Goal: Navigation & Orientation: Find specific page/section

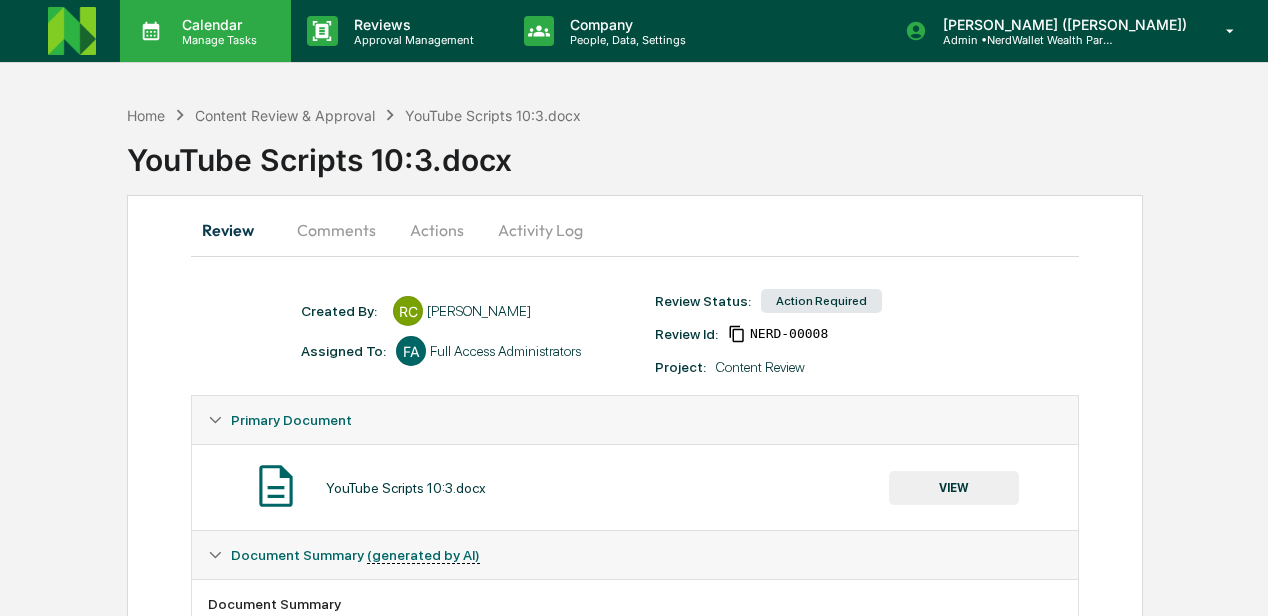
click at [232, 34] on p "Manage Tasks" at bounding box center [216, 40] width 101 height 14
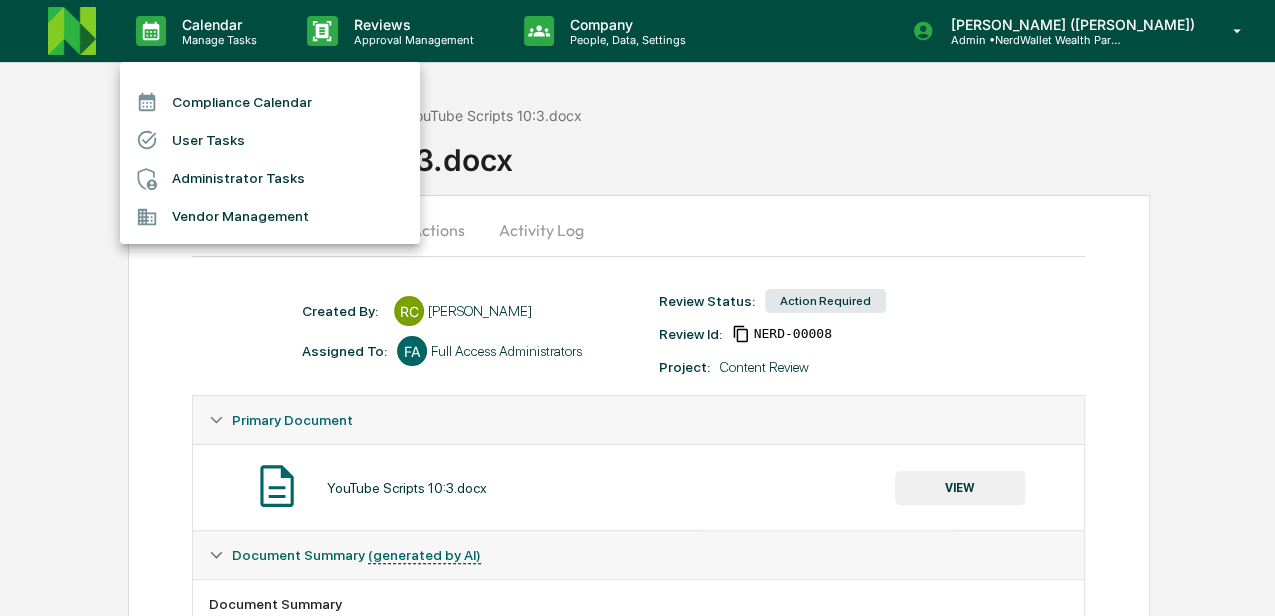
click at [240, 102] on li "Compliance Calendar" at bounding box center [270, 102] width 300 height 38
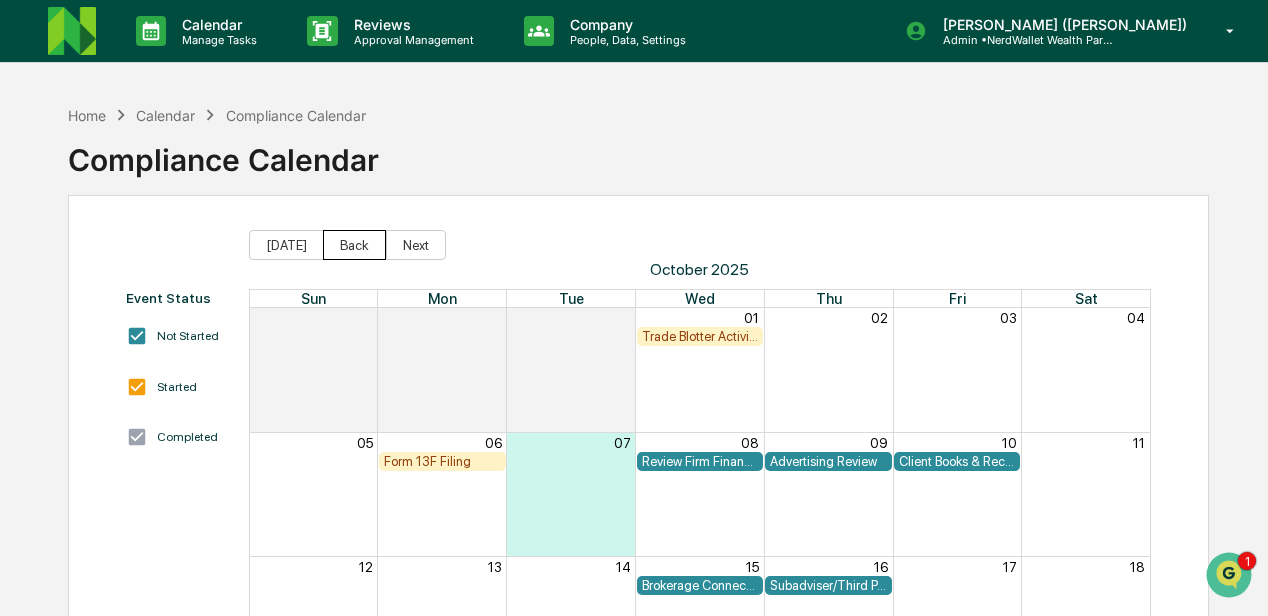
click at [334, 246] on button "Back" at bounding box center [354, 245] width 63 height 30
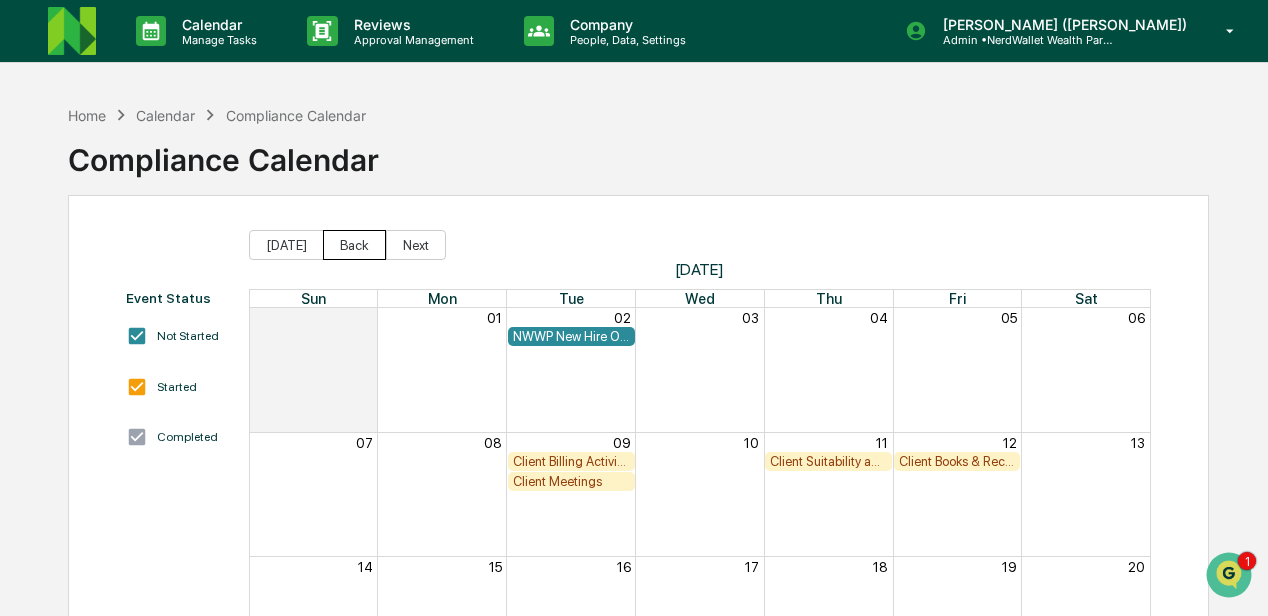
click at [334, 246] on button "Back" at bounding box center [354, 245] width 63 height 30
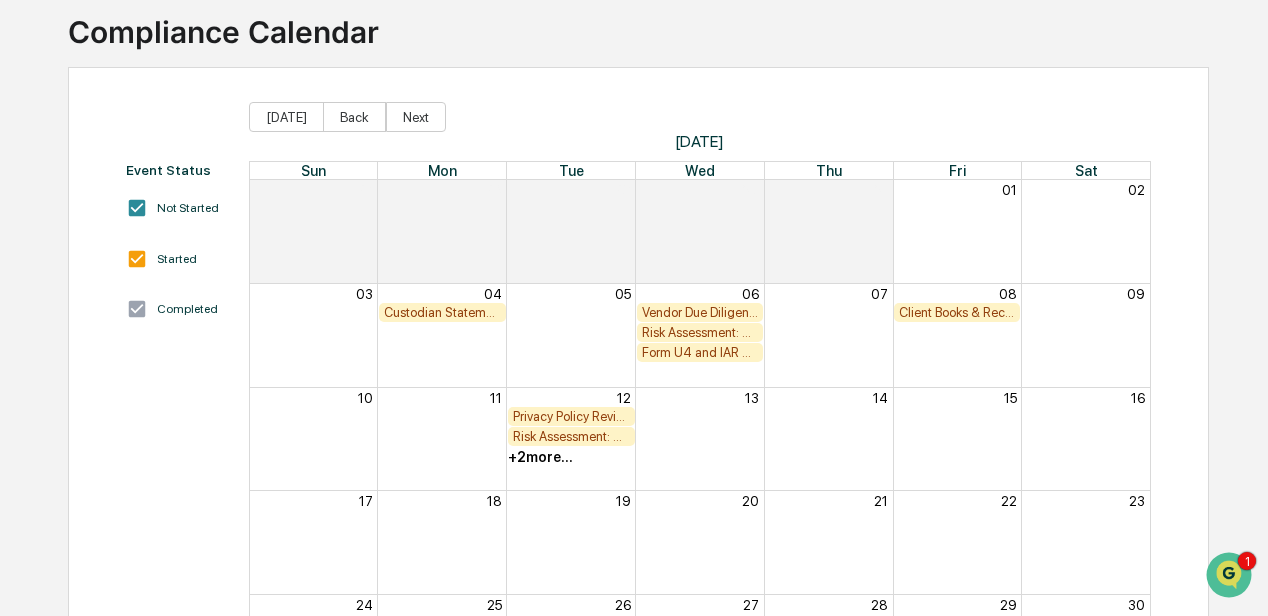
scroll to position [133, 0]
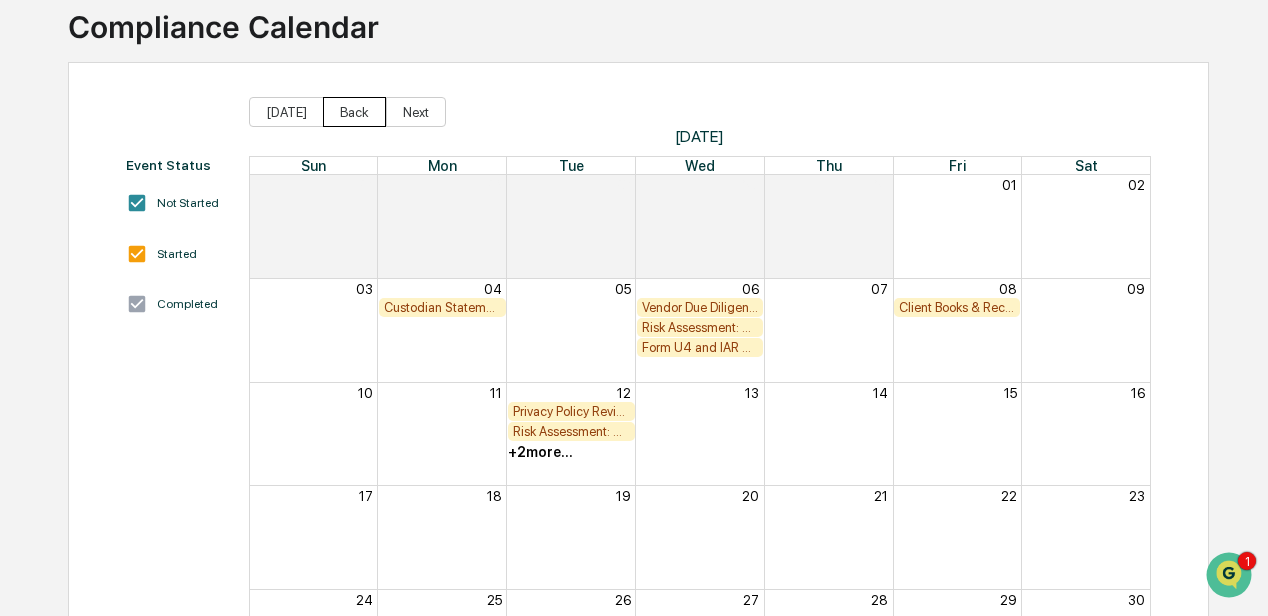
click at [349, 108] on button "Back" at bounding box center [354, 112] width 63 height 30
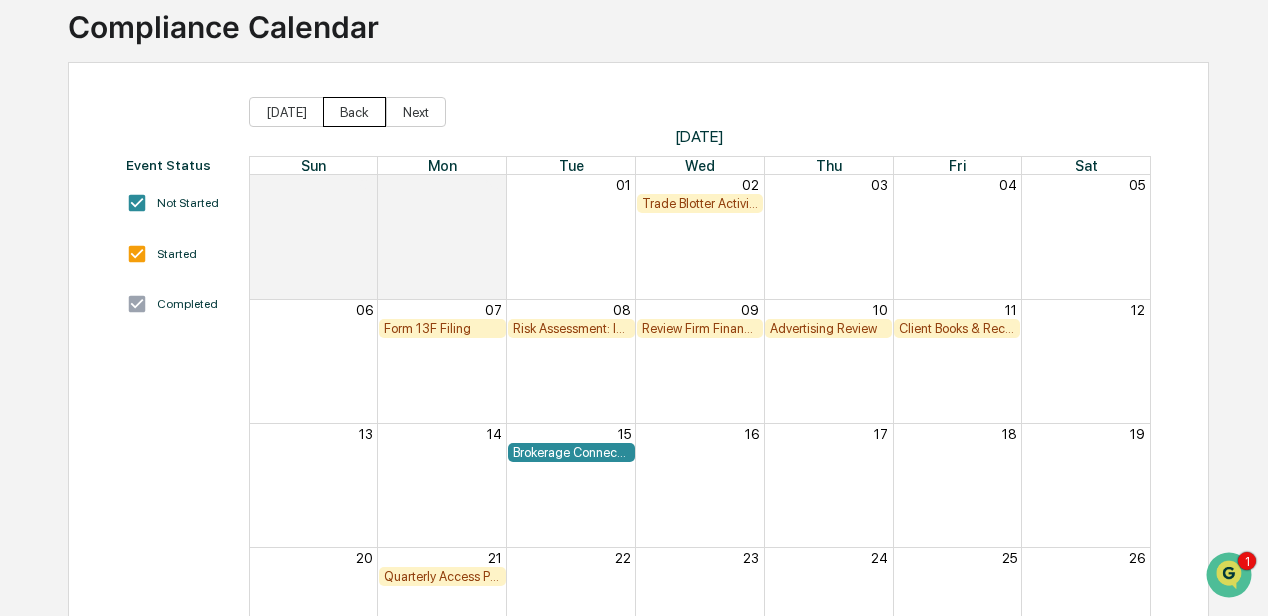
click at [349, 108] on button "Back" at bounding box center [354, 112] width 63 height 30
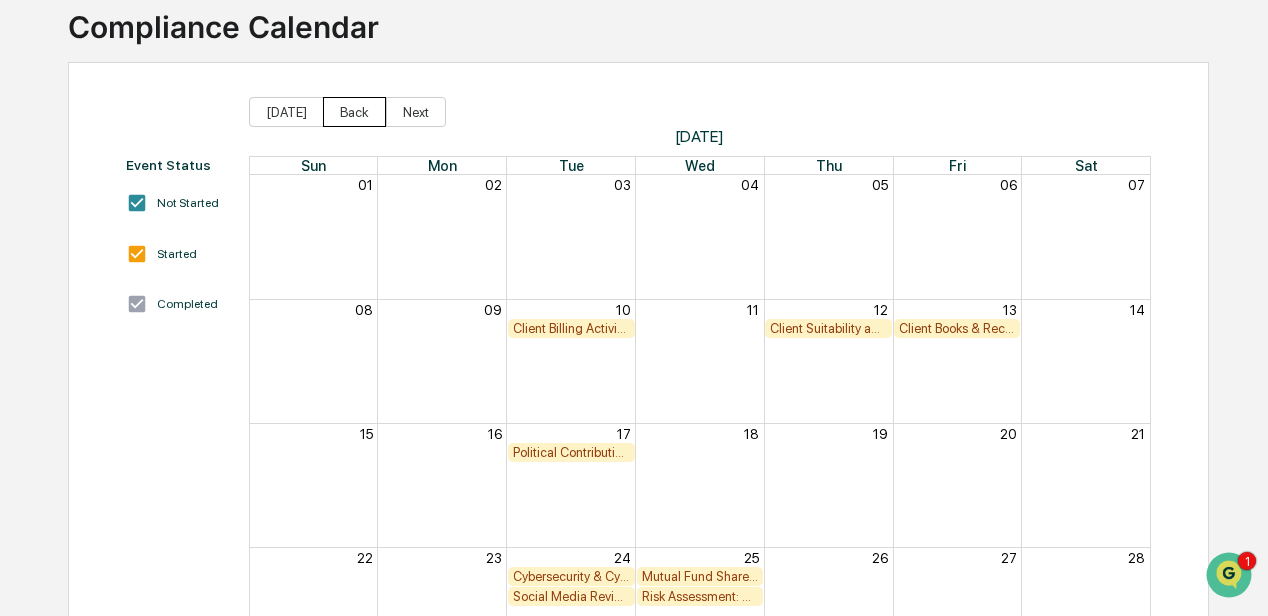
click at [349, 108] on button "Back" at bounding box center [354, 112] width 63 height 30
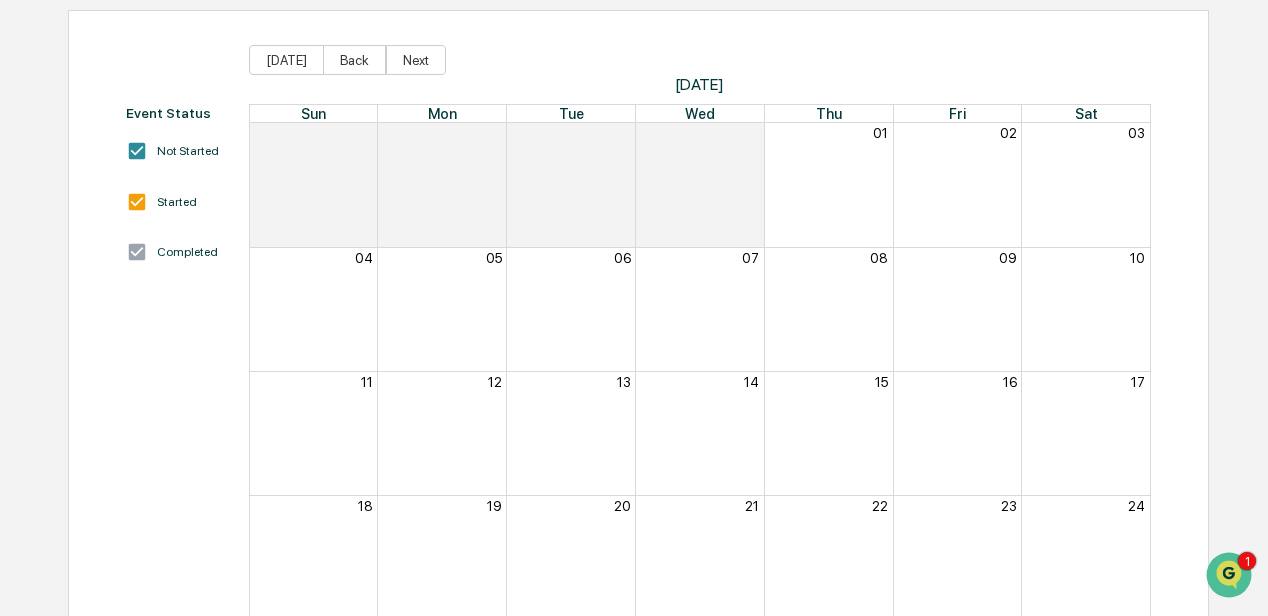
scroll to position [148, 0]
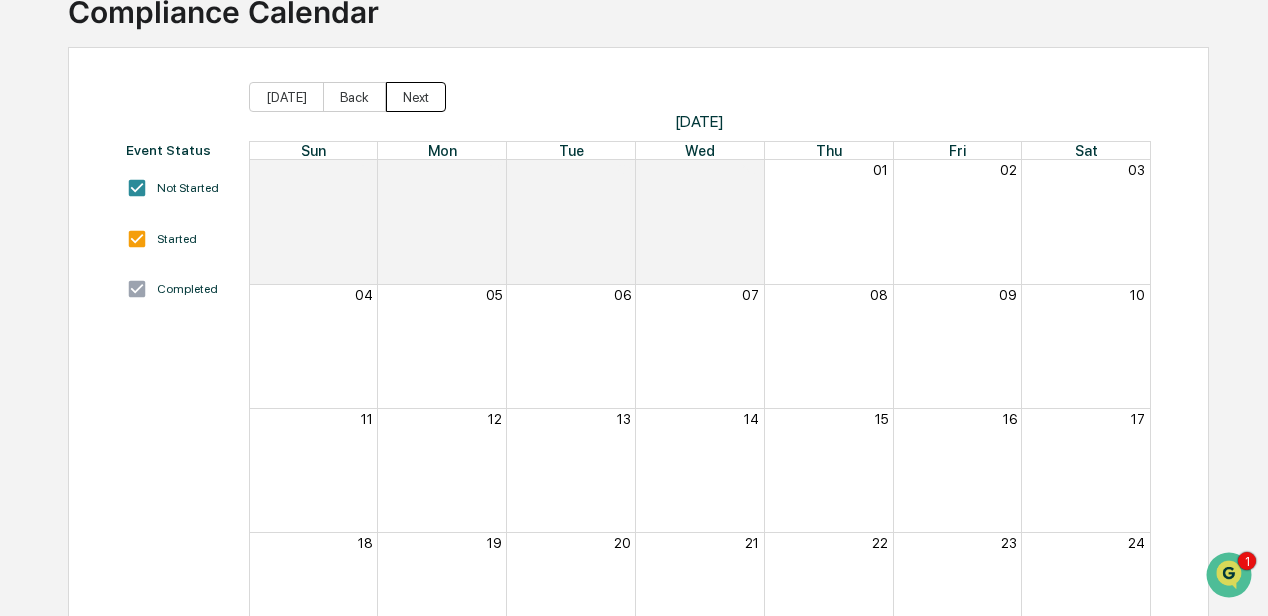
click at [406, 98] on button "Next" at bounding box center [416, 97] width 60 height 30
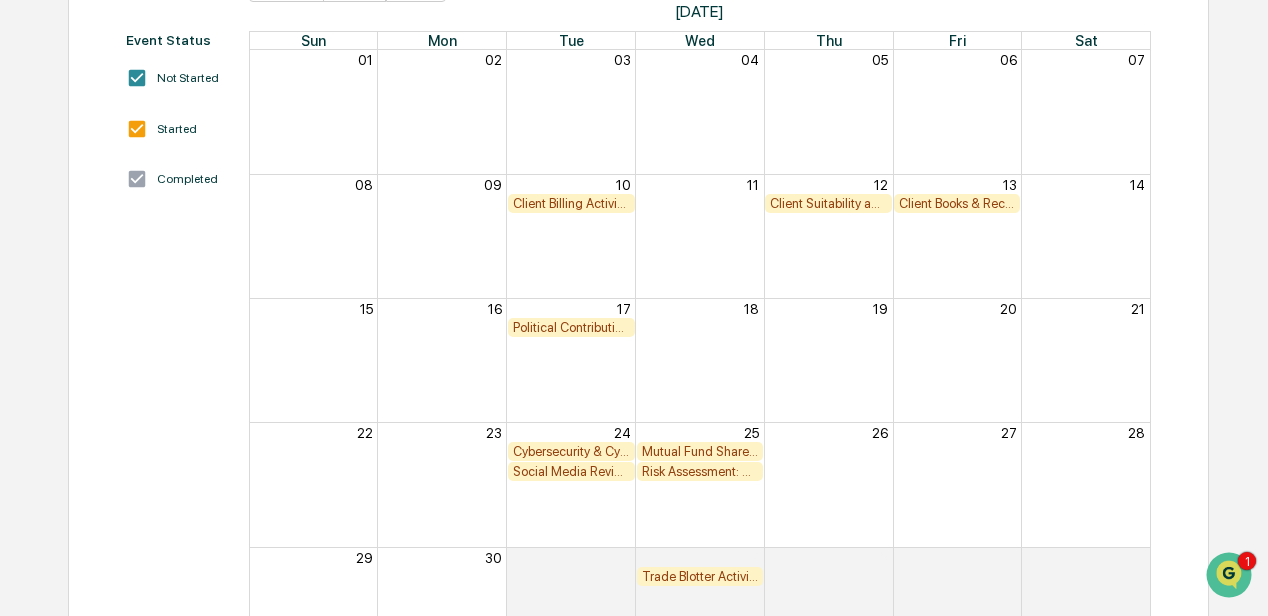
scroll to position [333, 0]
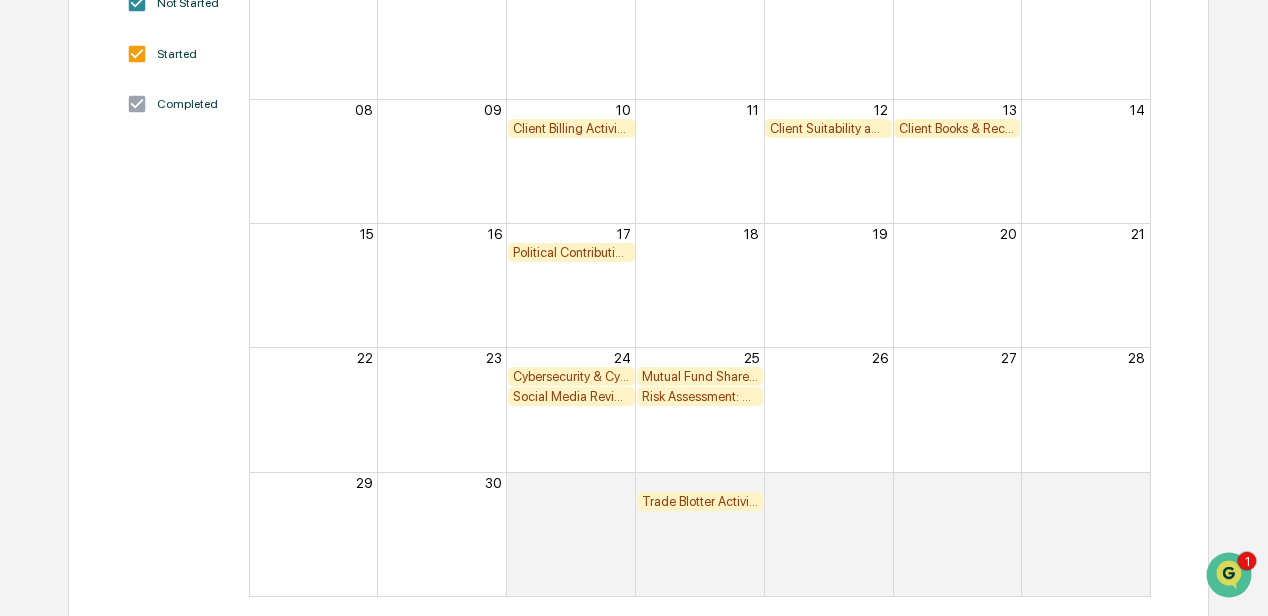
click at [686, 498] on div "Trade Blotter Activity Review" at bounding box center [700, 501] width 117 height 15
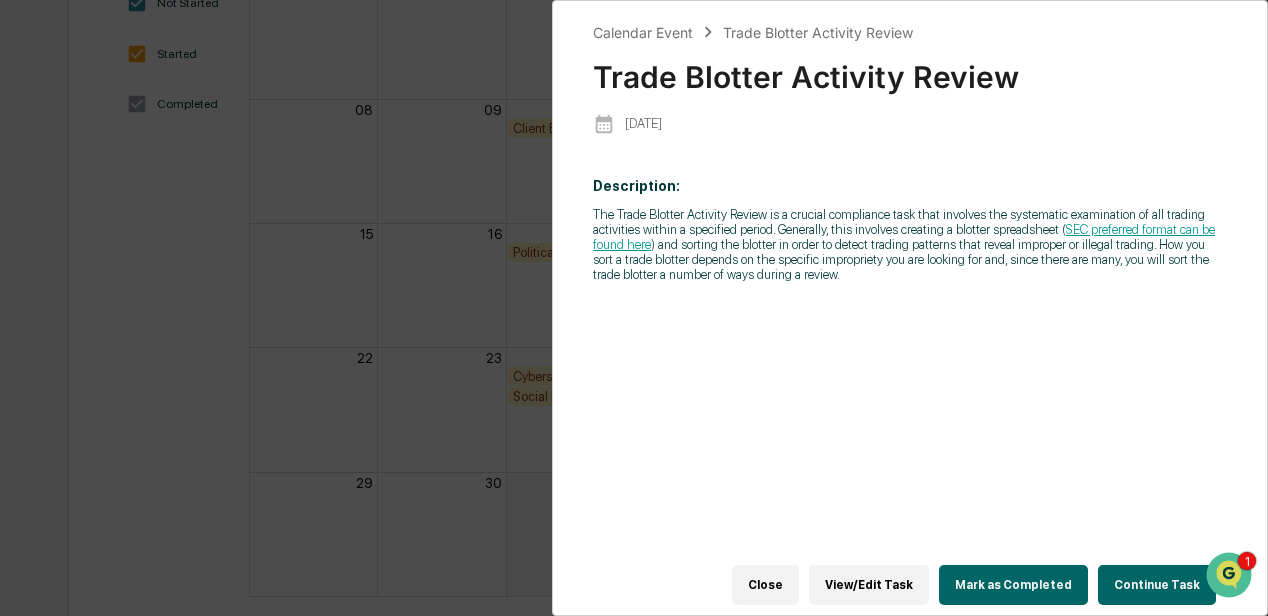
click at [416, 296] on div "Calendar Event Trade Blotter Activity Review Trade Blotter Activity Review 2025…" at bounding box center [634, 308] width 1268 height 616
click at [771, 575] on button "Close" at bounding box center [765, 585] width 67 height 40
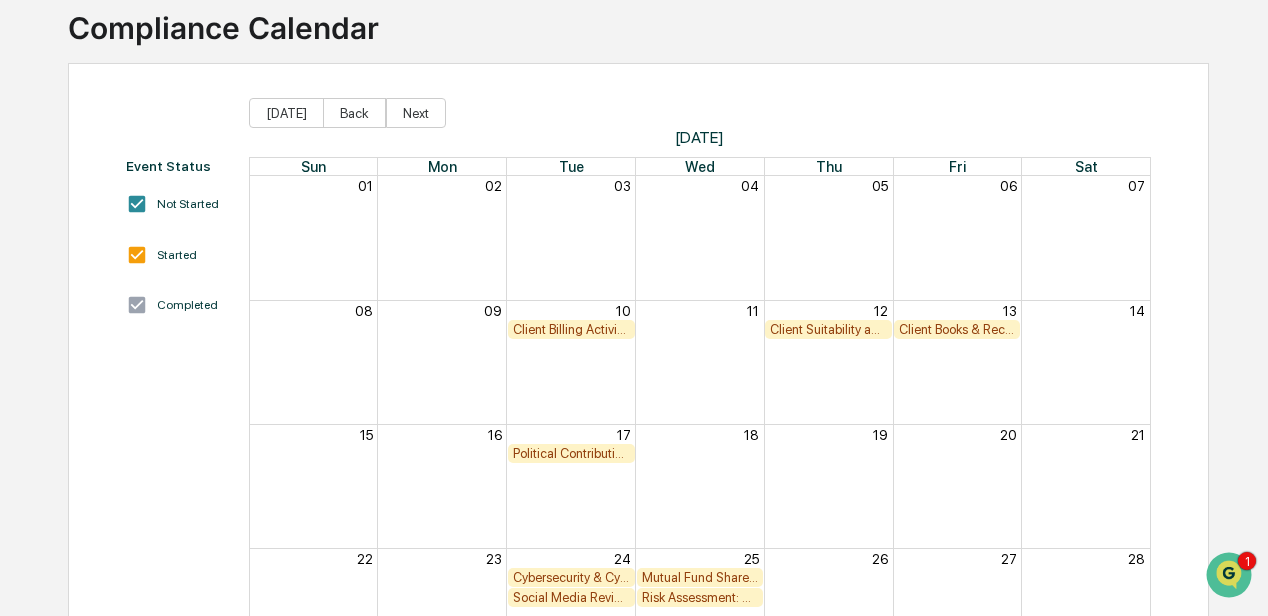
scroll to position [133, 0]
click at [571, 328] on div "Client Billing Activity Review" at bounding box center [571, 328] width 117 height 15
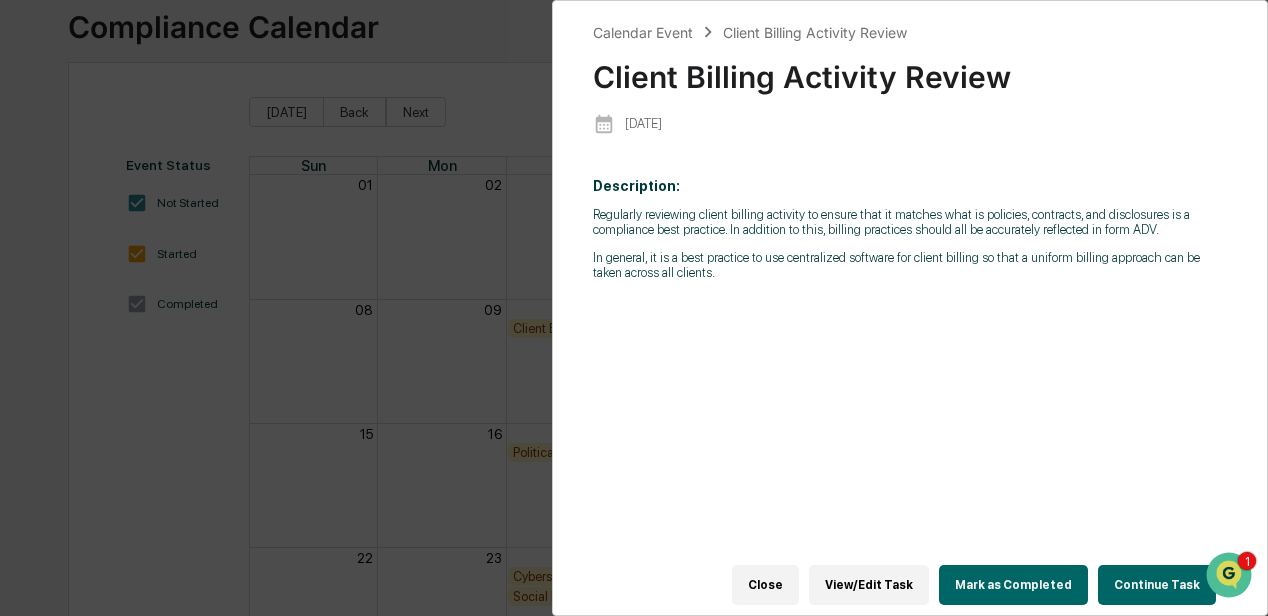
click at [465, 340] on div "Calendar Event Client Billing Activity Review Client Billing Activity Review 20…" at bounding box center [634, 308] width 1268 height 616
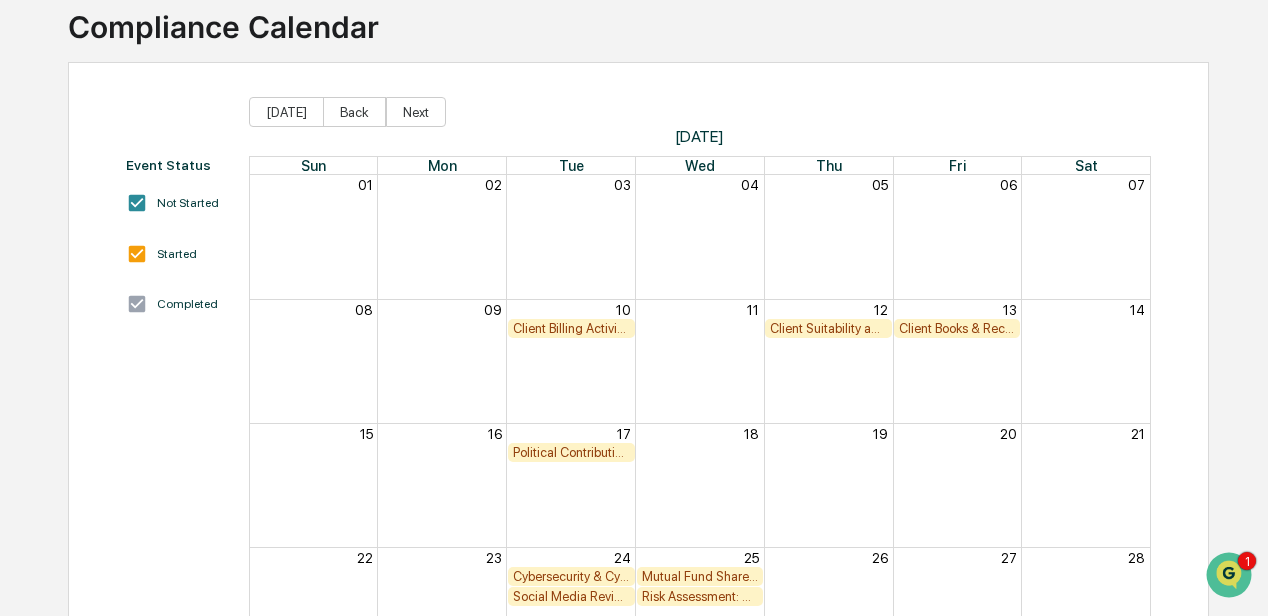
click at [579, 354] on div "Month View" at bounding box center [570, 361] width 129 height 123
click at [572, 330] on div "Client Billing Activity Review" at bounding box center [571, 328] width 117 height 15
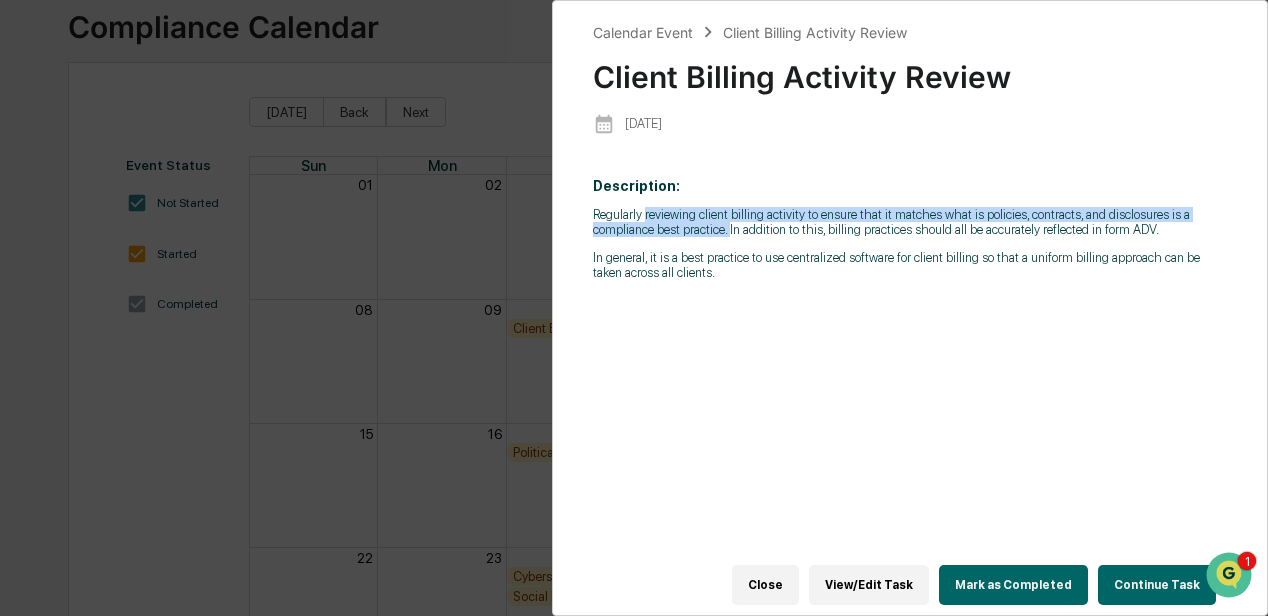
drag, startPoint x: 644, startPoint y: 217, endPoint x: 730, endPoint y: 233, distance: 87.5
click at [730, 233] on p "Regularly reviewing client billing activity to ensure that it matches what is p…" at bounding box center [910, 222] width 634 height 30
drag, startPoint x: 730, startPoint y: 233, endPoint x: 686, endPoint y: 222, distance: 45.4
copy p "reviewing client billing activity to ensure that it matches what is policies, c…"
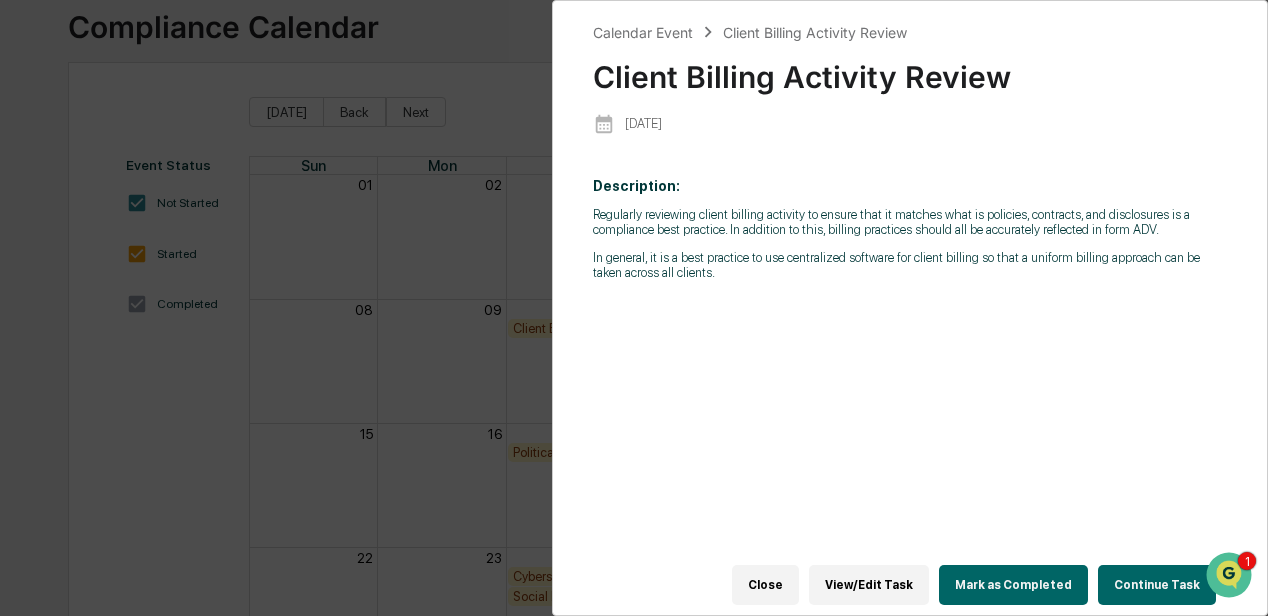
click at [436, 246] on div "Calendar Event Client Billing Activity Review Client Billing Activity Review 20…" at bounding box center [634, 308] width 1268 height 616
click at [786, 579] on button "Close" at bounding box center [765, 585] width 67 height 40
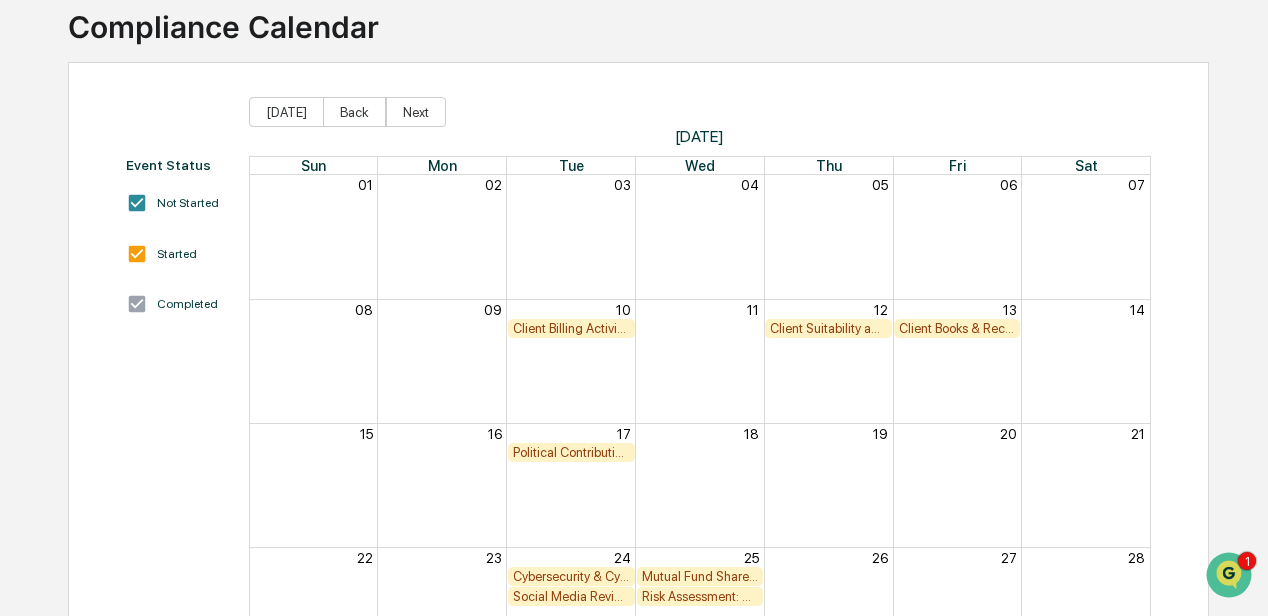
click at [792, 358] on div "Month View" at bounding box center [828, 361] width 129 height 123
click at [802, 326] on div "Client Suitability and Performance Review" at bounding box center [828, 328] width 117 height 15
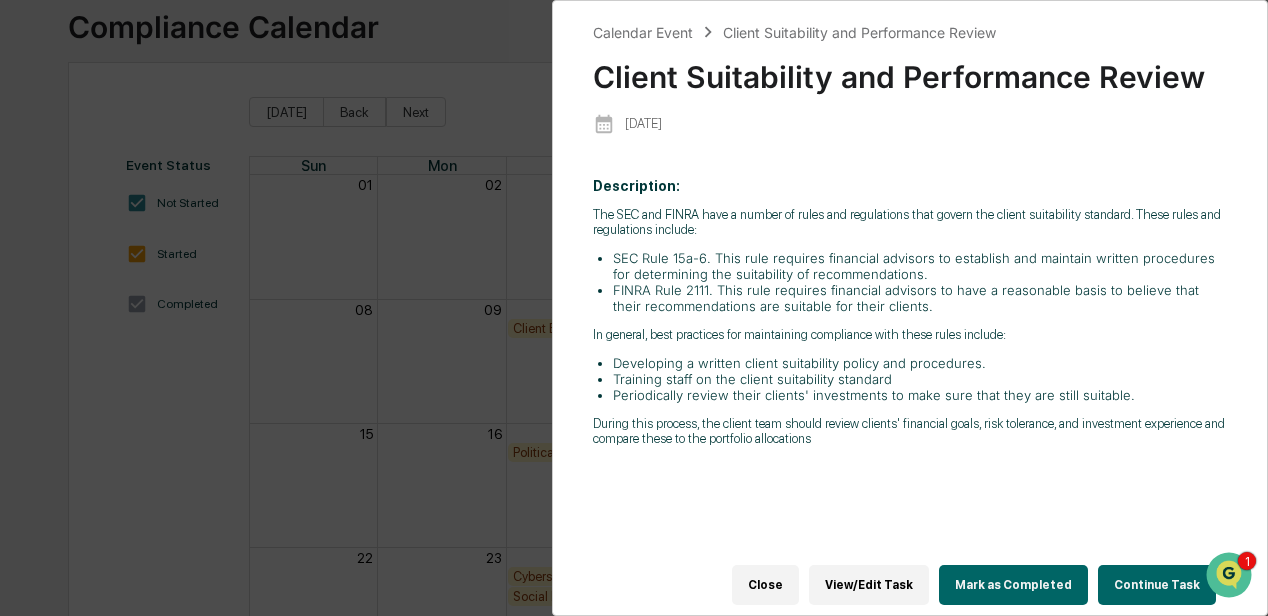
click at [497, 259] on div "Calendar Event Client Suitability and Performance Review Client Suitability and…" at bounding box center [634, 308] width 1268 height 616
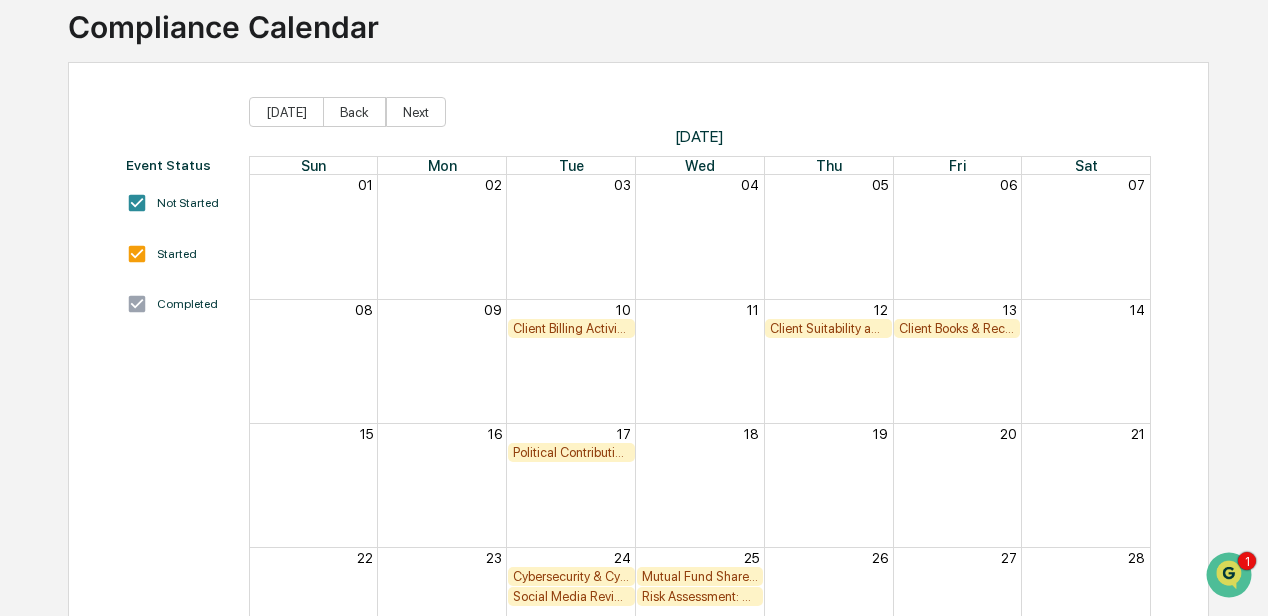
click at [924, 332] on div "Client Books & Records Review" at bounding box center [957, 328] width 117 height 15
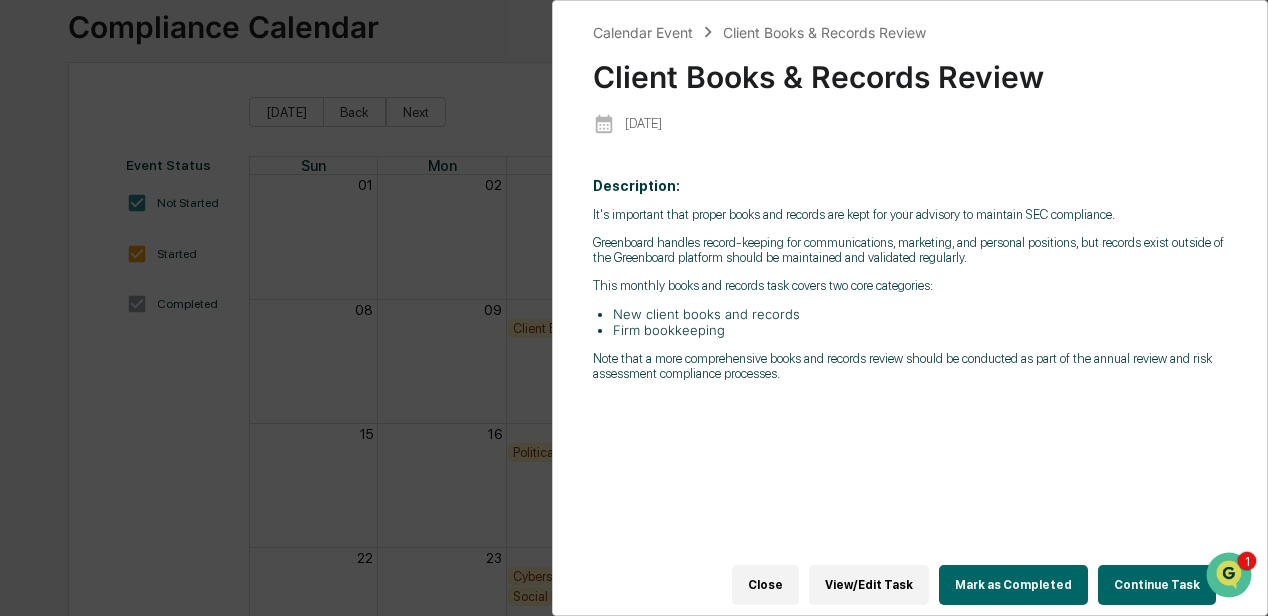
click at [526, 372] on div "Calendar Event Client Books & Records Review Client Books & Records Review 2025…" at bounding box center [634, 308] width 1268 height 616
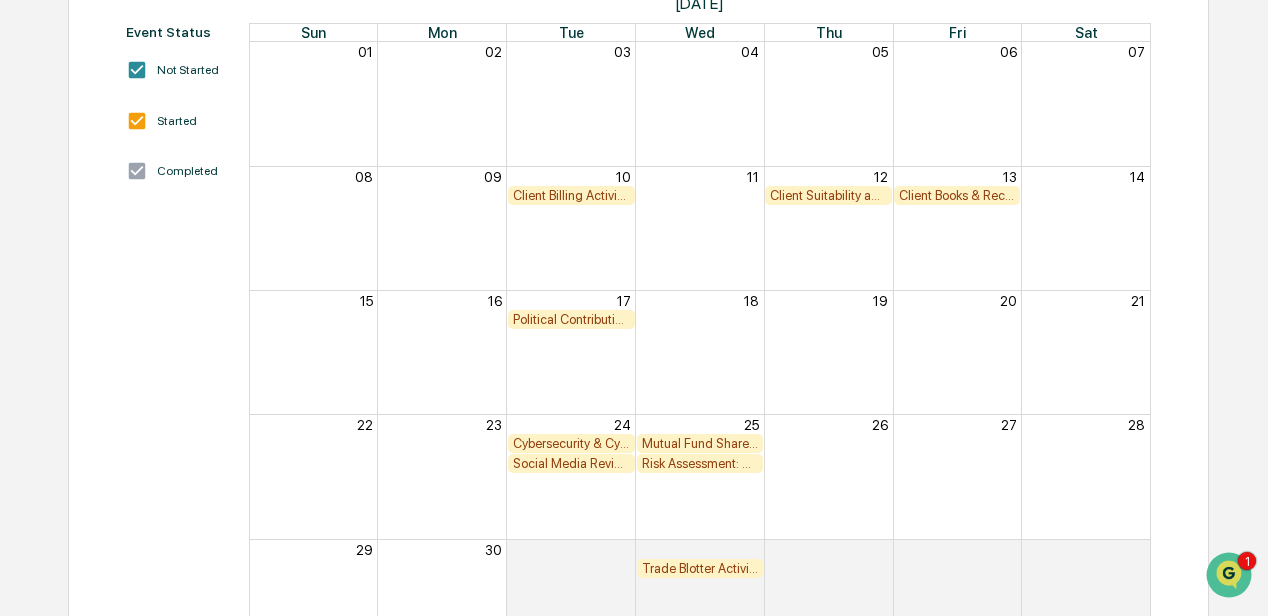
scroll to position [333, 0]
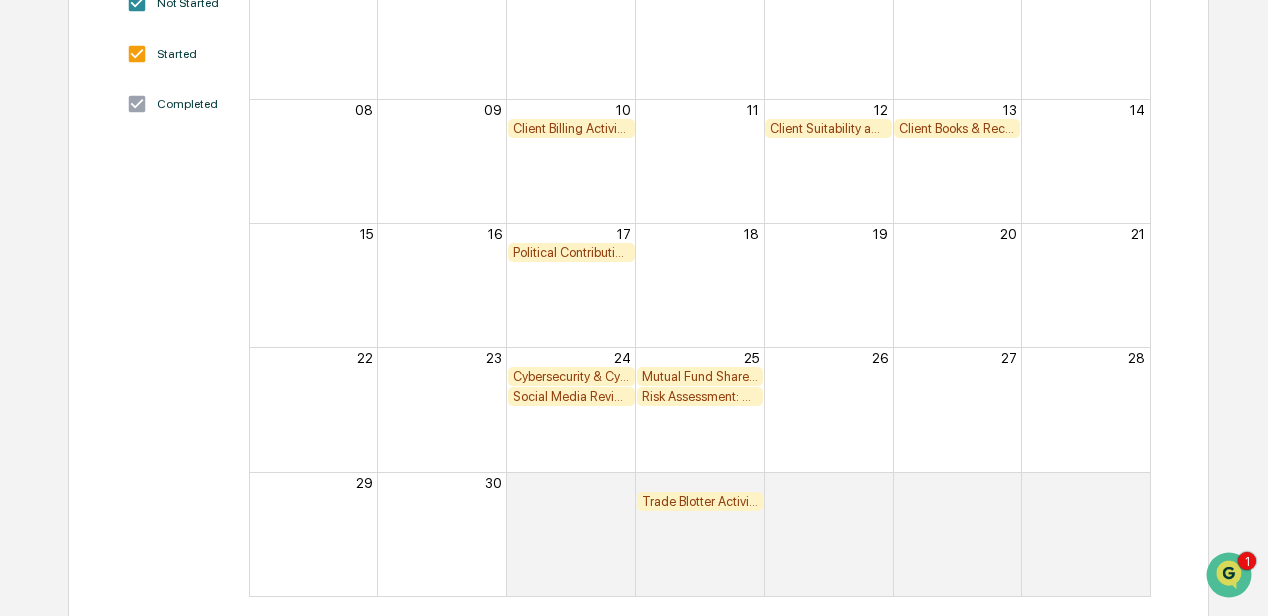
click at [656, 502] on div "Trade Blotter Activity Review" at bounding box center [700, 501] width 117 height 15
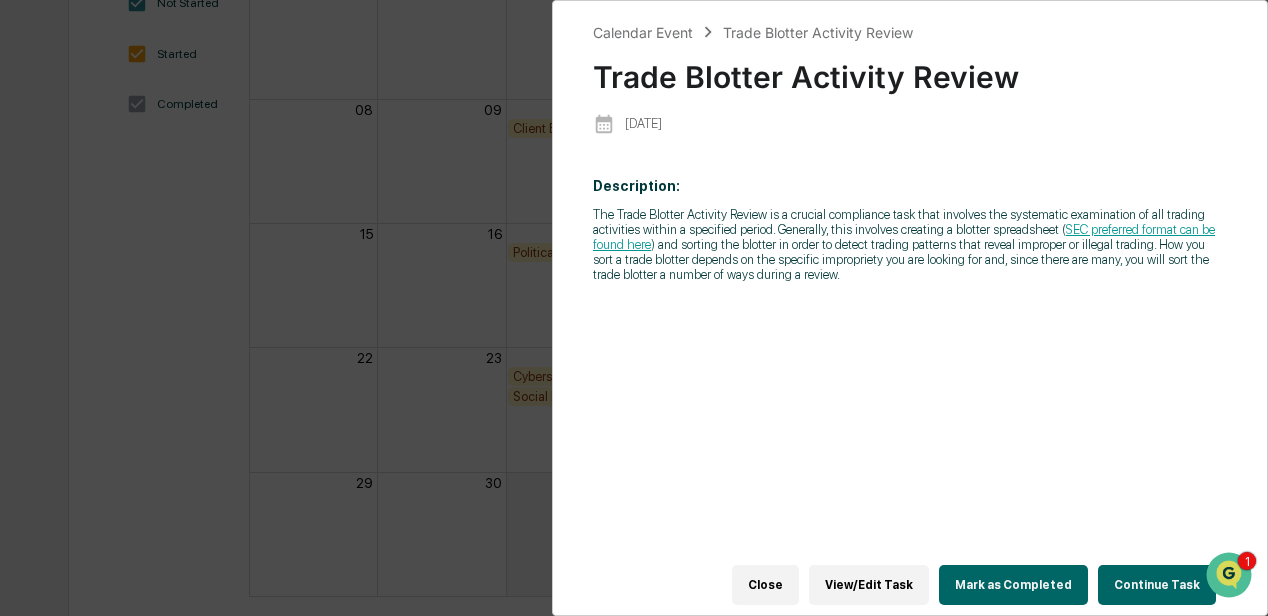
click at [464, 298] on div "Calendar Event Trade Blotter Activity Review Trade Blotter Activity Review 2025…" at bounding box center [634, 308] width 1268 height 616
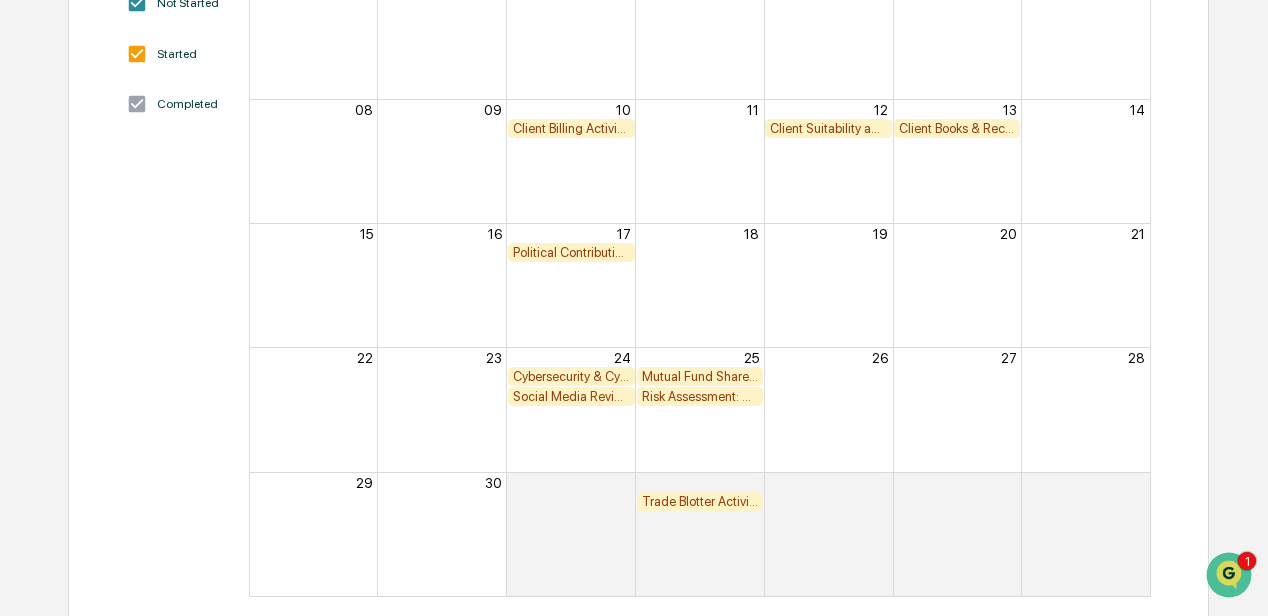
click at [842, 125] on div "Client Suitability and Performance Review" at bounding box center [828, 128] width 117 height 15
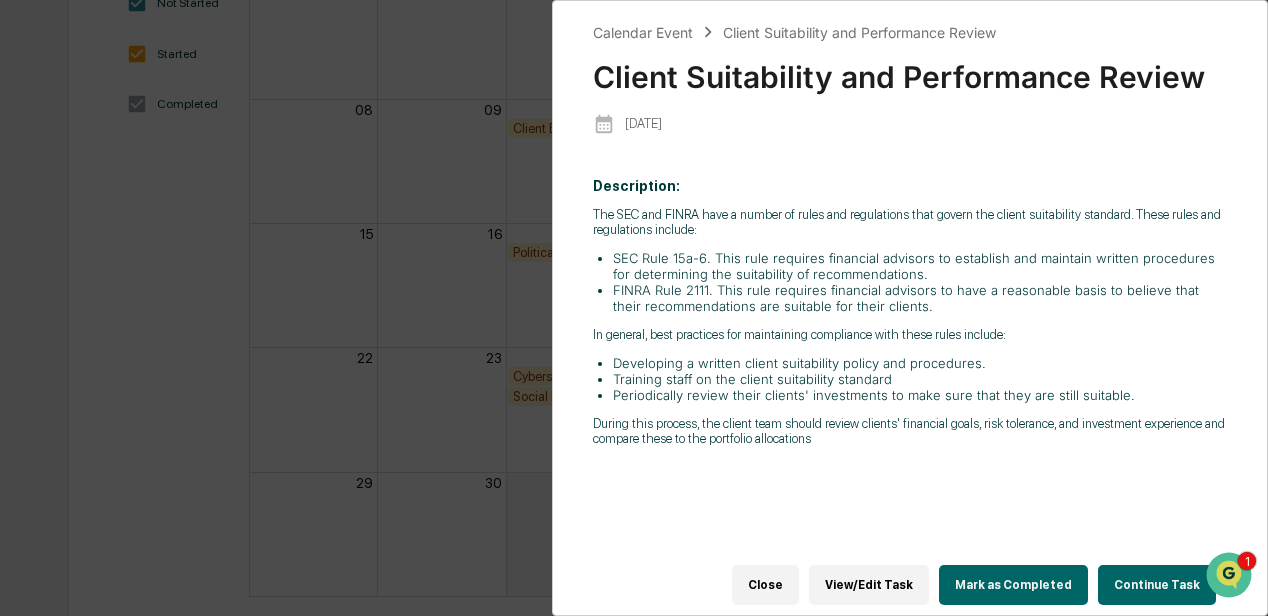
click at [473, 296] on div "Calendar Event Client Suitability and Performance Review Client Suitability and…" at bounding box center [634, 308] width 1268 height 616
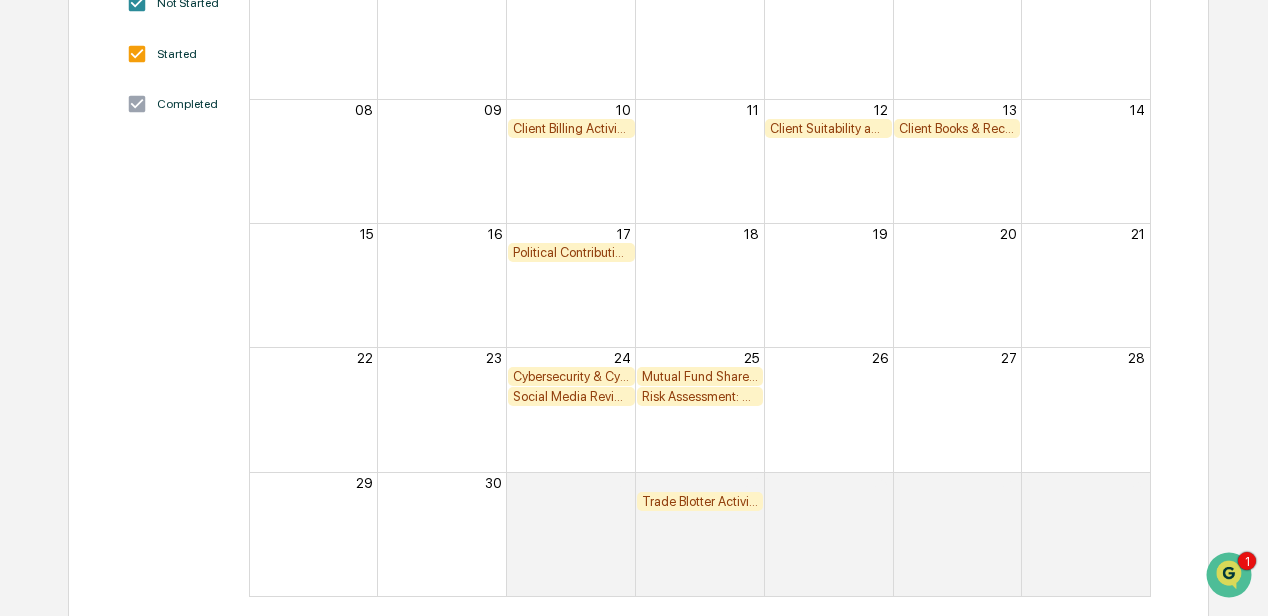
click at [565, 254] on div "Political Contribution Review" at bounding box center [571, 252] width 117 height 15
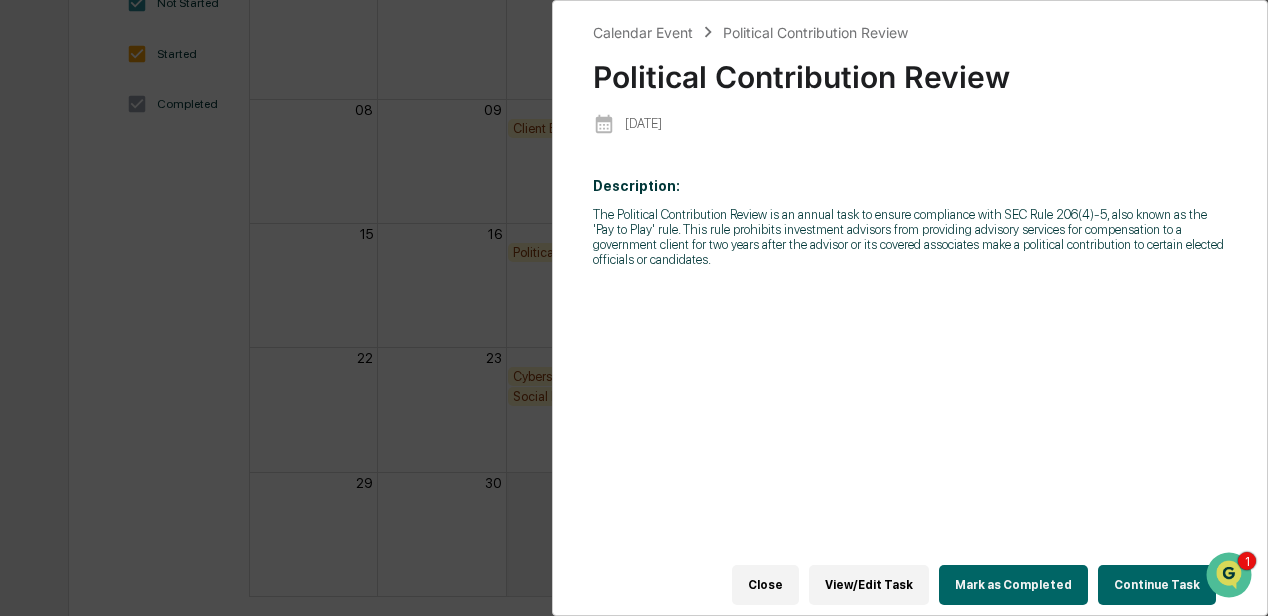
click at [453, 321] on div "Calendar Event Political Contribution Review Political Contribution Review 2025…" at bounding box center [634, 308] width 1268 height 616
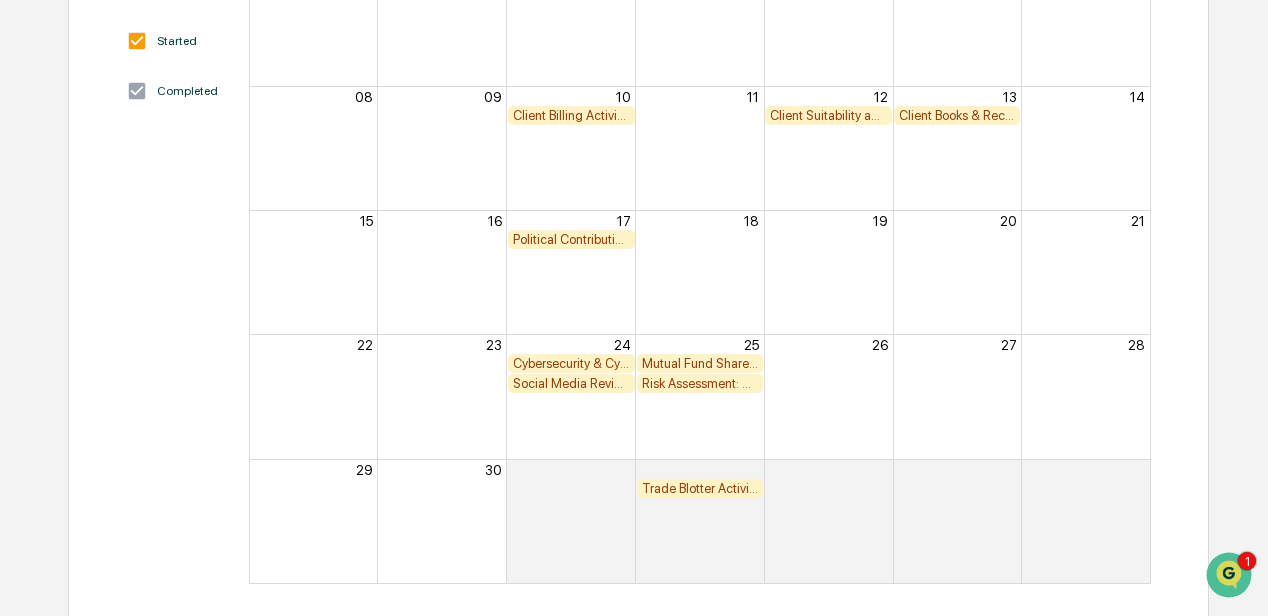
scroll to position [348, 0]
click at [581, 382] on div "Social Media Review" at bounding box center [571, 381] width 117 height 15
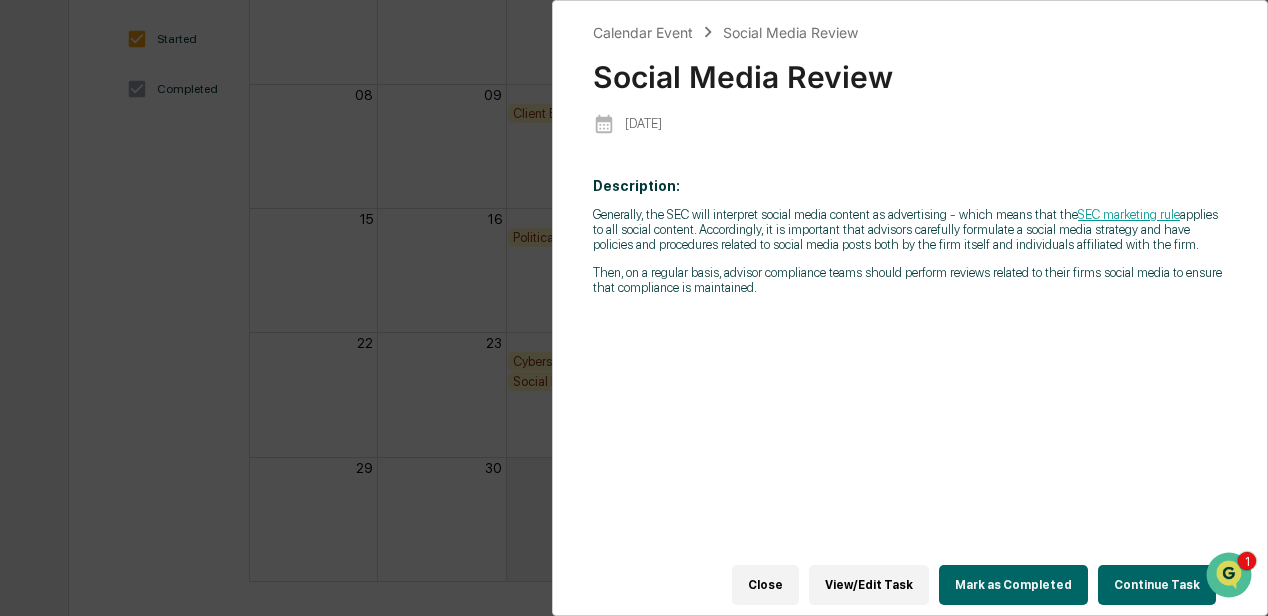
click at [436, 274] on div "Calendar Event Social Media Review Social Media Review 2025-06-24 Description: …" at bounding box center [634, 308] width 1268 height 616
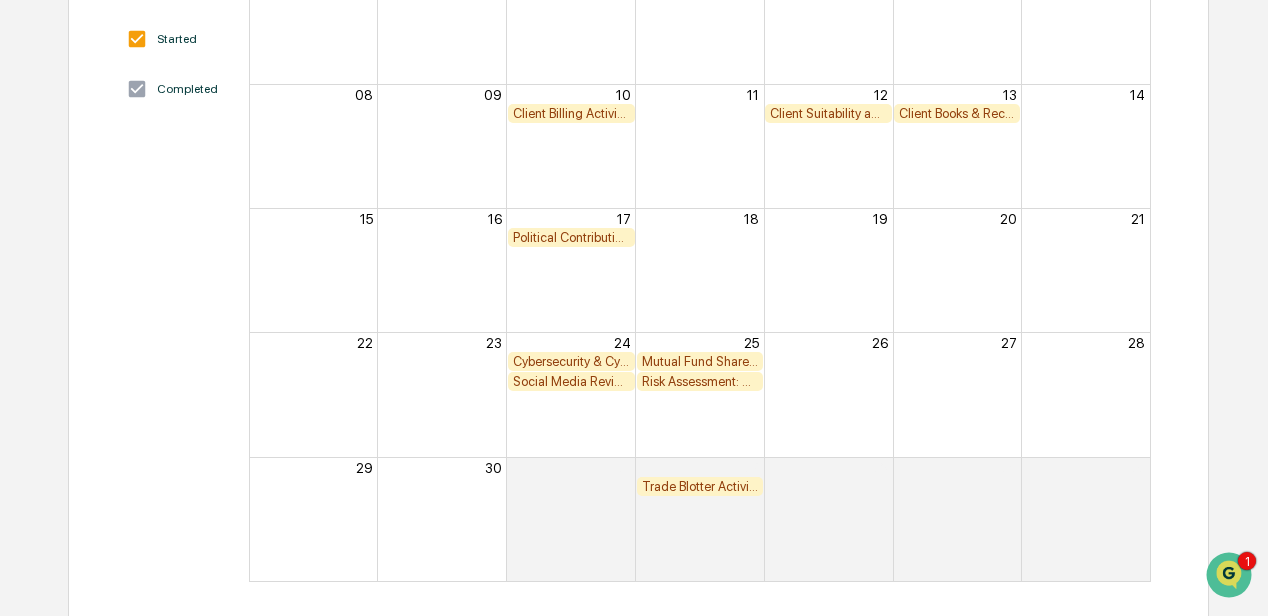
click at [710, 481] on div "Trade Blotter Activity Review" at bounding box center [700, 486] width 117 height 15
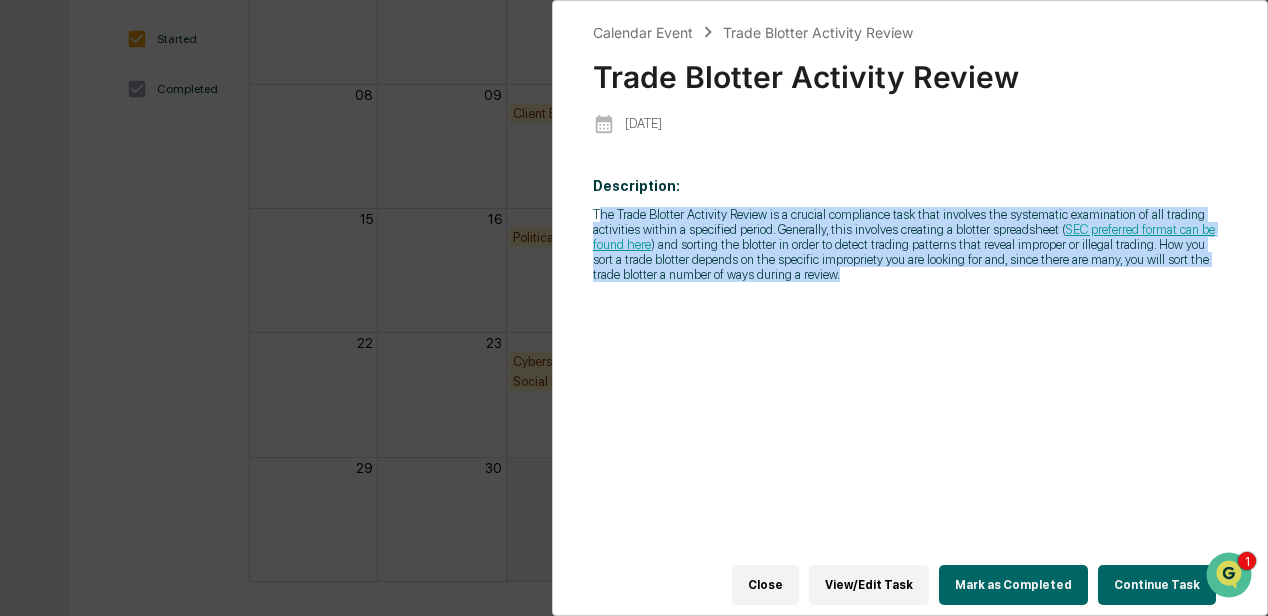
drag, startPoint x: 598, startPoint y: 218, endPoint x: 818, endPoint y: 274, distance: 227.0
click at [818, 274] on p "The Trade Blotter Activity Review is a crucial compliance task that involves th…" at bounding box center [910, 244] width 634 height 75
click at [597, 215] on p "The Trade Blotter Activity Review is a crucial compliance task that involves th…" at bounding box center [910, 244] width 634 height 75
drag, startPoint x: 595, startPoint y: 216, endPoint x: 809, endPoint y: 307, distance: 232.5
click at [809, 307] on div "Description: The Trade Blotter Activity Review is a crucial compliance task tha…" at bounding box center [910, 374] width 634 height 421
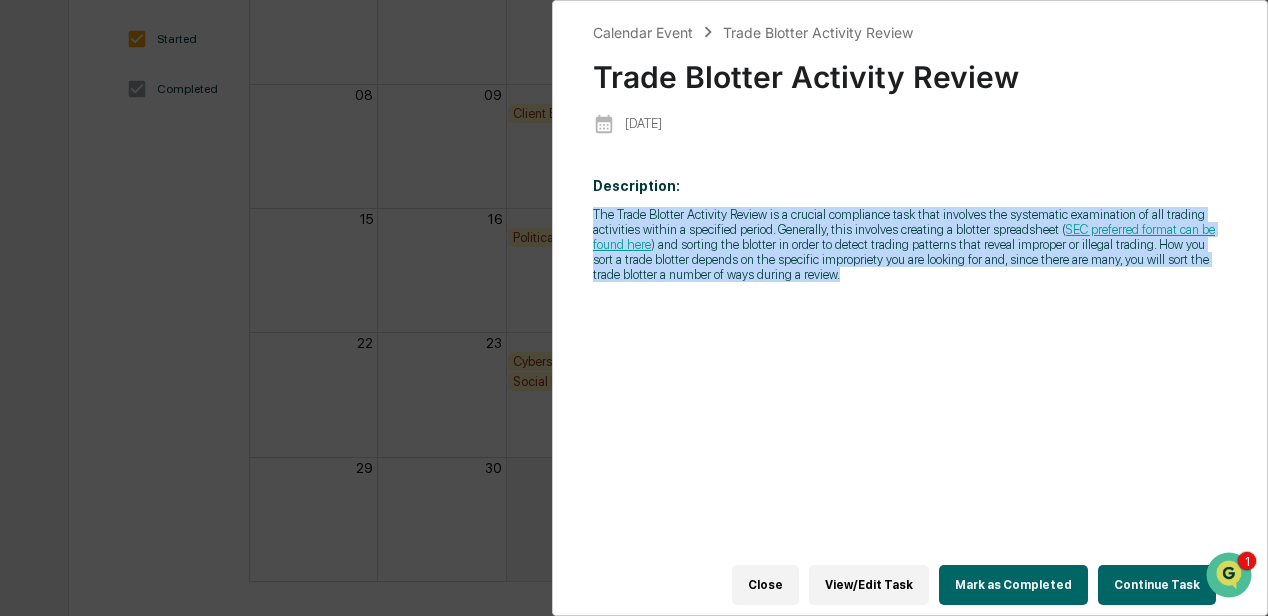
drag, startPoint x: 809, startPoint y: 307, endPoint x: 781, endPoint y: 256, distance: 58.2
copy p "The Trade Blotter Activity Review is a crucial compliance task that involves th…"
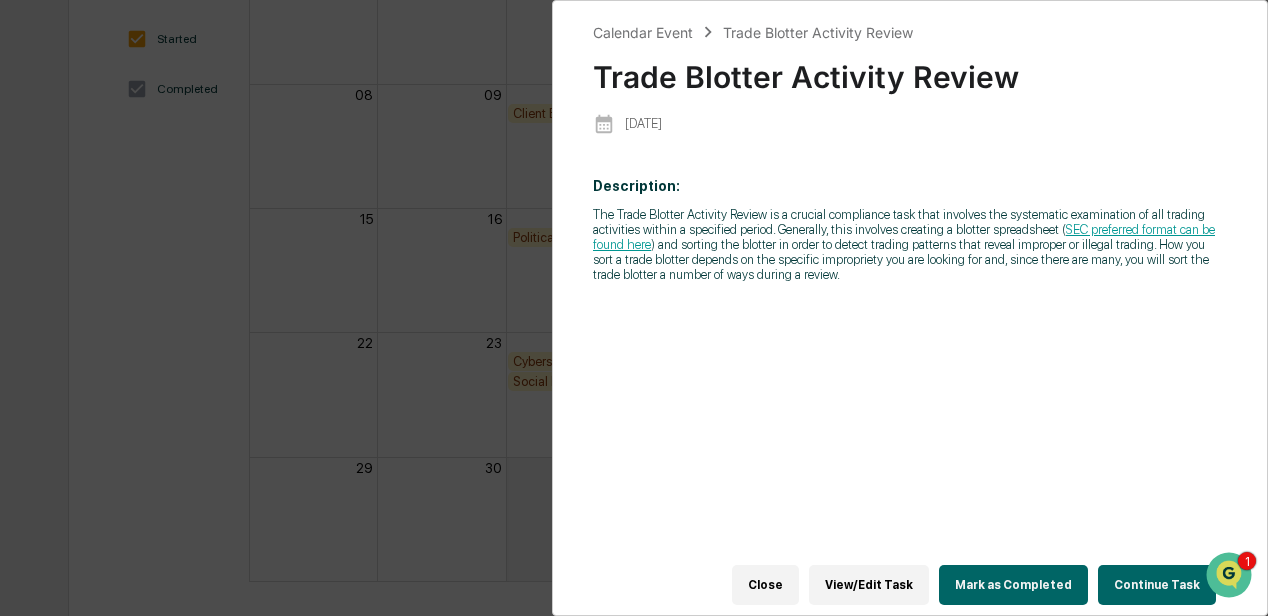
click at [438, 239] on div "Calendar Event Trade Blotter Activity Review Trade Blotter Activity Review 2025…" at bounding box center [634, 308] width 1268 height 616
click at [431, 382] on div "Calendar Event Trade Blotter Activity Review Trade Blotter Activity Review 2025…" at bounding box center [634, 308] width 1268 height 616
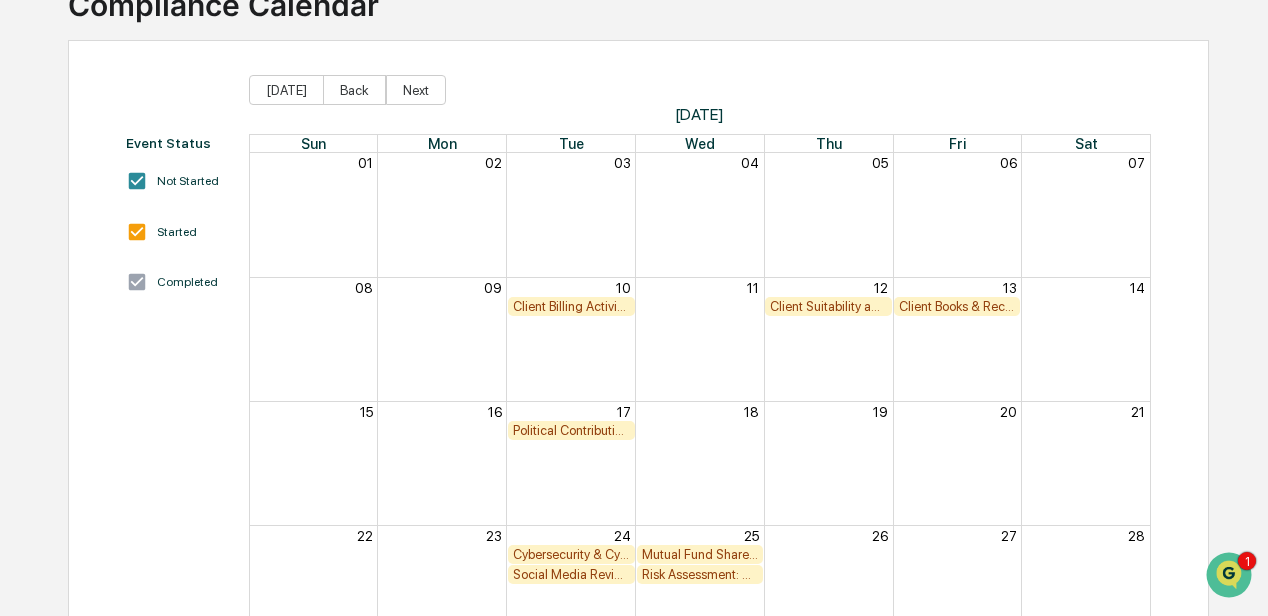
scroll to position [148, 0]
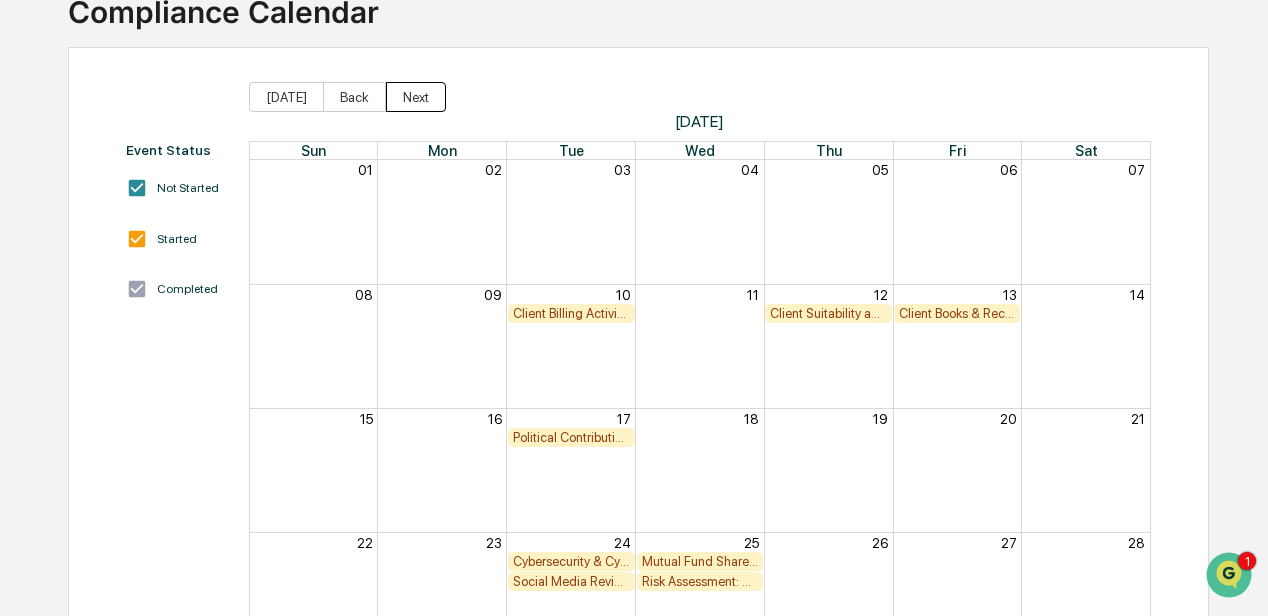
click at [424, 98] on button "Next" at bounding box center [416, 97] width 60 height 30
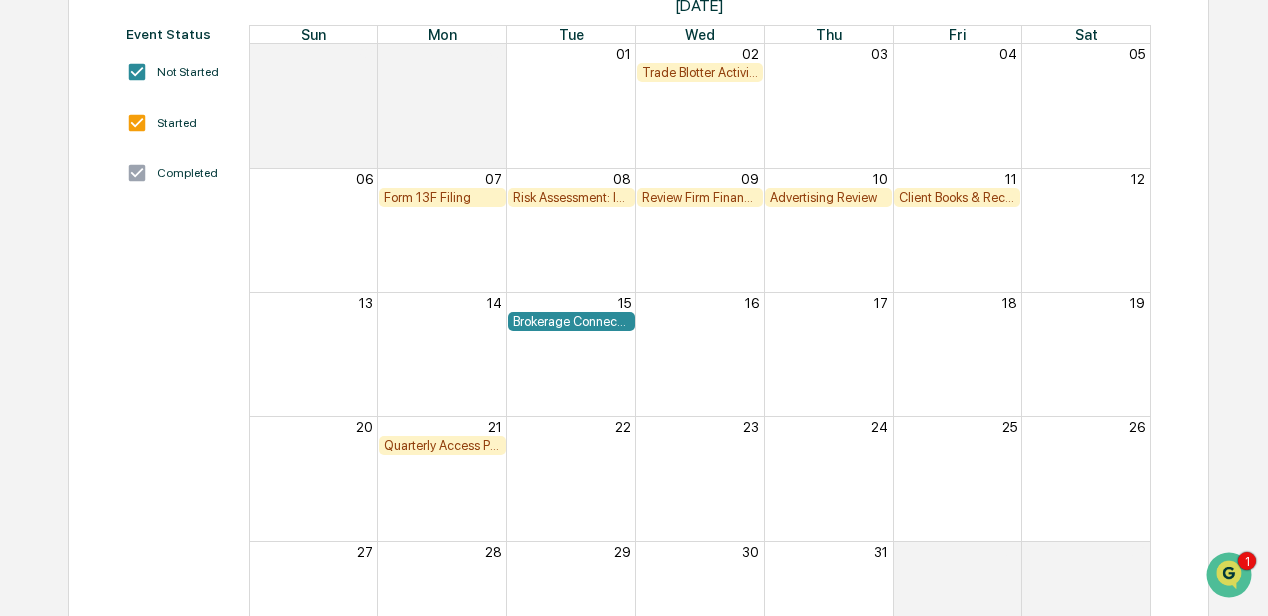
scroll to position [348, 0]
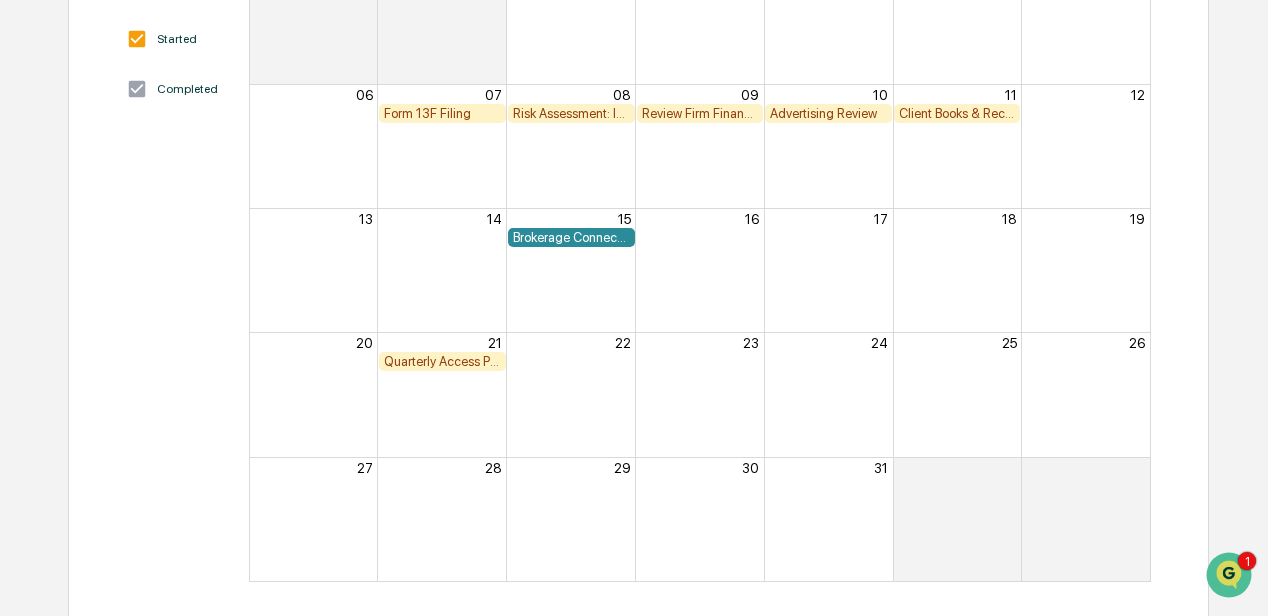
click at [440, 364] on div "Quarterly Access Person Reporting & Certification" at bounding box center [442, 361] width 117 height 15
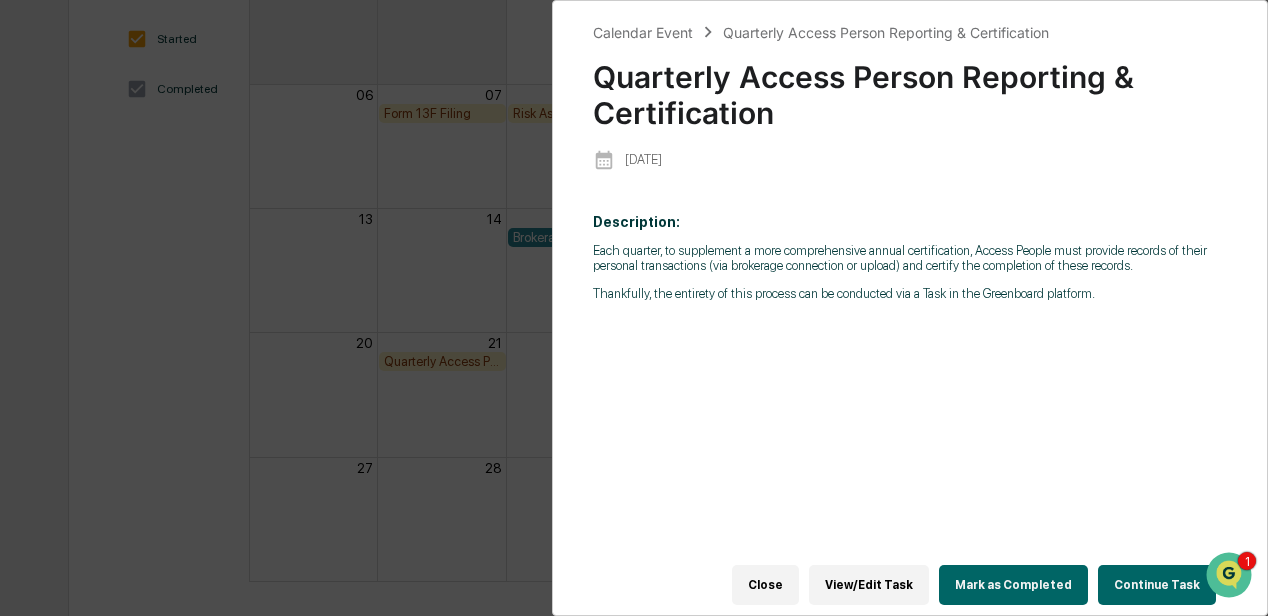
click at [418, 290] on div "Calendar Event Quarterly Access Person Reporting & Certification Quarterly Acce…" at bounding box center [634, 308] width 1268 height 616
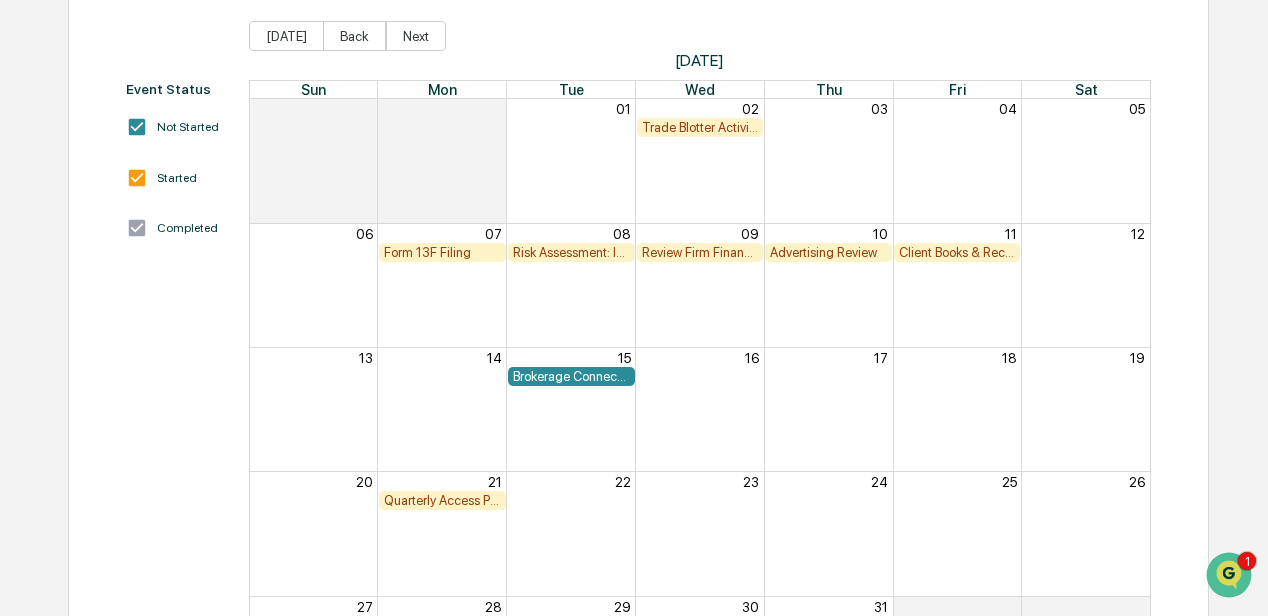
scroll to position [82, 0]
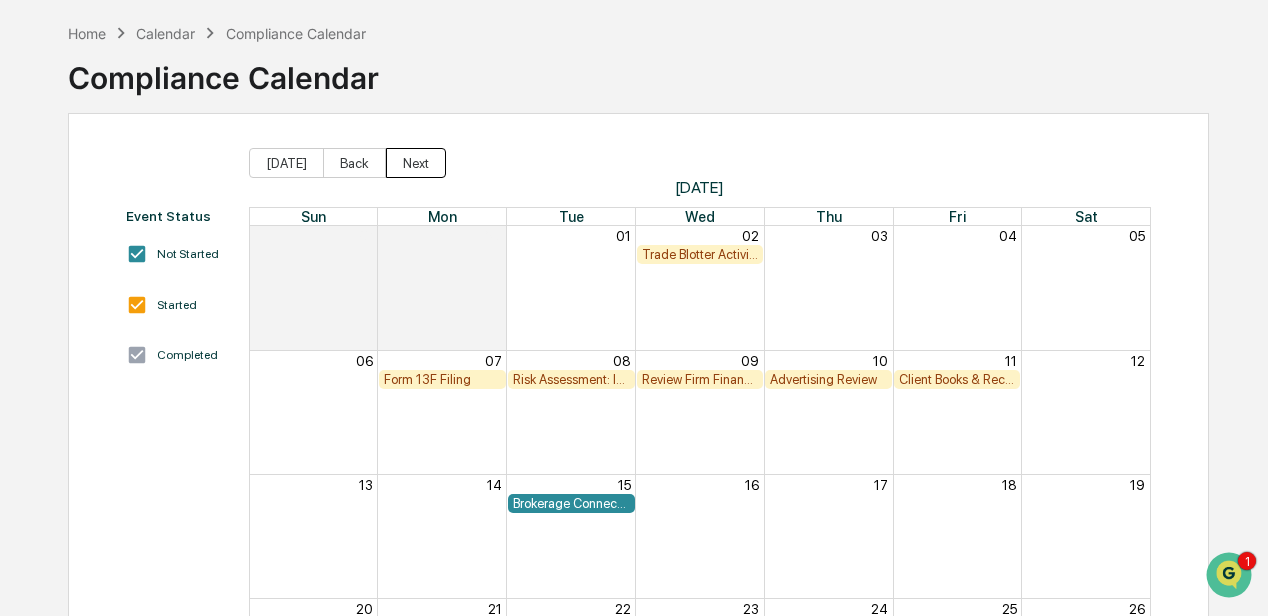
click at [420, 164] on button "Next" at bounding box center [416, 163] width 60 height 30
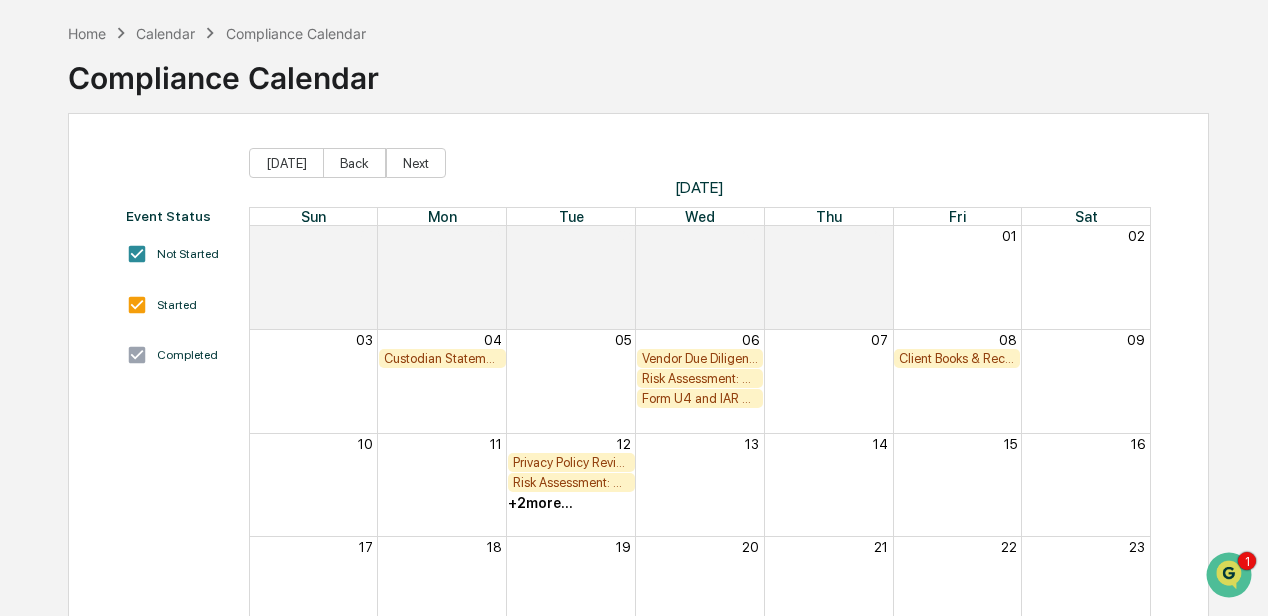
click at [453, 356] on div "Custodian Statement Delivery Review" at bounding box center [442, 358] width 117 height 15
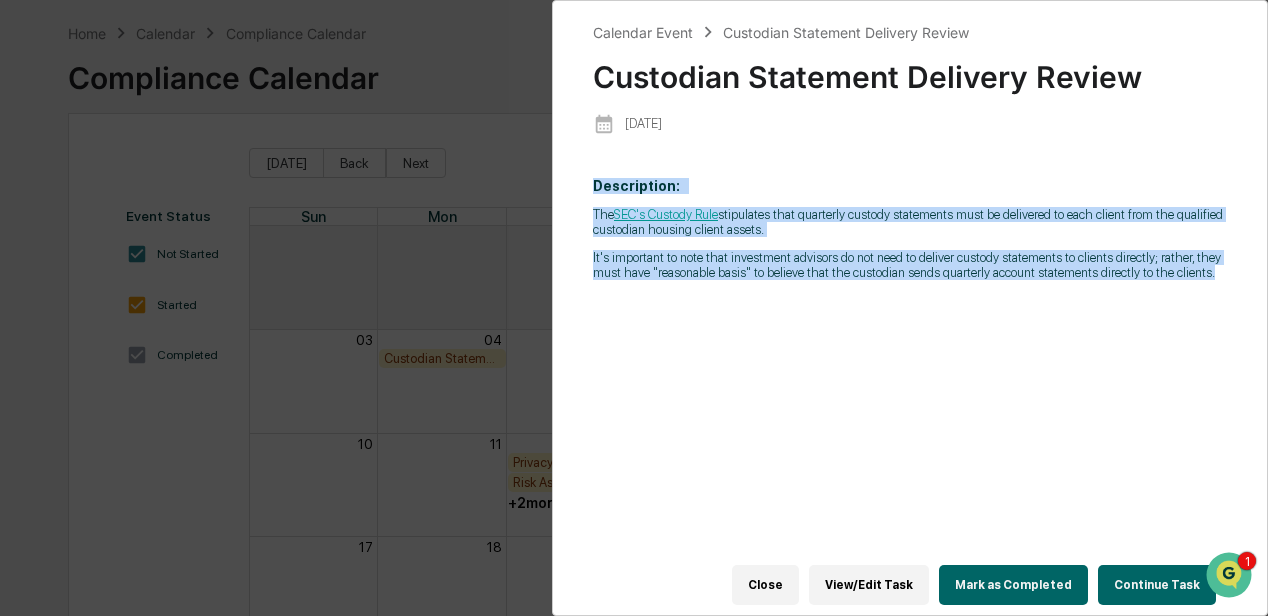
drag, startPoint x: 1205, startPoint y: 279, endPoint x: 589, endPoint y: 194, distance: 621.8
click at [589, 194] on div "Calendar Event Custodian Statement Delivery Review Custodian Statement Delivery…" at bounding box center [910, 308] width 716 height 616
click at [689, 312] on div "Description: The SEC's Custody Rule stipulates that quarterly custody statement…" at bounding box center [910, 374] width 634 height 421
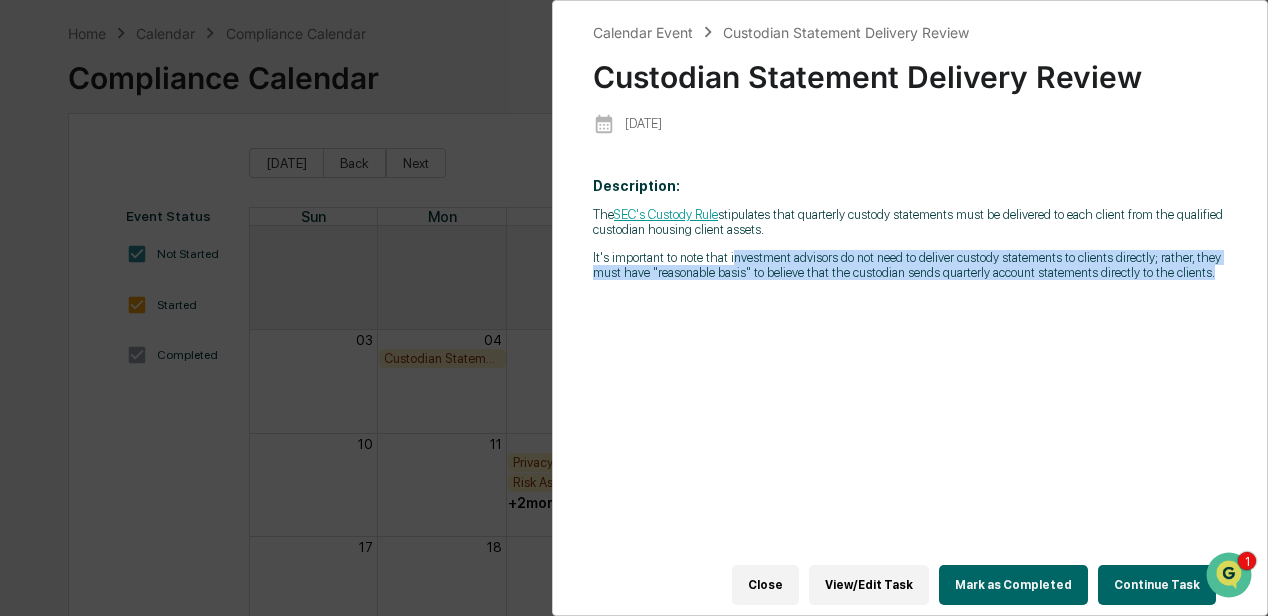
drag, startPoint x: 728, startPoint y: 262, endPoint x: 1194, endPoint y: 282, distance: 466.4
click at [1208, 280] on p "It's important to note that investment advisors do not need to deliver custody …" at bounding box center [910, 265] width 634 height 30
drag, startPoint x: 1194, startPoint y: 282, endPoint x: 1170, endPoint y: 272, distance: 26.0
copy p "nvestment advisors do not need to deliver custody statements to clients directl…"
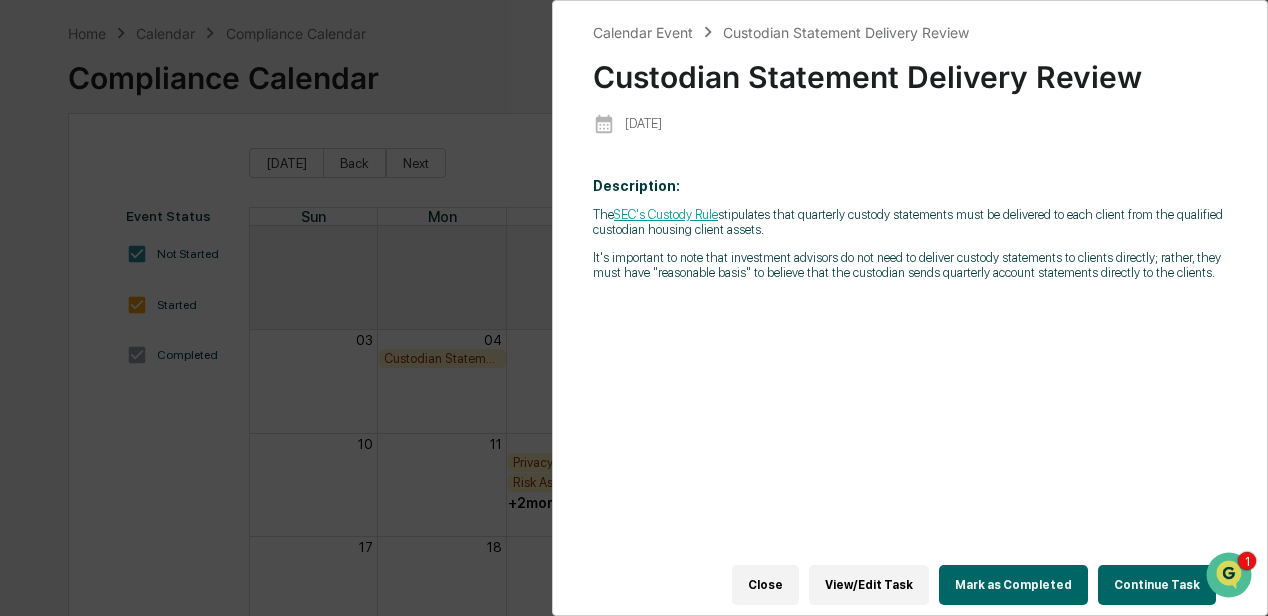
click at [374, 396] on div "Calendar Event Custodian Statement Delivery Review Custodian Statement Delivery…" at bounding box center [634, 308] width 1268 height 616
drag, startPoint x: 789, startPoint y: 576, endPoint x: 686, endPoint y: 532, distance: 112.0
click at [786, 574] on button "Close" at bounding box center [765, 585] width 67 height 40
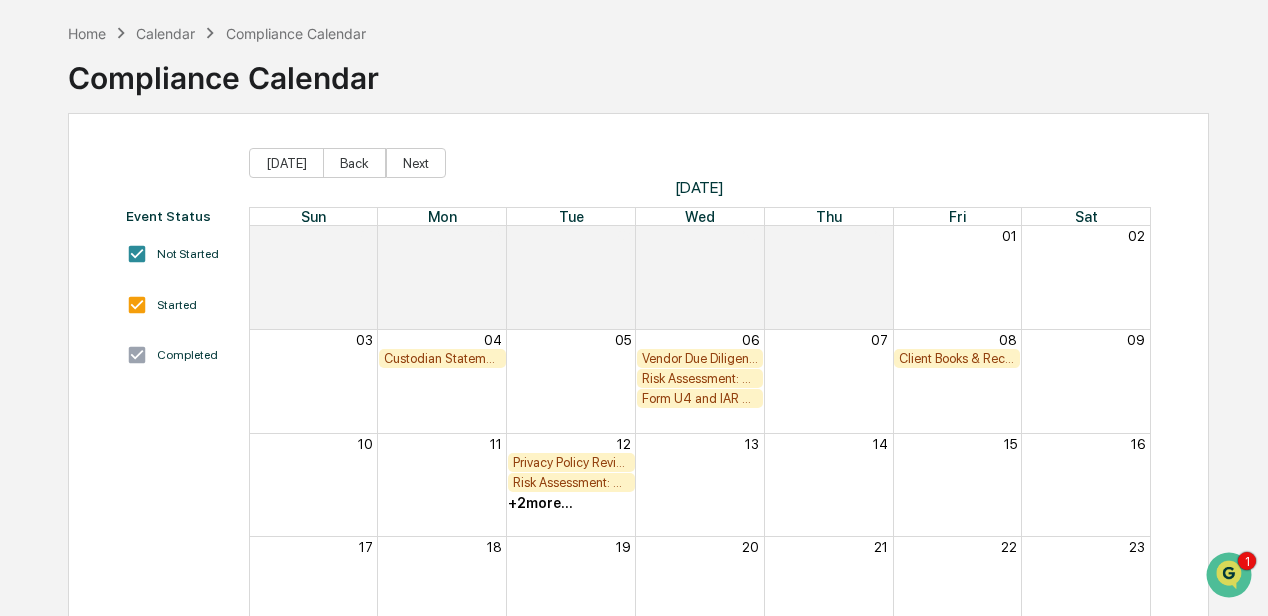
click at [675, 381] on div "Risk Assessment: Trade/Best Execution" at bounding box center [700, 378] width 117 height 15
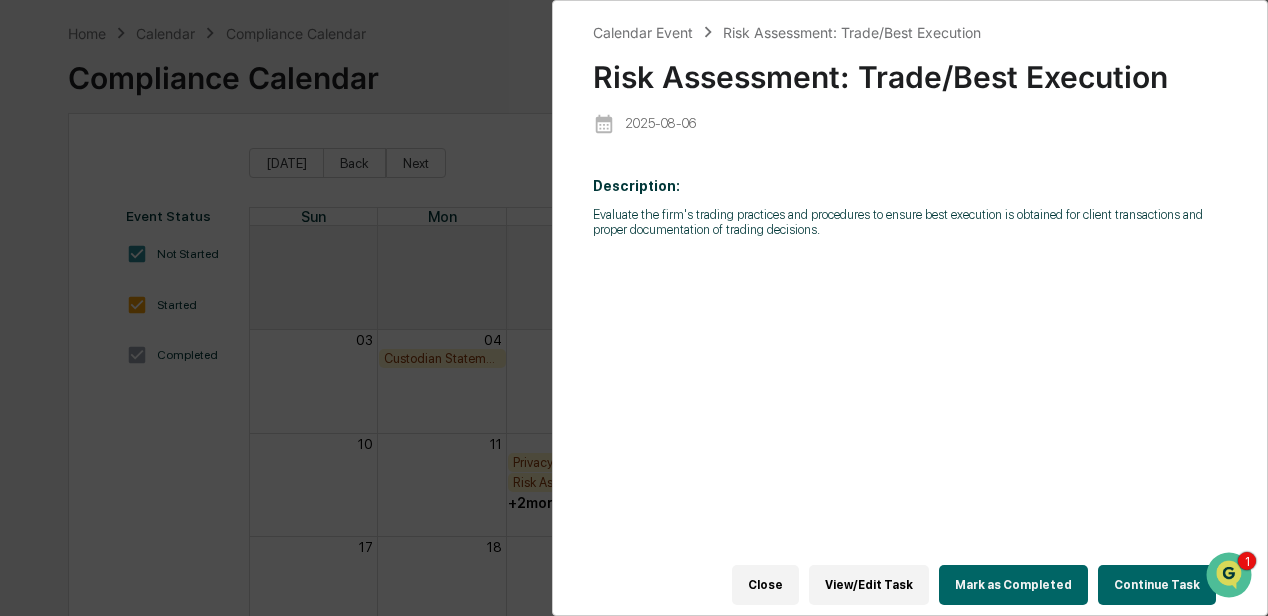
click at [472, 403] on div "Calendar Event Risk Assessment: Trade/Best Execution Risk Assessment: Trade/Bes…" at bounding box center [634, 308] width 1268 height 616
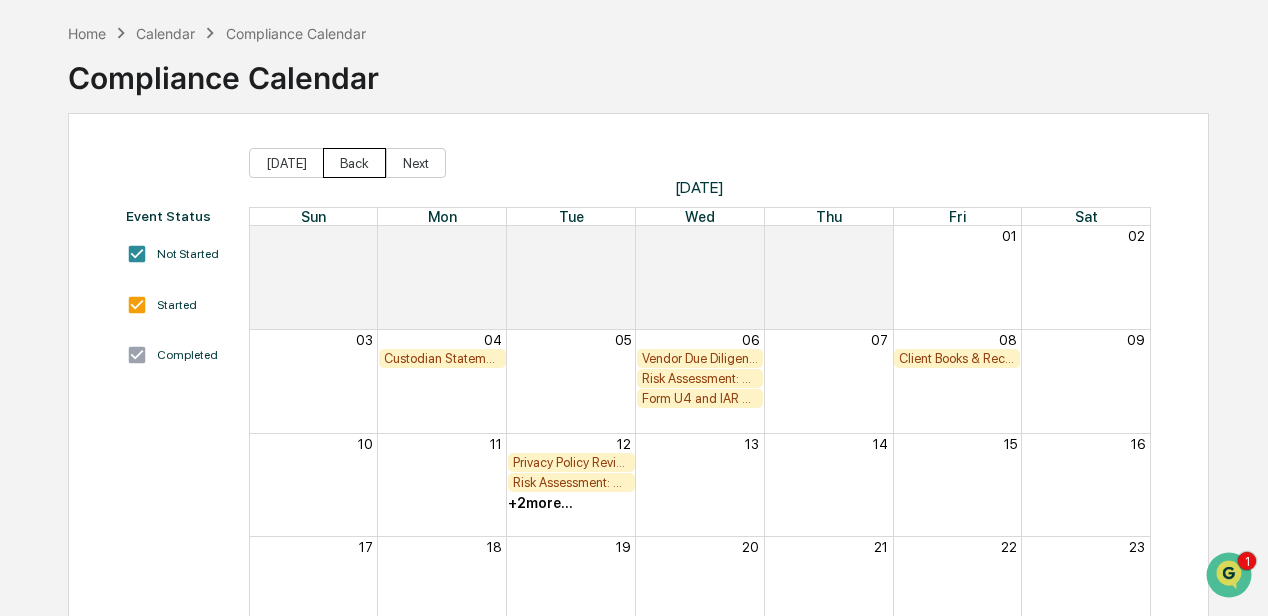
click at [339, 164] on button "Back" at bounding box center [354, 163] width 63 height 30
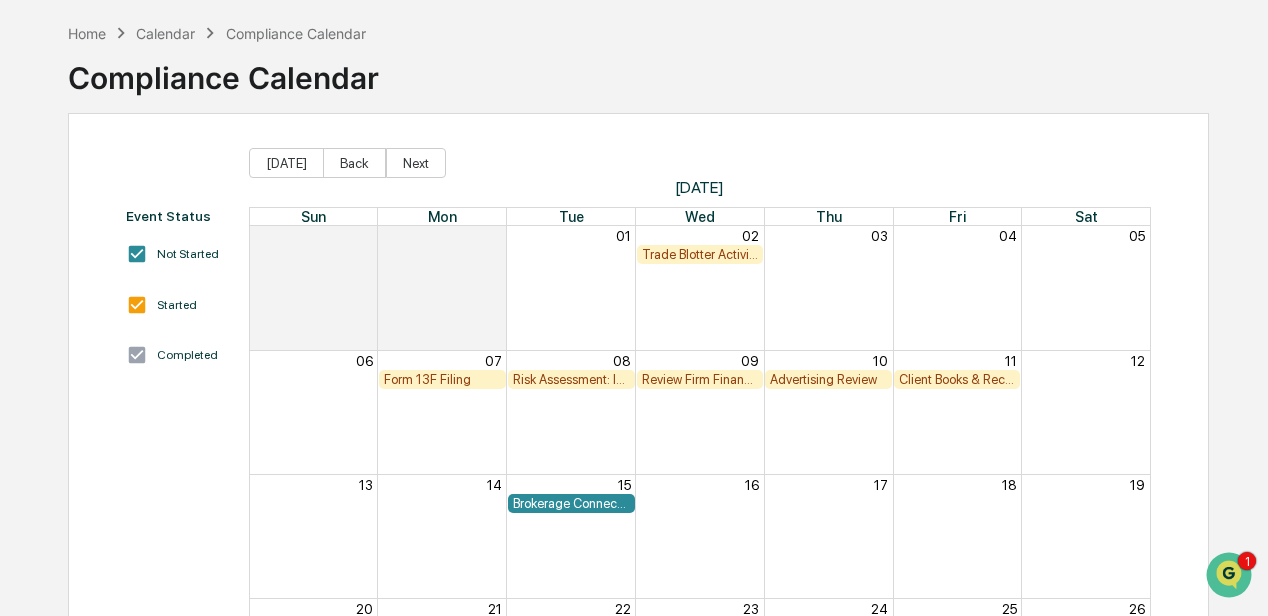
click at [544, 380] on div "Risk Assessment: Invoices/Fees/Valuations" at bounding box center [571, 379] width 117 height 15
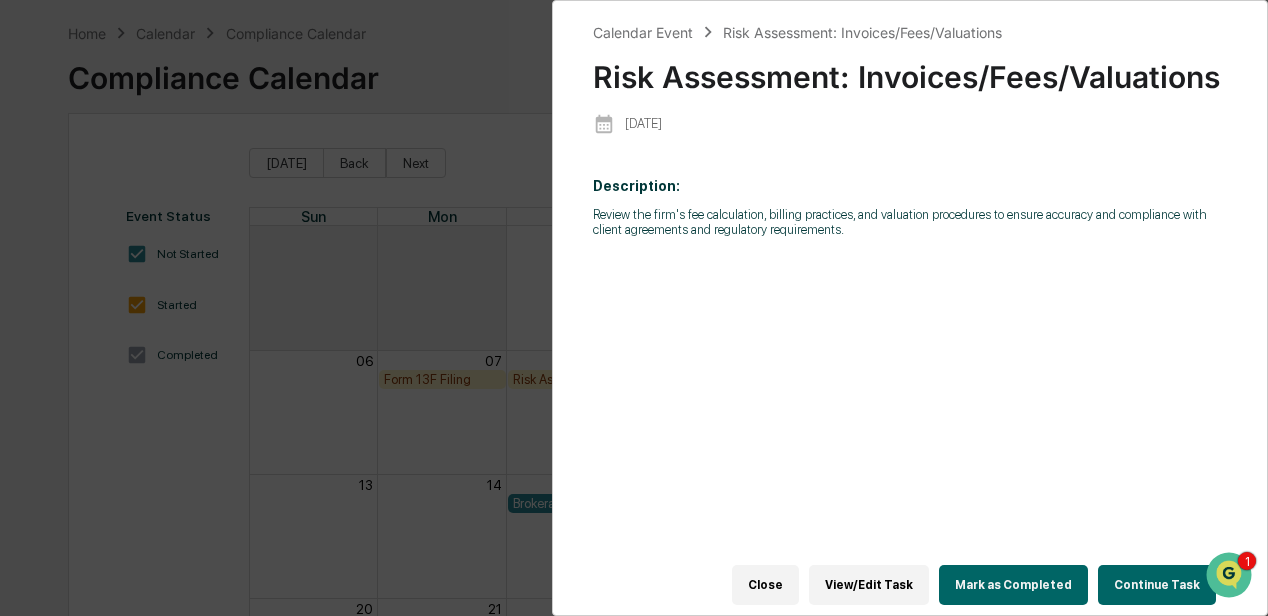
click at [466, 248] on div "Calendar Event Risk Assessment: Invoices/Fees/Valuations Risk Assessment: Invoi…" at bounding box center [634, 308] width 1268 height 616
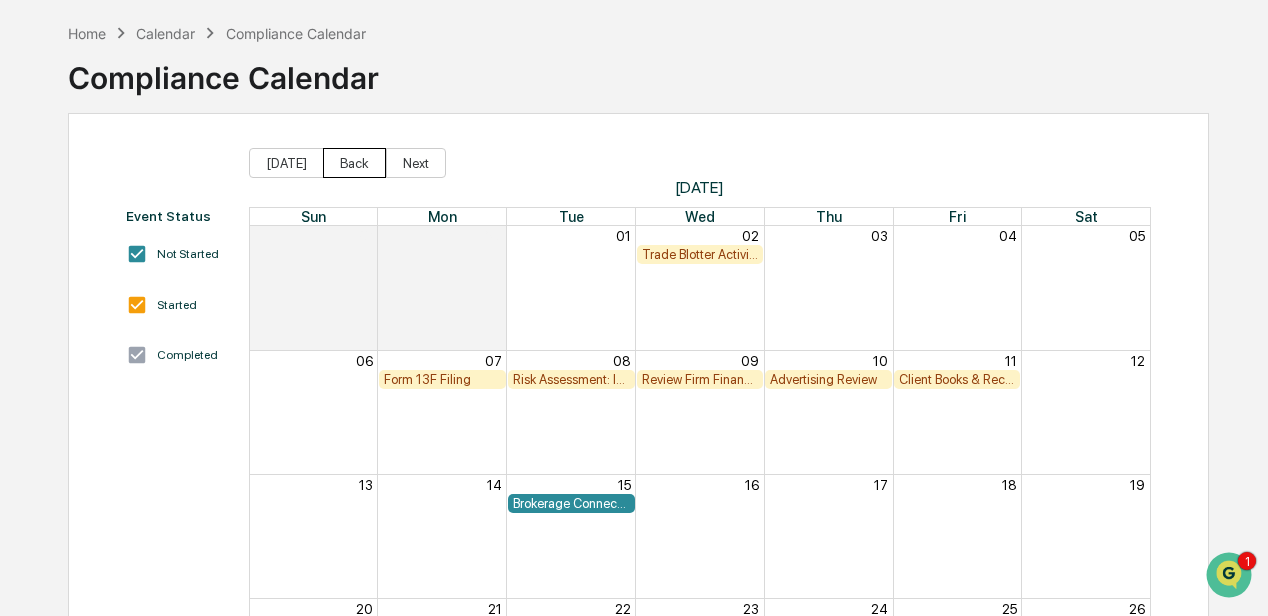
click at [334, 160] on button "Back" at bounding box center [354, 163] width 63 height 30
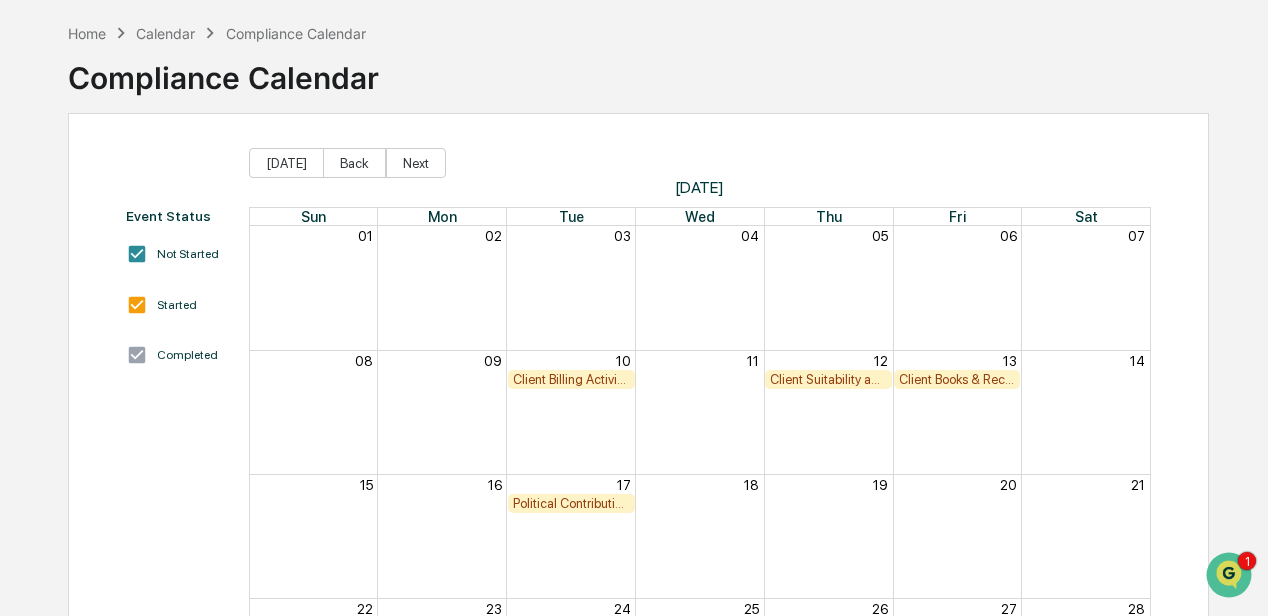
click at [588, 379] on div "Client Billing Activity Review" at bounding box center [571, 379] width 117 height 15
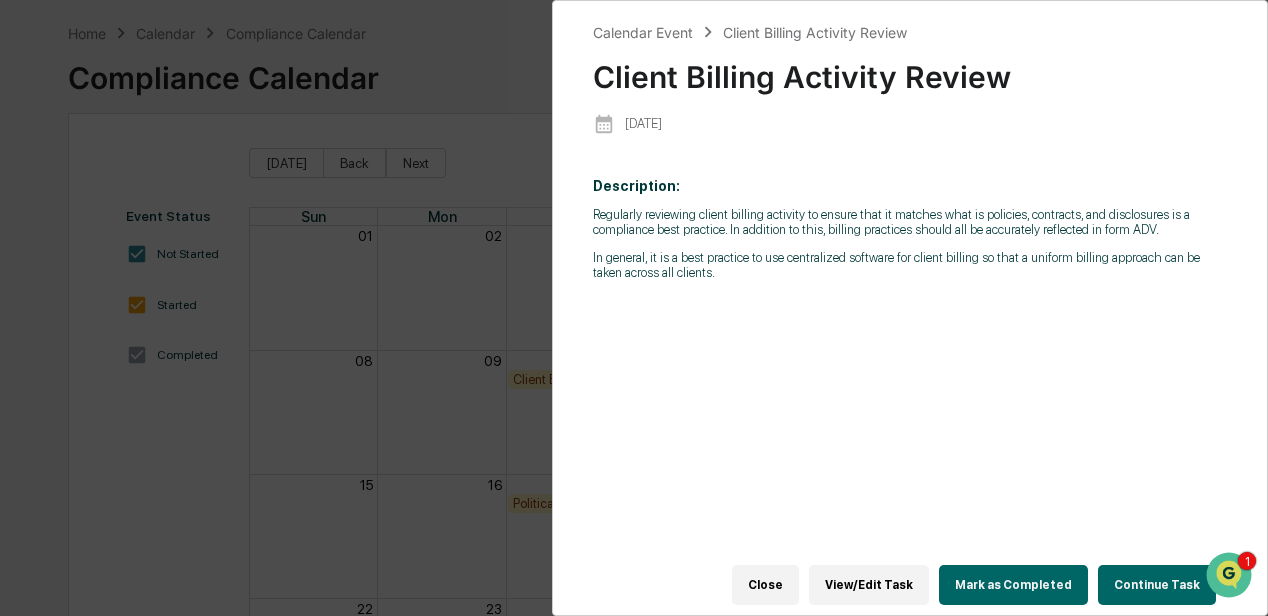
click at [485, 294] on div "Calendar Event Client Billing Activity Review Client Billing Activity Review 20…" at bounding box center [634, 308] width 1268 height 616
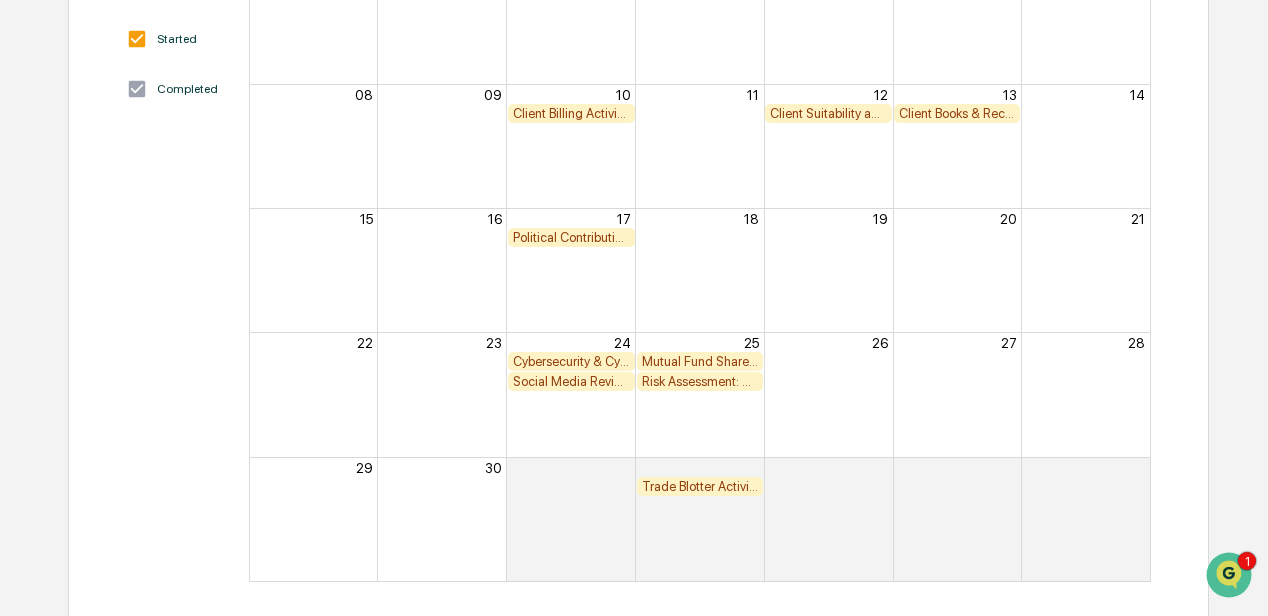
scroll to position [82, 0]
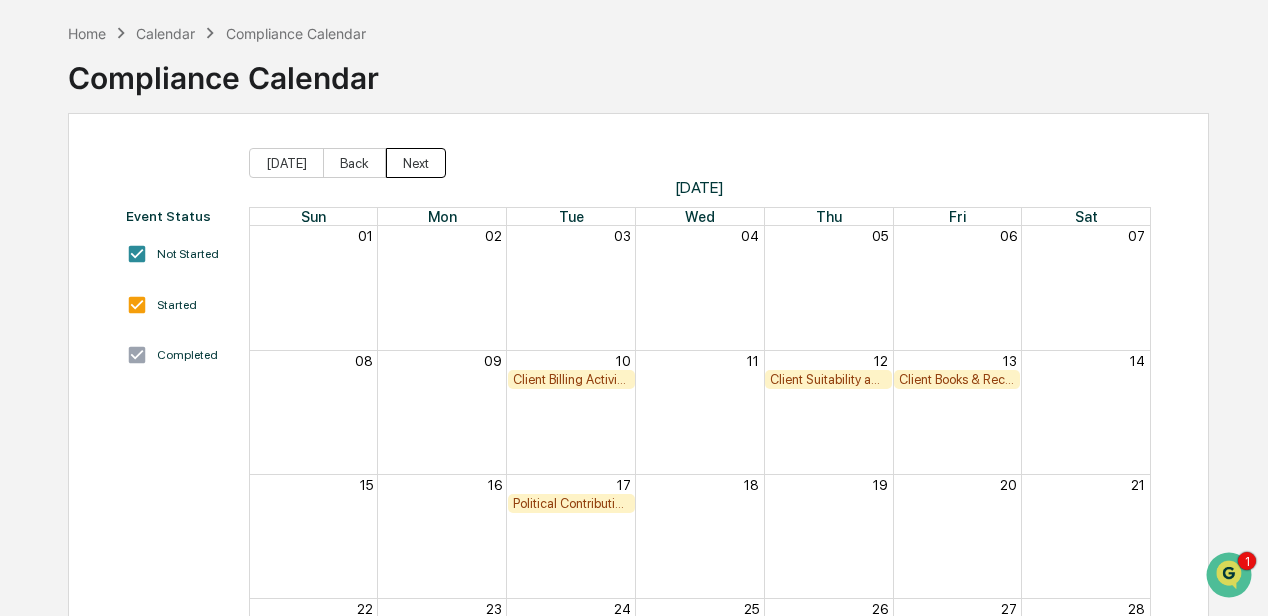
click at [402, 168] on button "Next" at bounding box center [416, 163] width 60 height 30
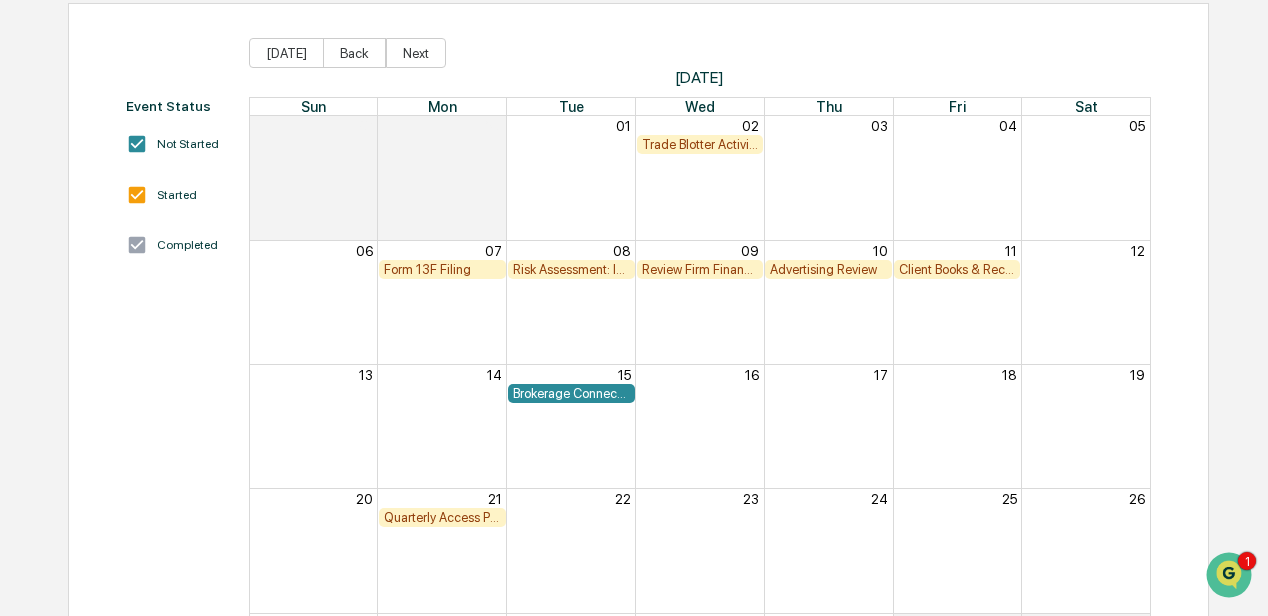
scroll to position [15, 0]
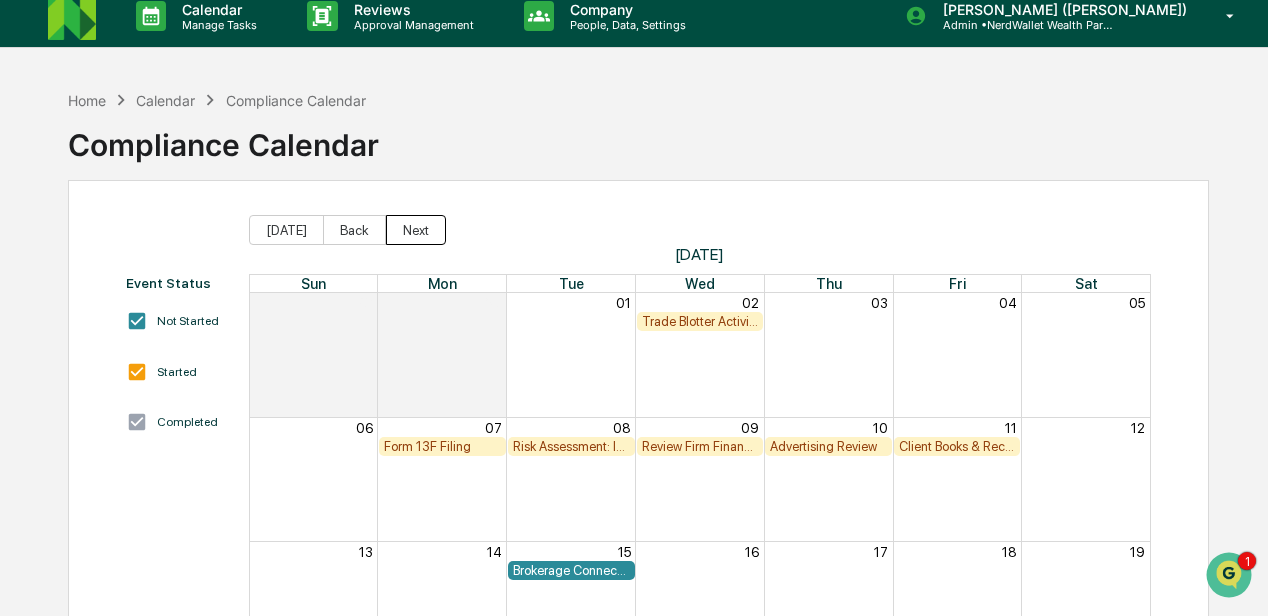
click at [418, 228] on button "Next" at bounding box center [416, 230] width 60 height 30
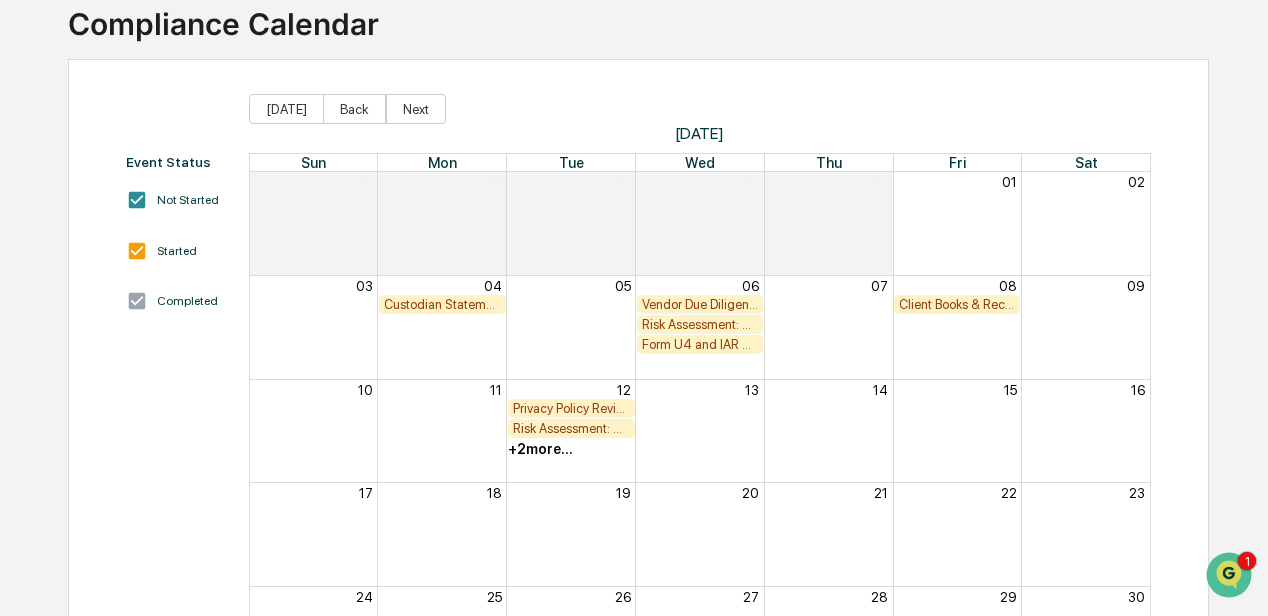
scroll to position [148, 0]
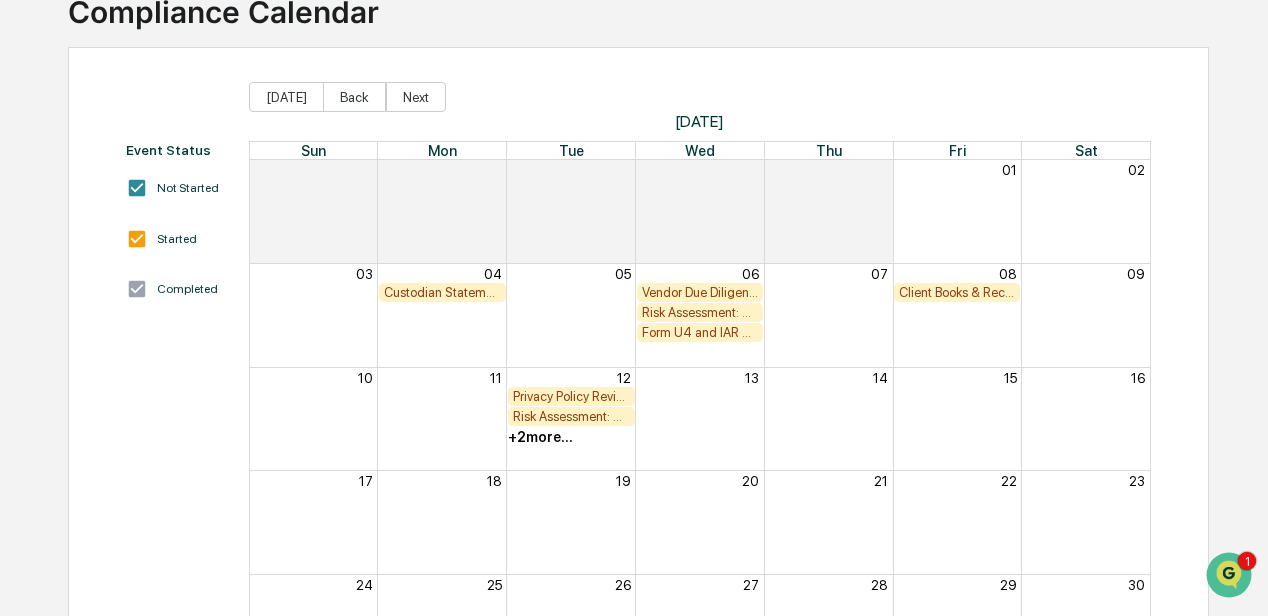
click at [456, 293] on div "Custodian Statement Delivery Review" at bounding box center [442, 292] width 117 height 15
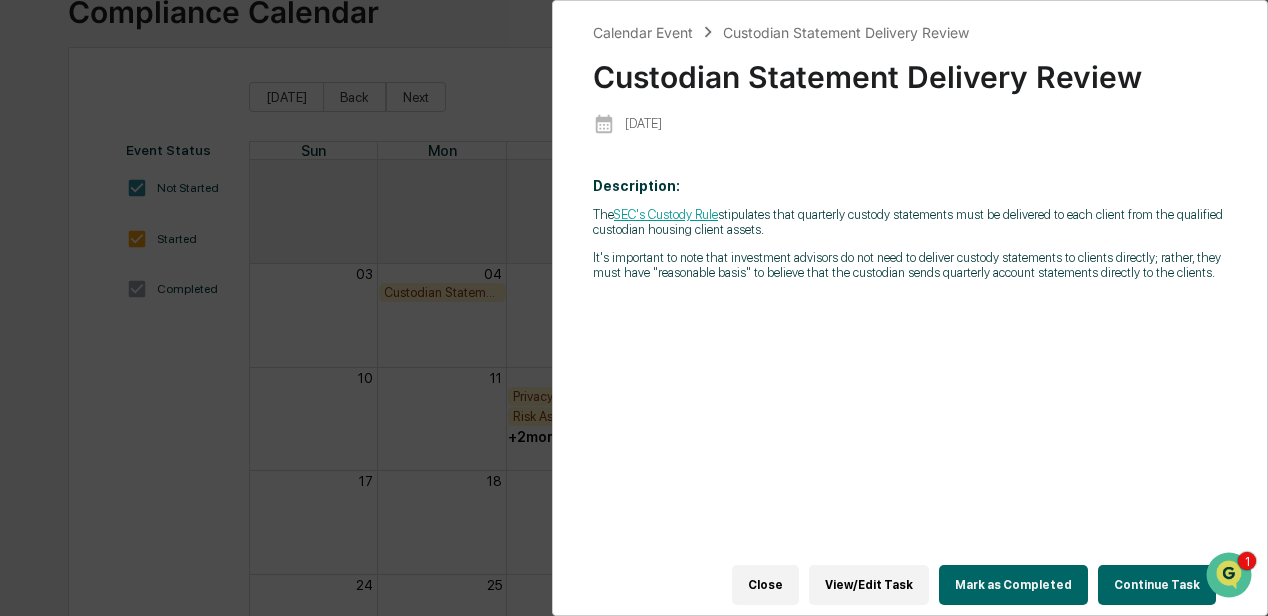
click at [456, 225] on div "Calendar Event Custodian Statement Delivery Review Custodian Statement Delivery…" at bounding box center [634, 308] width 1268 height 616
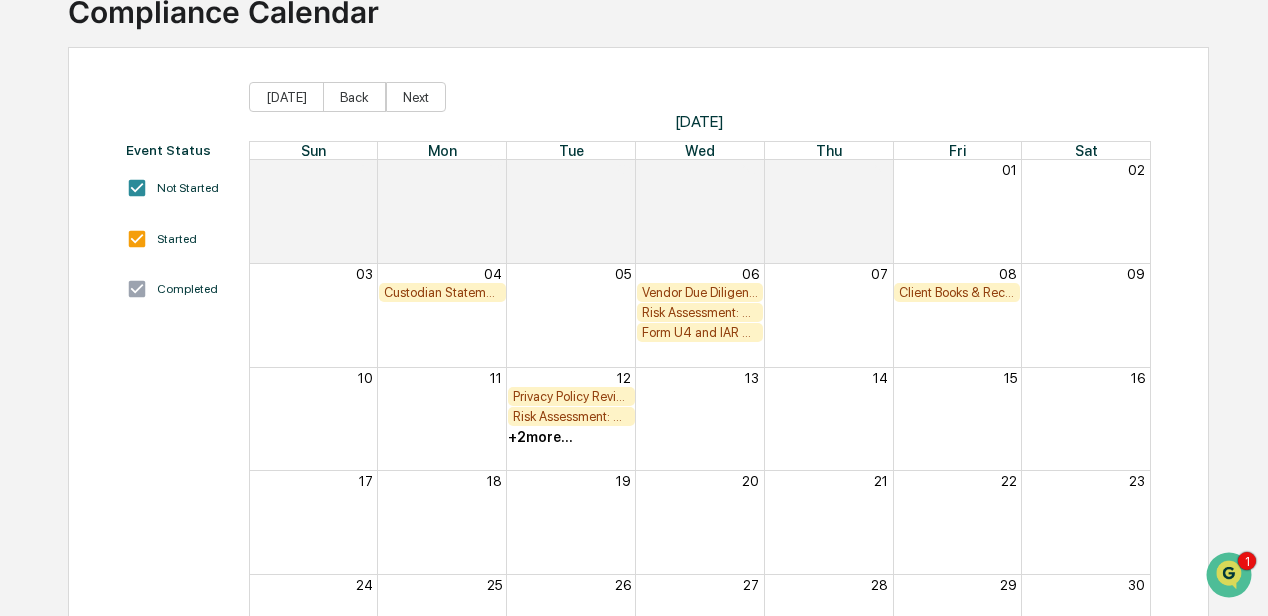
click at [678, 314] on div "Risk Assessment: Trade/Best Execution" at bounding box center [700, 312] width 117 height 15
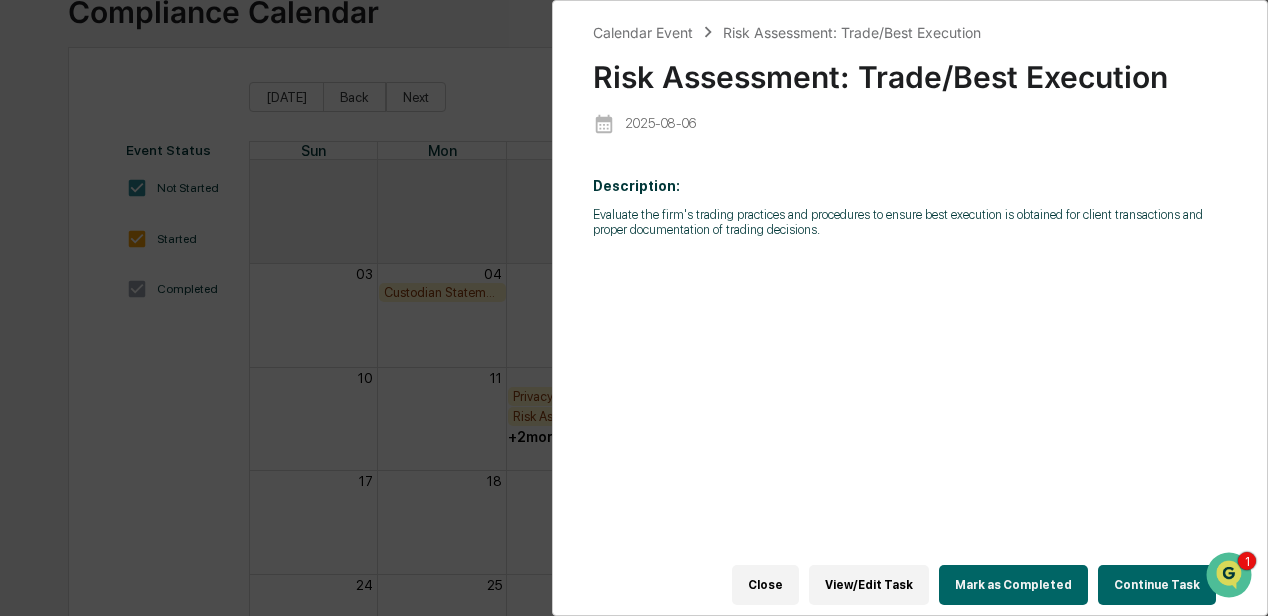
click at [510, 192] on div "Calendar Event Risk Assessment: Trade/Best Execution Risk Assessment: Trade/Bes…" at bounding box center [634, 308] width 1268 height 616
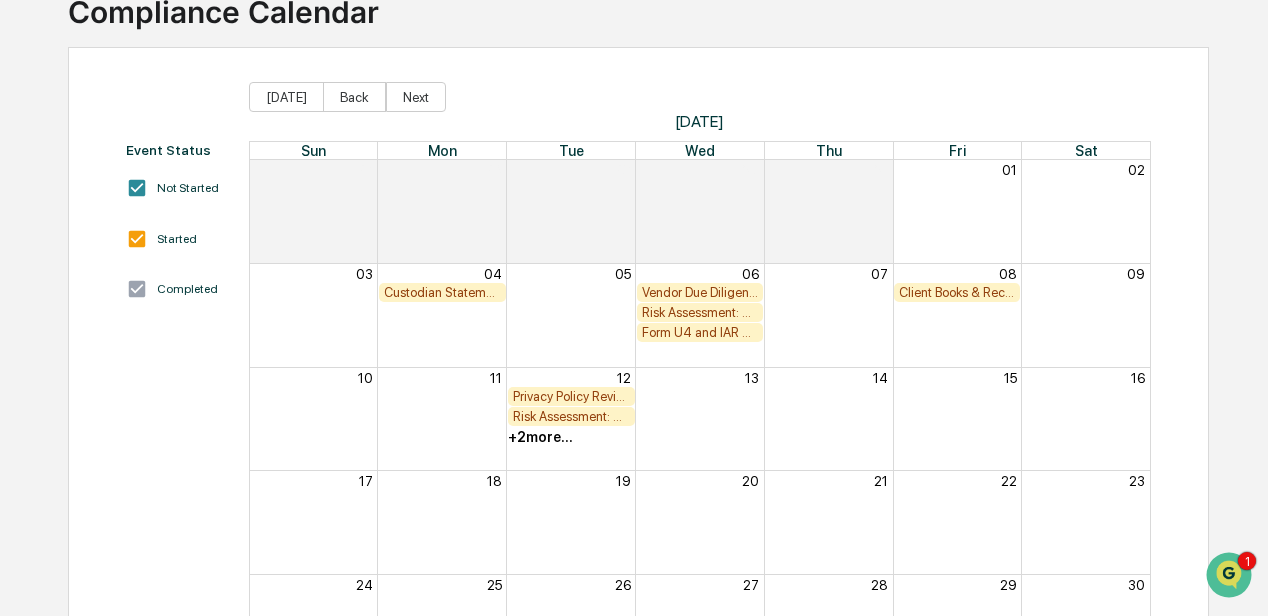
click at [724, 314] on div "Risk Assessment: Trade/Best Execution" at bounding box center [700, 312] width 117 height 15
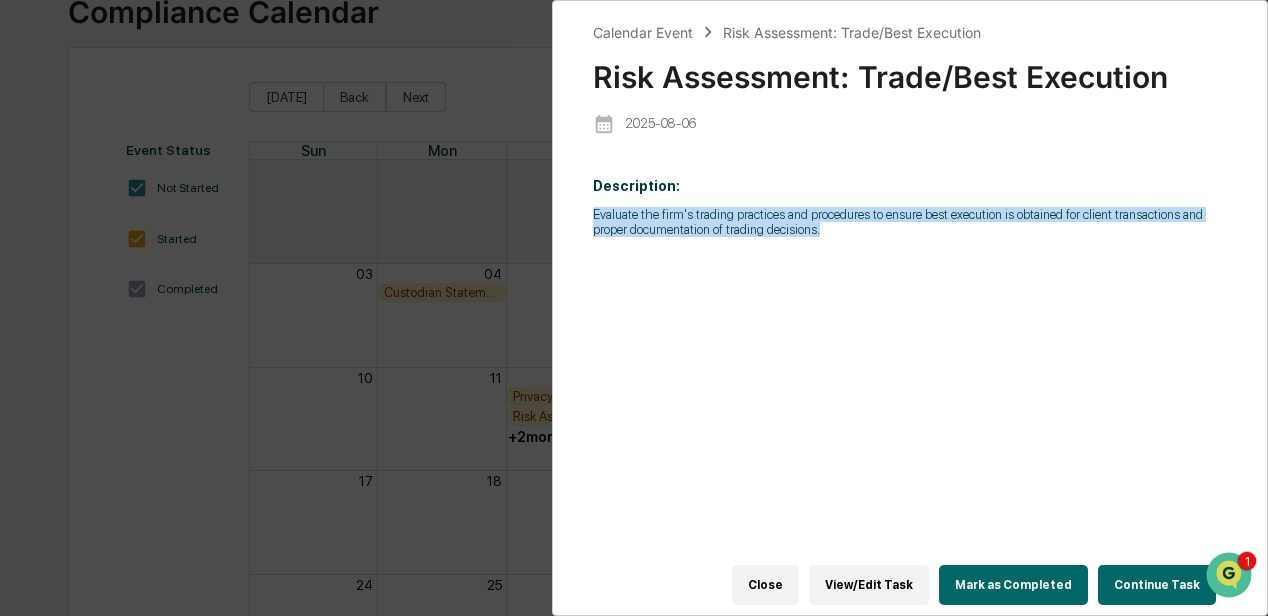
drag, startPoint x: 821, startPoint y: 236, endPoint x: 595, endPoint y: 218, distance: 226.7
click at [595, 218] on p "Evaluate the firm's trading practices and procedures to ensure best execution i…" at bounding box center [910, 222] width 634 height 30
copy p "Evaluate the firm's trading practices and procedures to ensure best execution i…"
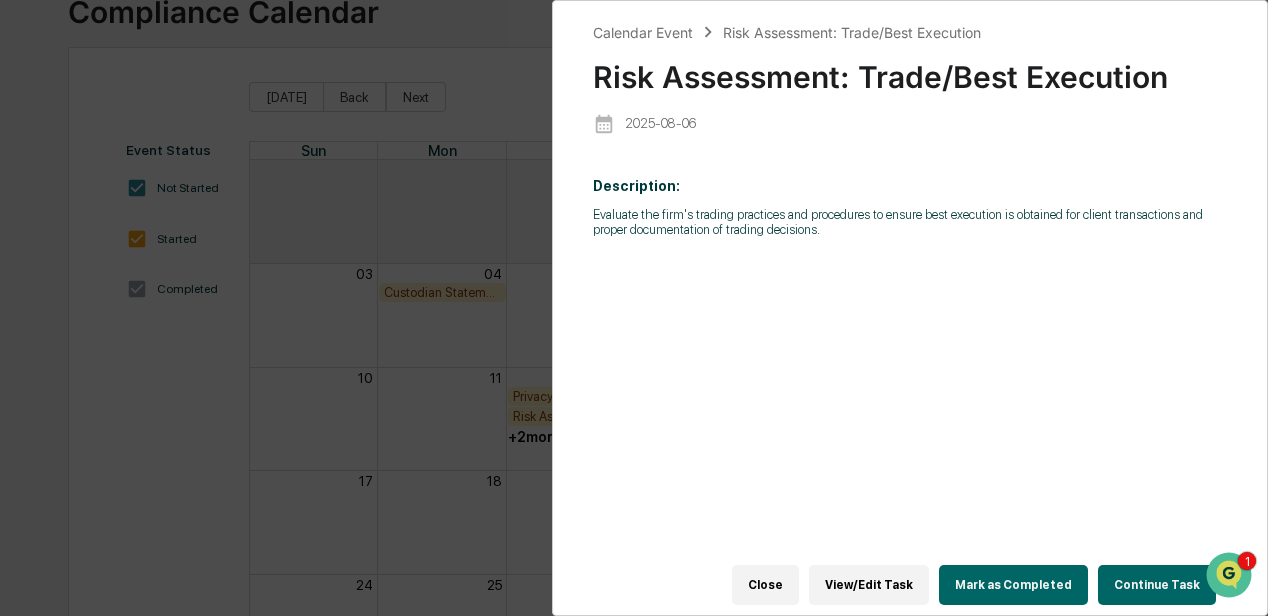
click at [455, 401] on div "Calendar Event Risk Assessment: Trade/Best Execution Risk Assessment: Trade/Bes…" at bounding box center [634, 308] width 1268 height 616
click at [464, 434] on div "Calendar Event Risk Assessment: Trade/Best Execution Risk Assessment: Trade/Bes…" at bounding box center [634, 308] width 1268 height 616
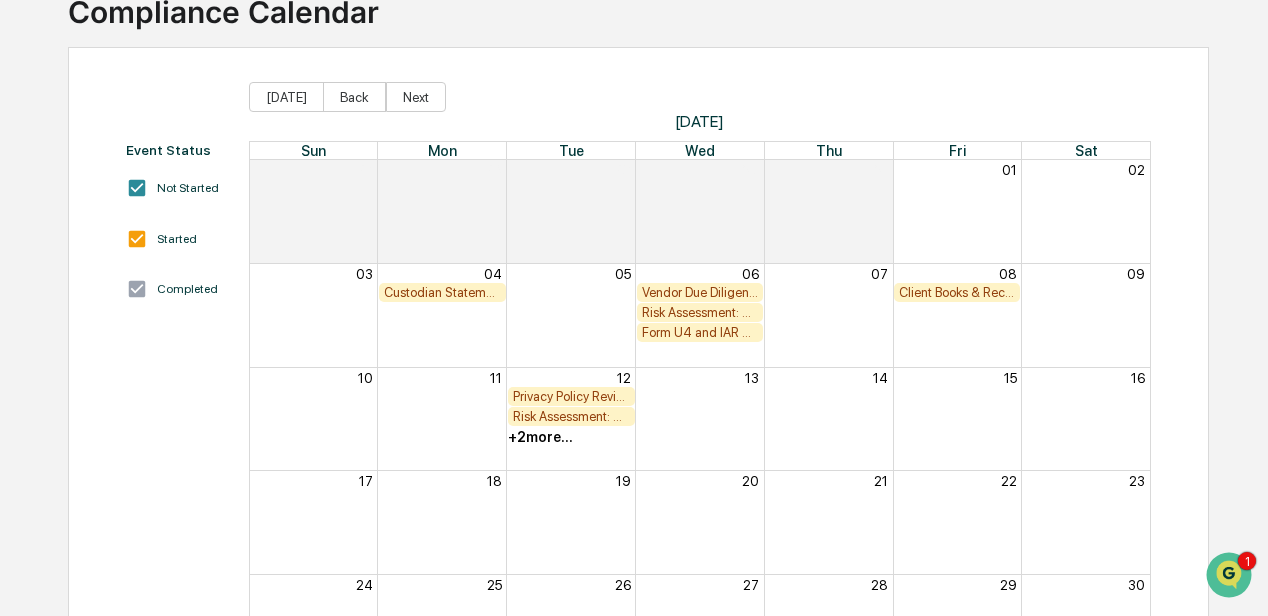
click at [690, 314] on div "Risk Assessment: Trade/Best Execution" at bounding box center [700, 312] width 117 height 15
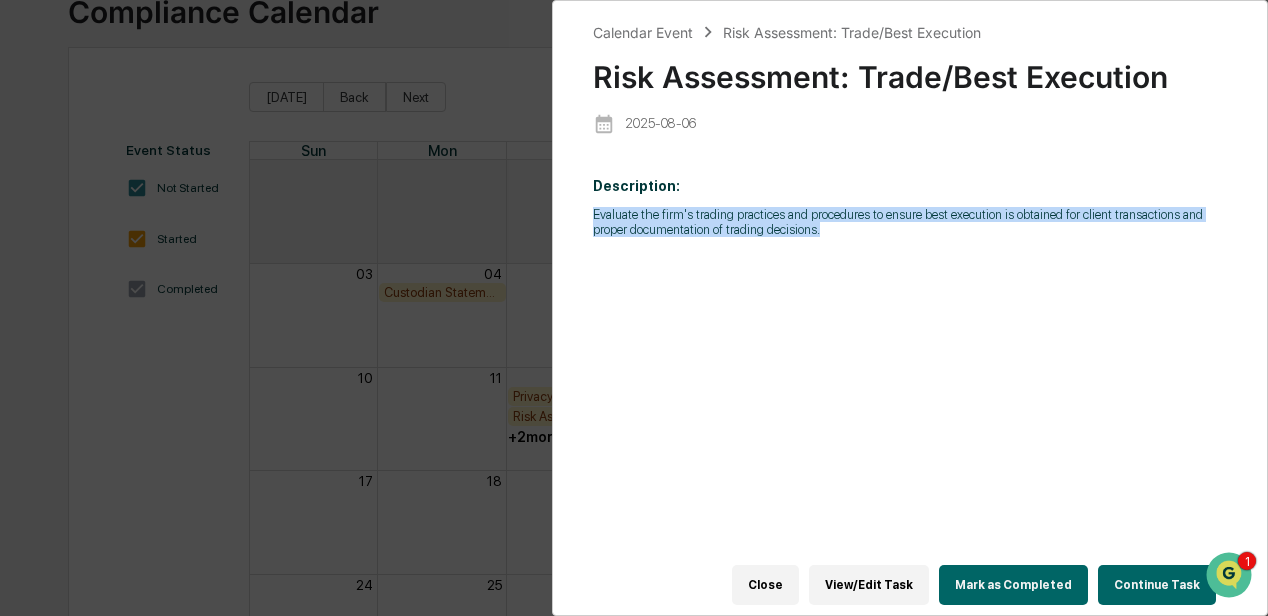
drag, startPoint x: 792, startPoint y: 234, endPoint x: 594, endPoint y: 218, distance: 198.6
click at [594, 218] on p "Evaluate the firm's trading practices and procedures to ensure best execution i…" at bounding box center [910, 222] width 634 height 30
drag, startPoint x: 594, startPoint y: 218, endPoint x: 622, endPoint y: 220, distance: 28.1
copy p "Evaluate the firm's trading practices and procedures to ensure best execution i…"
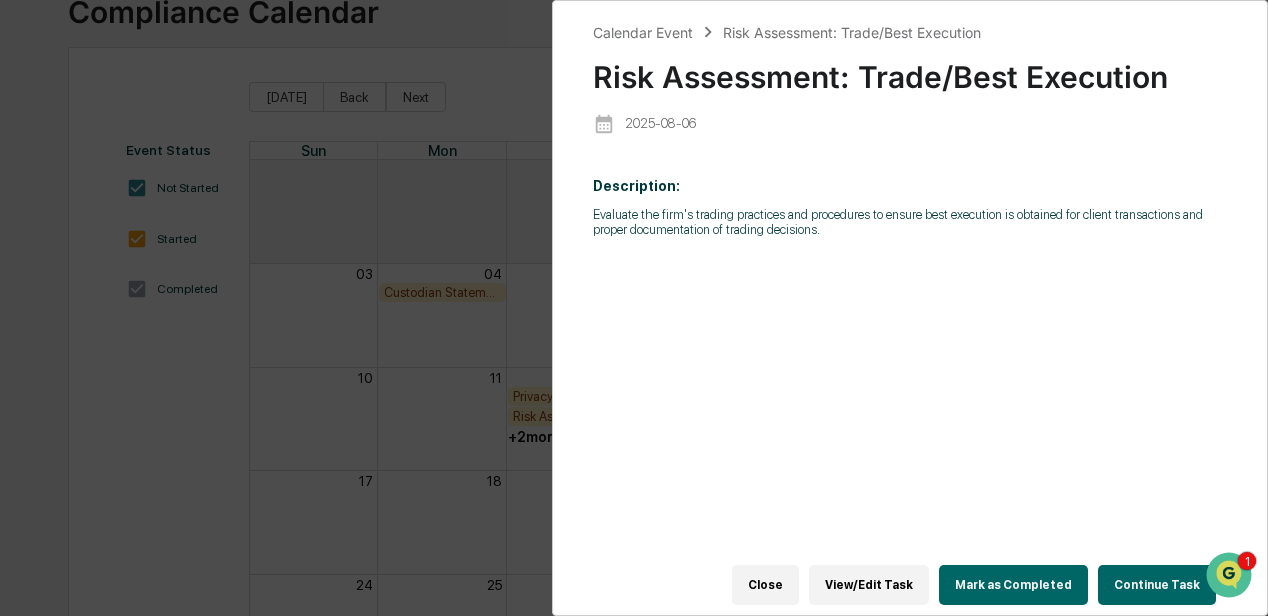
click at [468, 403] on div "Calendar Event Risk Assessment: Trade/Best Execution Risk Assessment: Trade/Bes…" at bounding box center [634, 308] width 1268 height 616
click at [338, 413] on div "Calendar Event Risk Assessment: Trade/Best Execution Risk Assessment: Trade/Bes…" at bounding box center [634, 308] width 1268 height 616
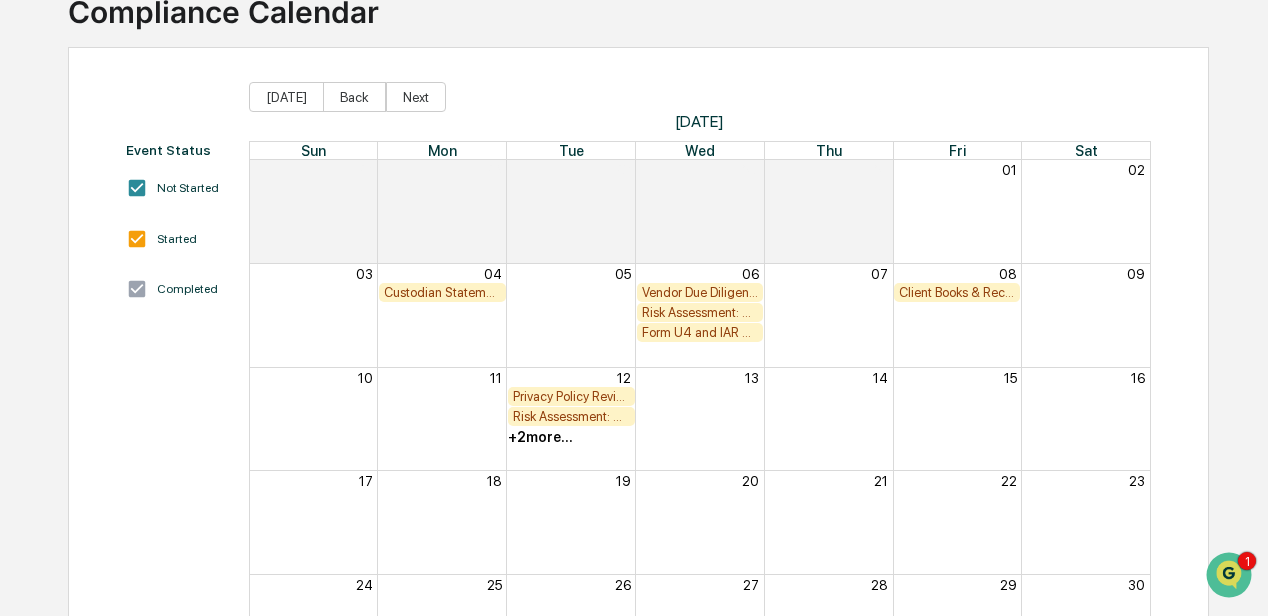
click at [575, 415] on div "Risk Assessment: Non-Public Information" at bounding box center [571, 416] width 117 height 15
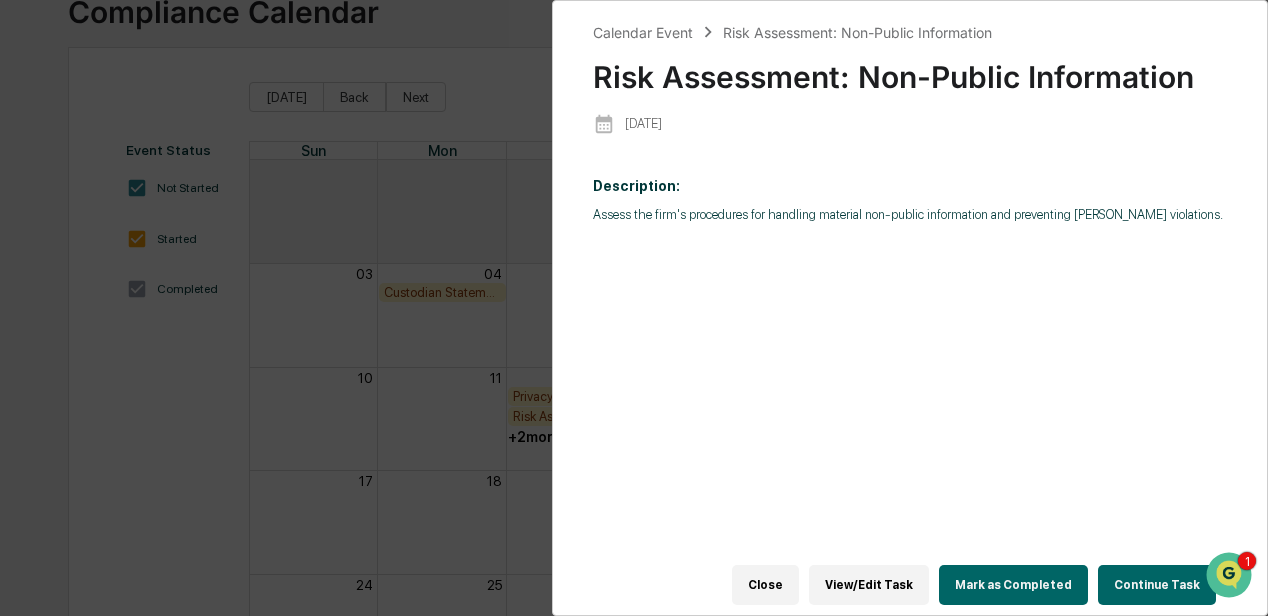
click at [451, 382] on div "Calendar Event Risk Assessment: Non-Public Information Risk Assessment: Non-Pub…" at bounding box center [634, 308] width 1268 height 616
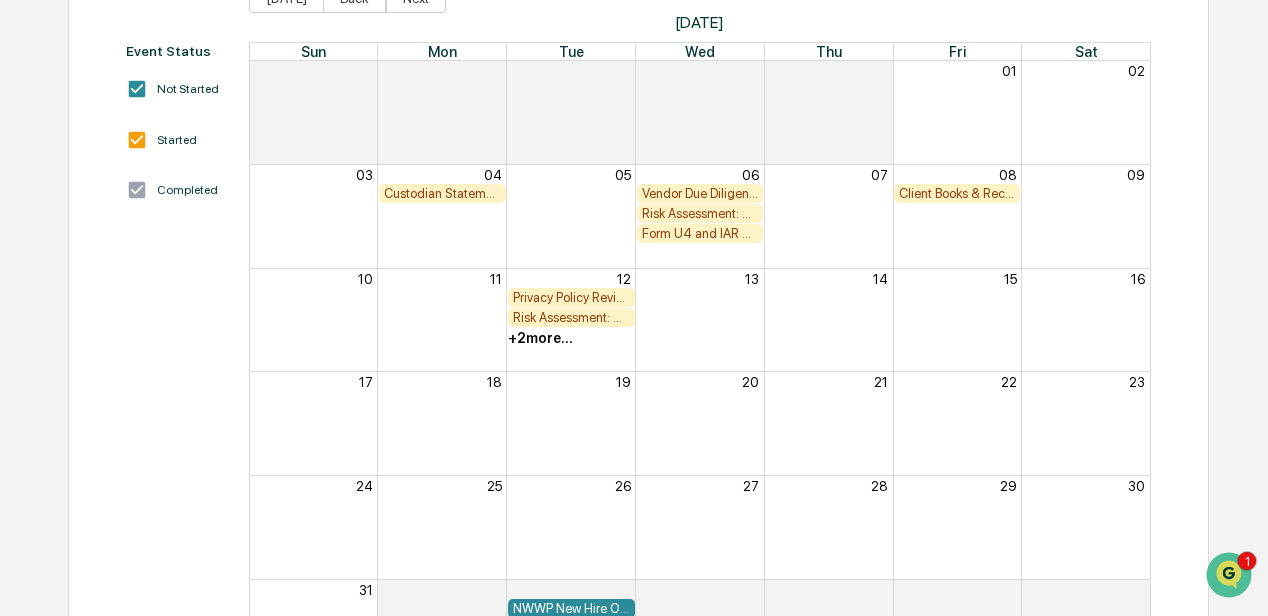
scroll to position [282, 0]
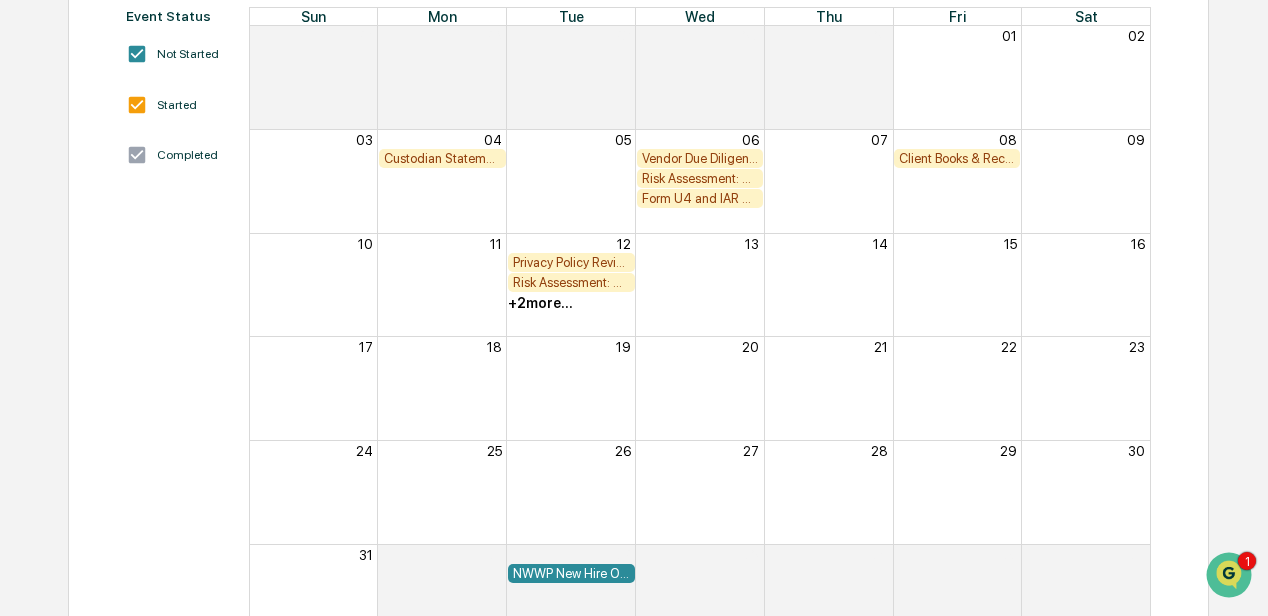
click at [530, 306] on div "+ 2 more..." at bounding box center [540, 303] width 65 height 16
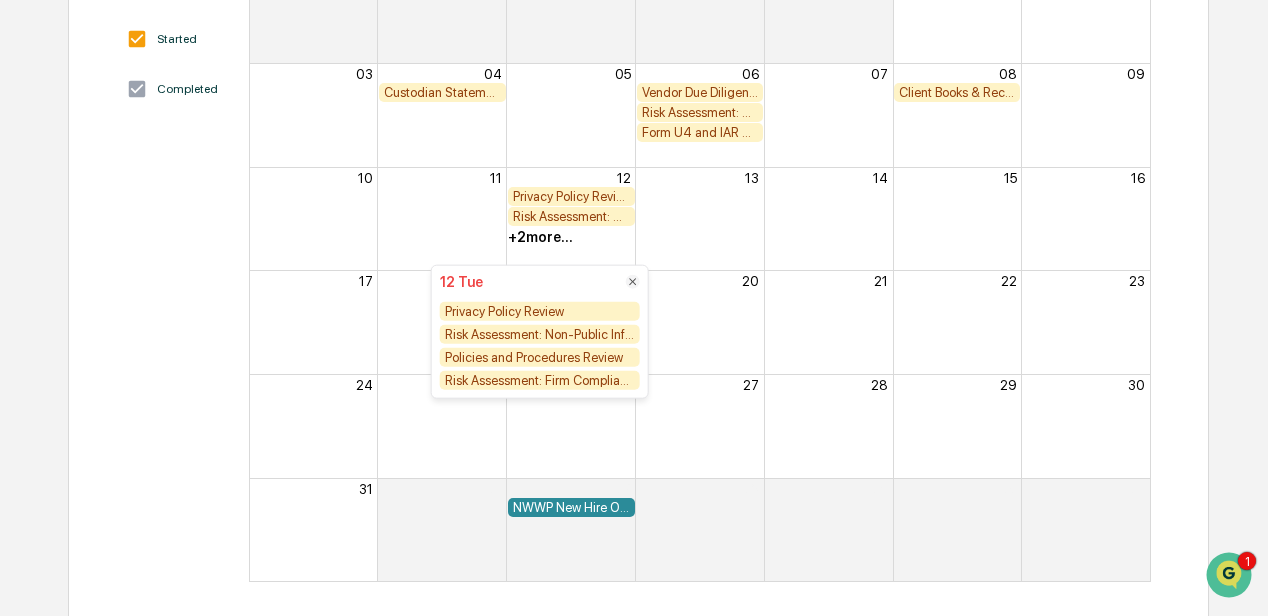
scroll to position [348, 0]
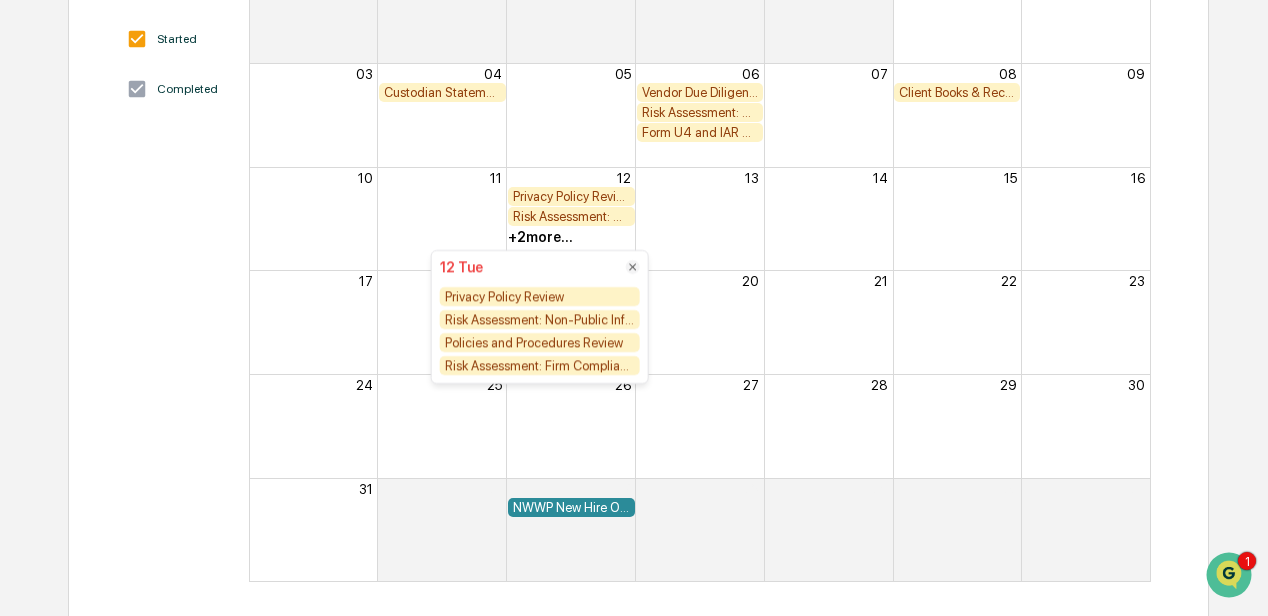
click at [553, 367] on div "Risk Assessment: Firm Compliance/Fiduciary Duty" at bounding box center [540, 365] width 200 height 19
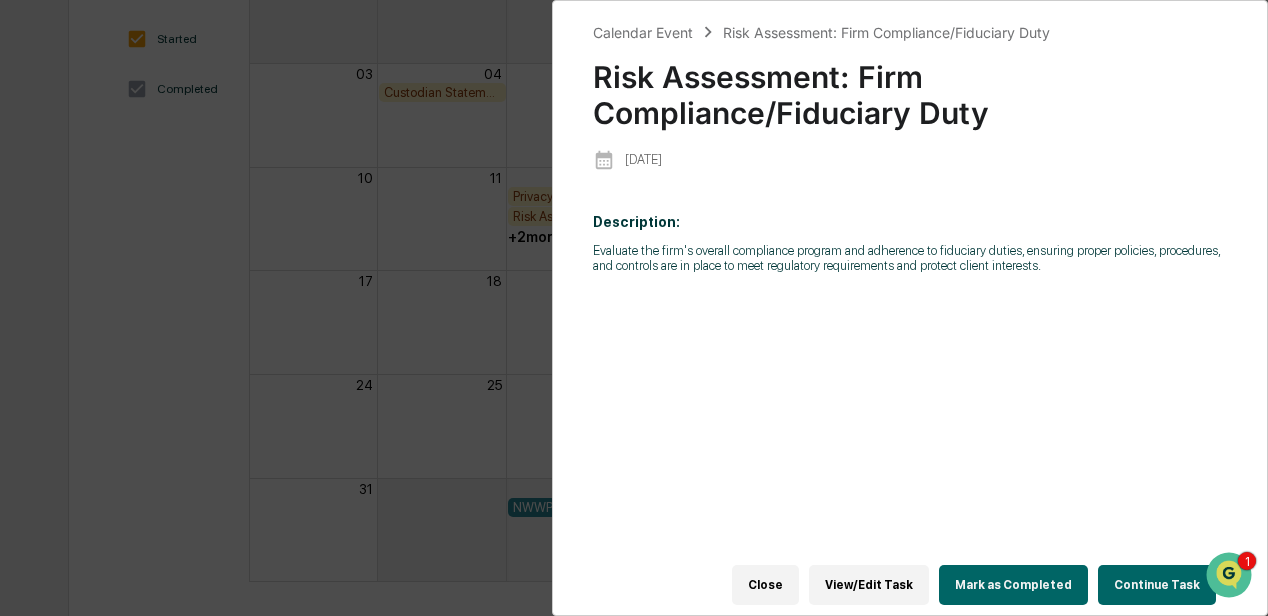
click at [426, 320] on div "Calendar Event Risk Assessment: Firm Compliance/Fiduciary Duty Risk Assessment:…" at bounding box center [634, 308] width 1268 height 616
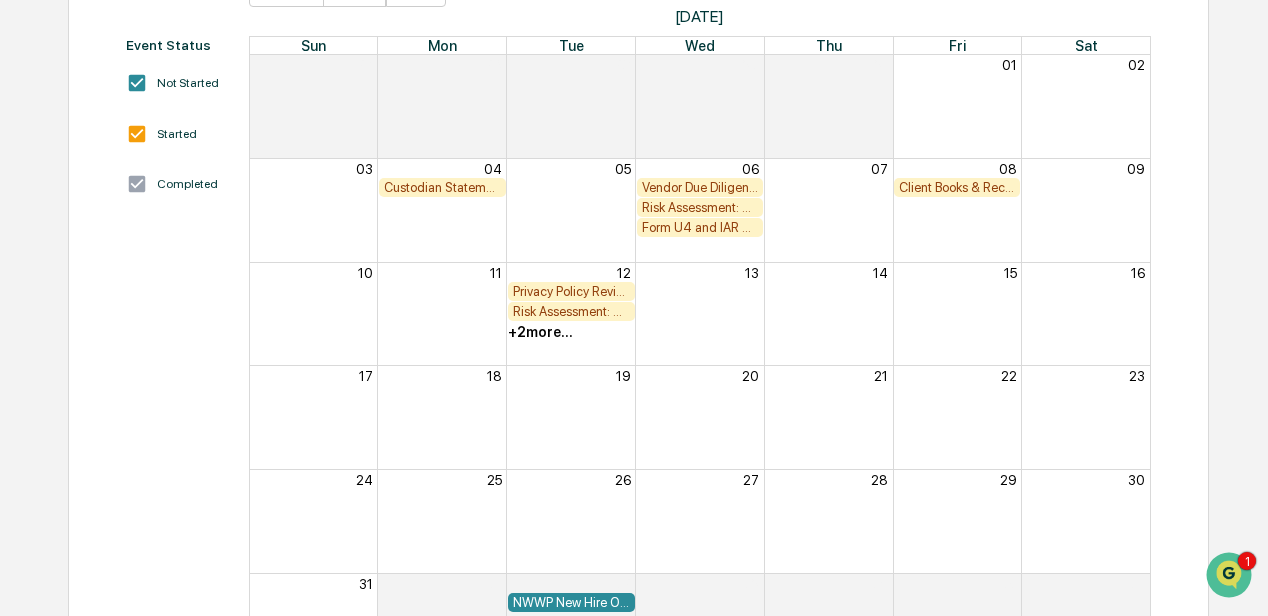
scroll to position [82, 0]
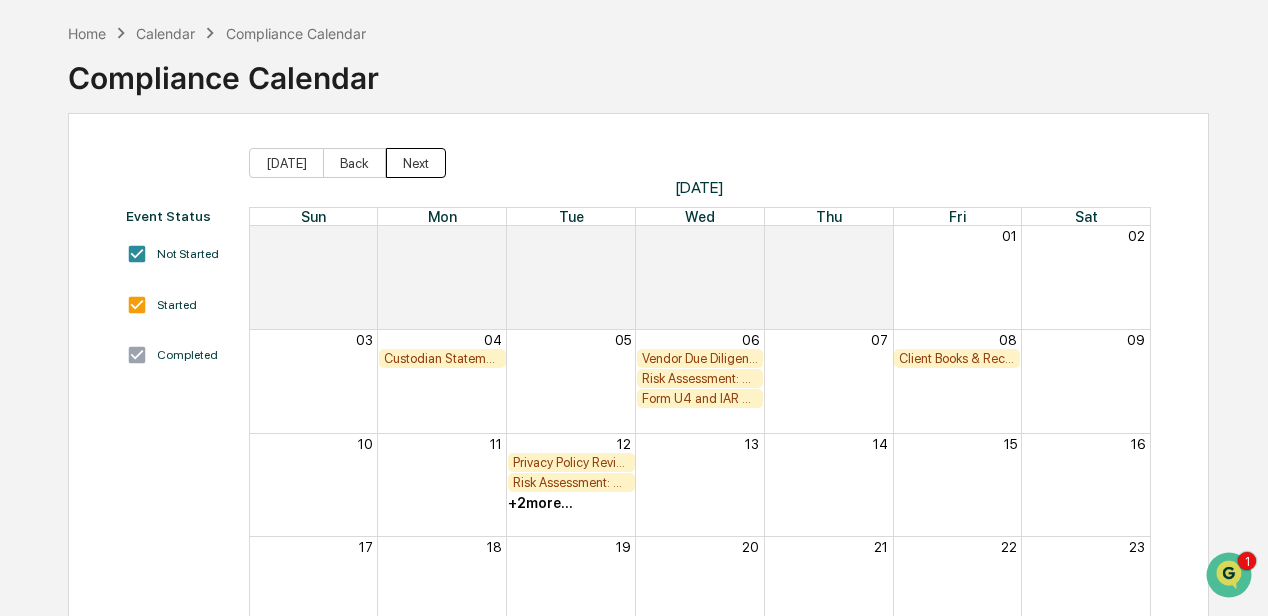
click at [412, 165] on button "Next" at bounding box center [416, 163] width 60 height 30
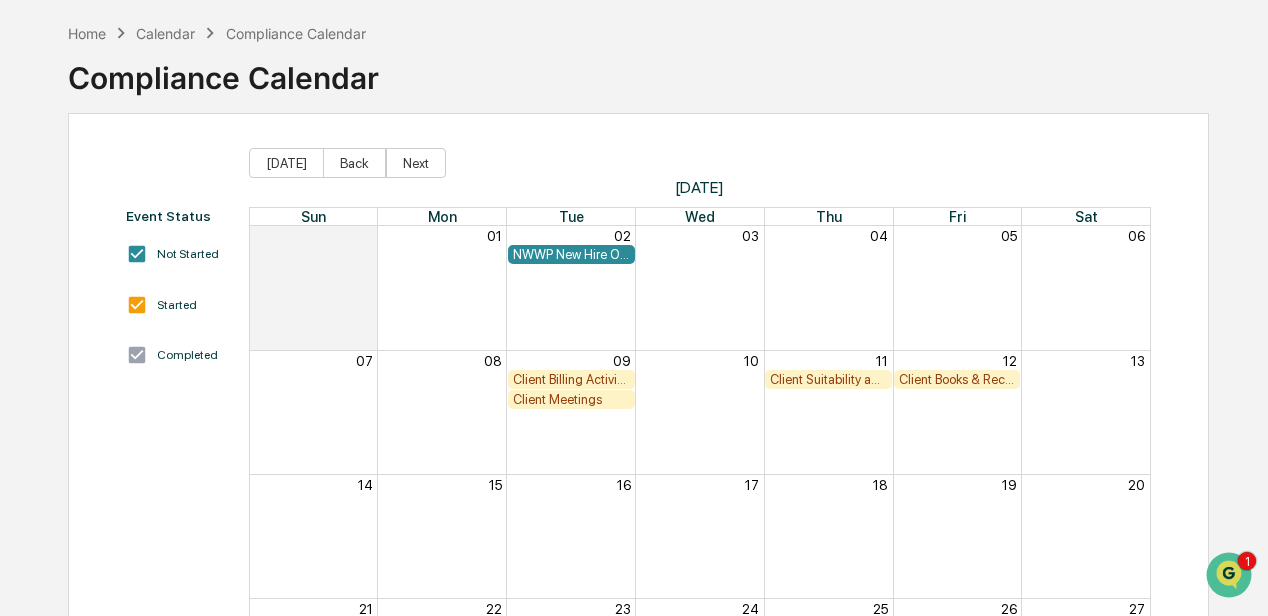
click at [688, 285] on div "Month View" at bounding box center [699, 287] width 129 height 123
click at [598, 380] on div "Client Billing Activity Review" at bounding box center [571, 379] width 117 height 15
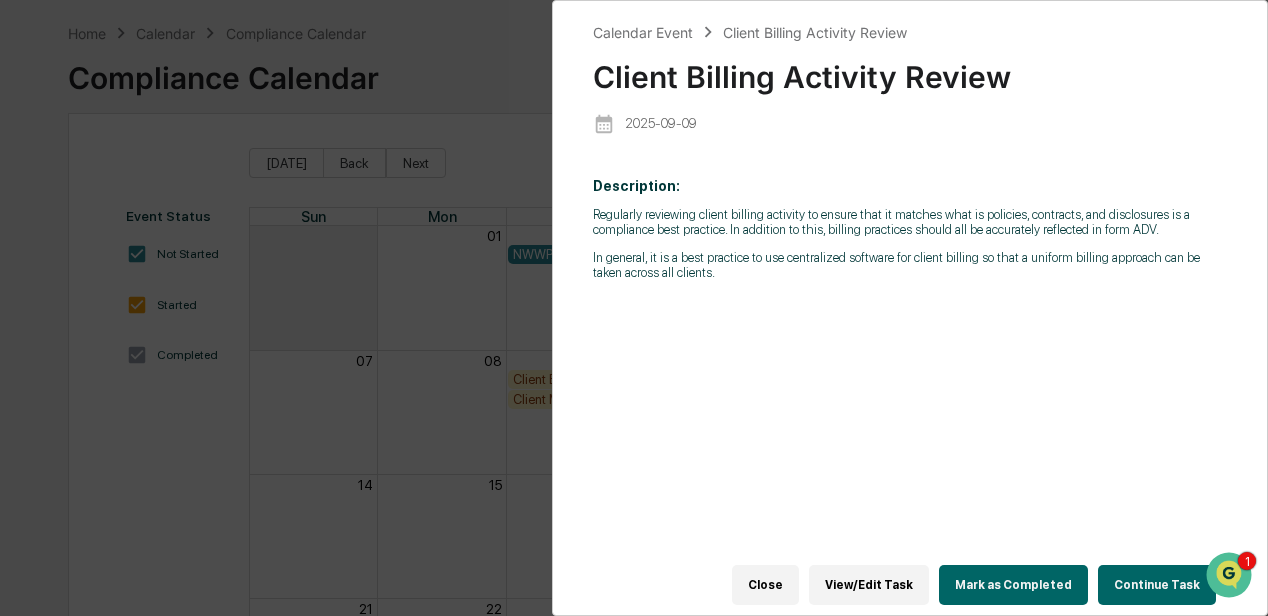
click at [452, 405] on div "Calendar Event Client Billing Activity Review Client Billing Activity Review 20…" at bounding box center [634, 308] width 1268 height 616
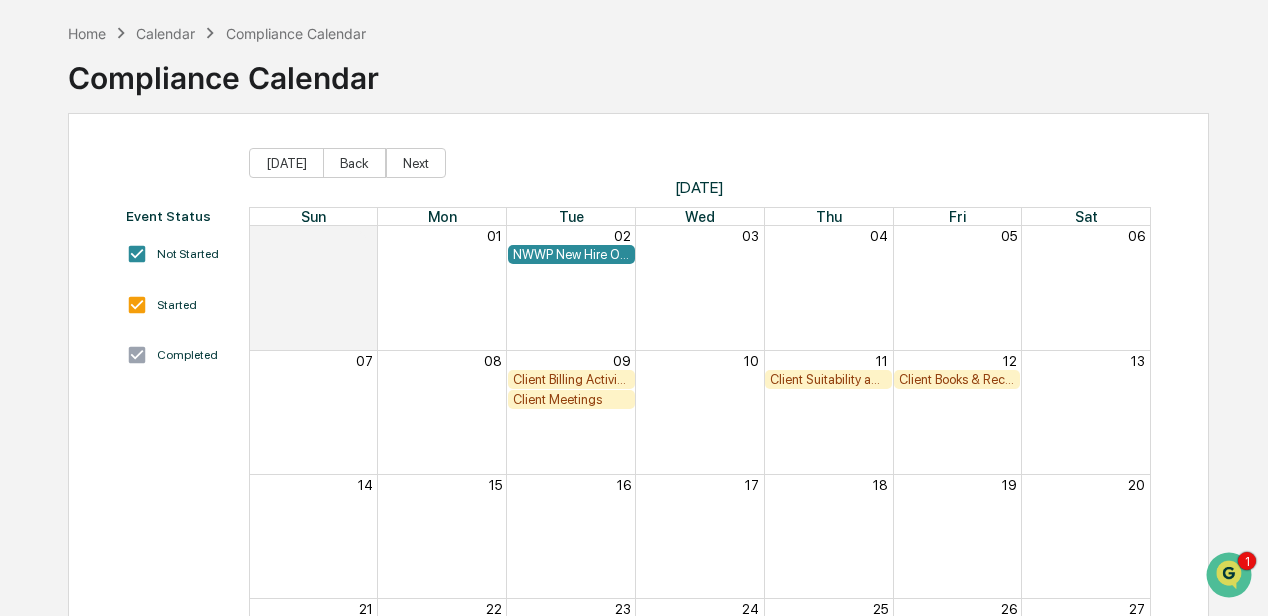
click at [536, 399] on div "Client Meetings" at bounding box center [571, 399] width 117 height 15
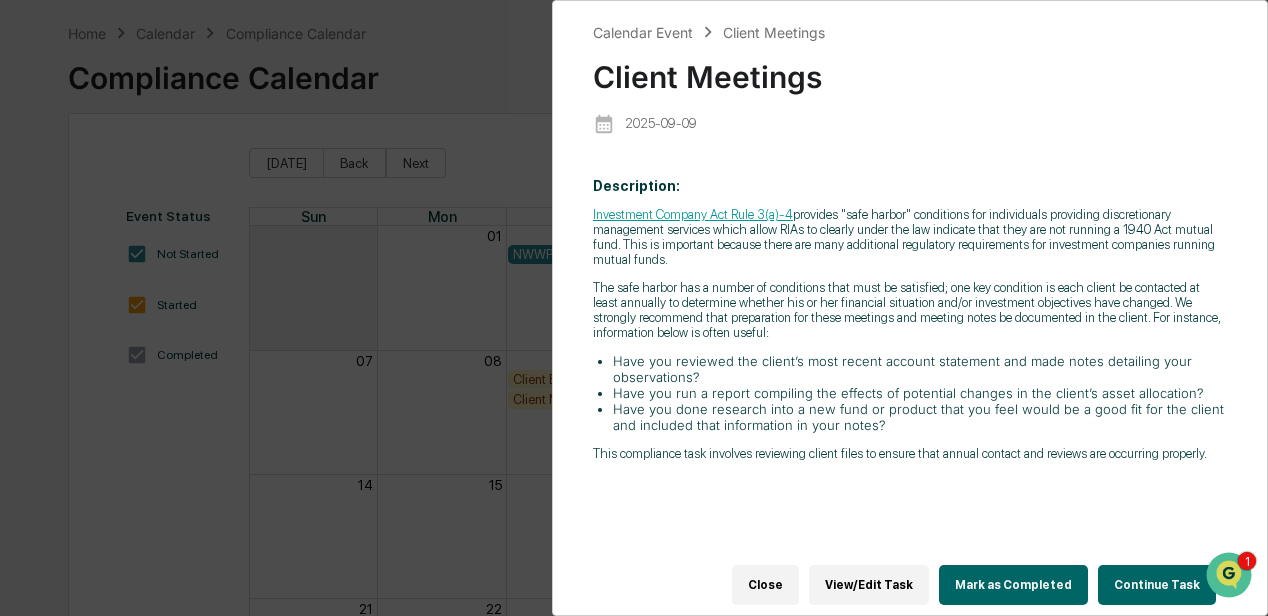
click at [501, 440] on div "Calendar Event Client Meetings Client Meetings 2025-09-09 Description: Investme…" at bounding box center [634, 308] width 1268 height 616
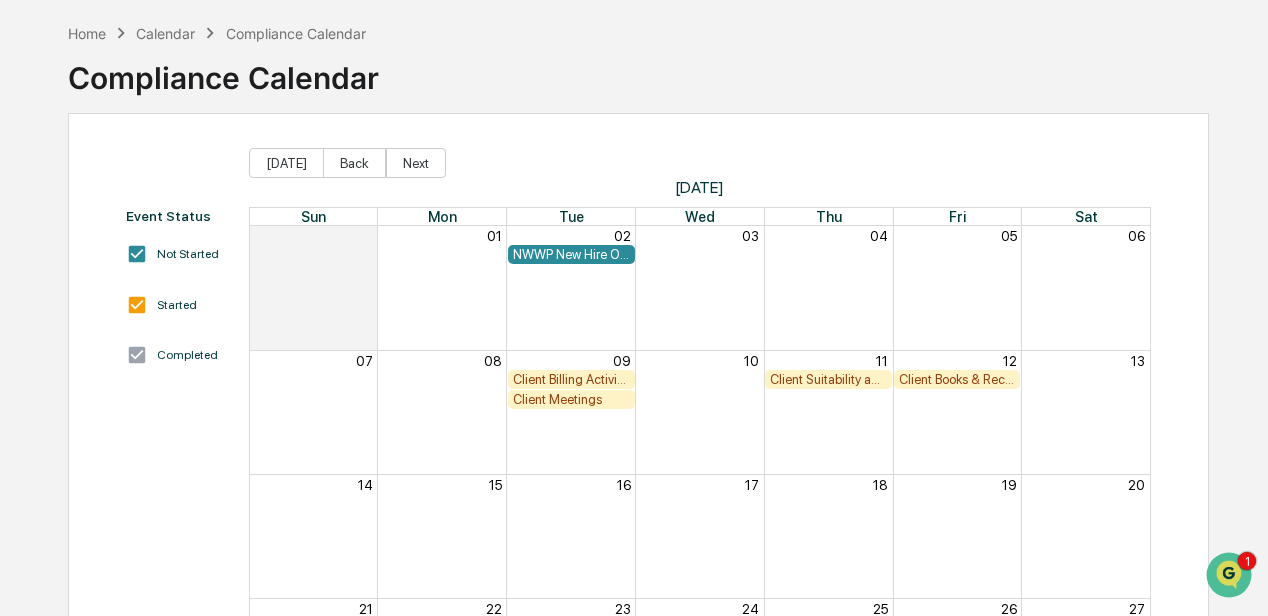
click at [814, 377] on div "Client Suitability and Performance Review" at bounding box center [828, 379] width 117 height 15
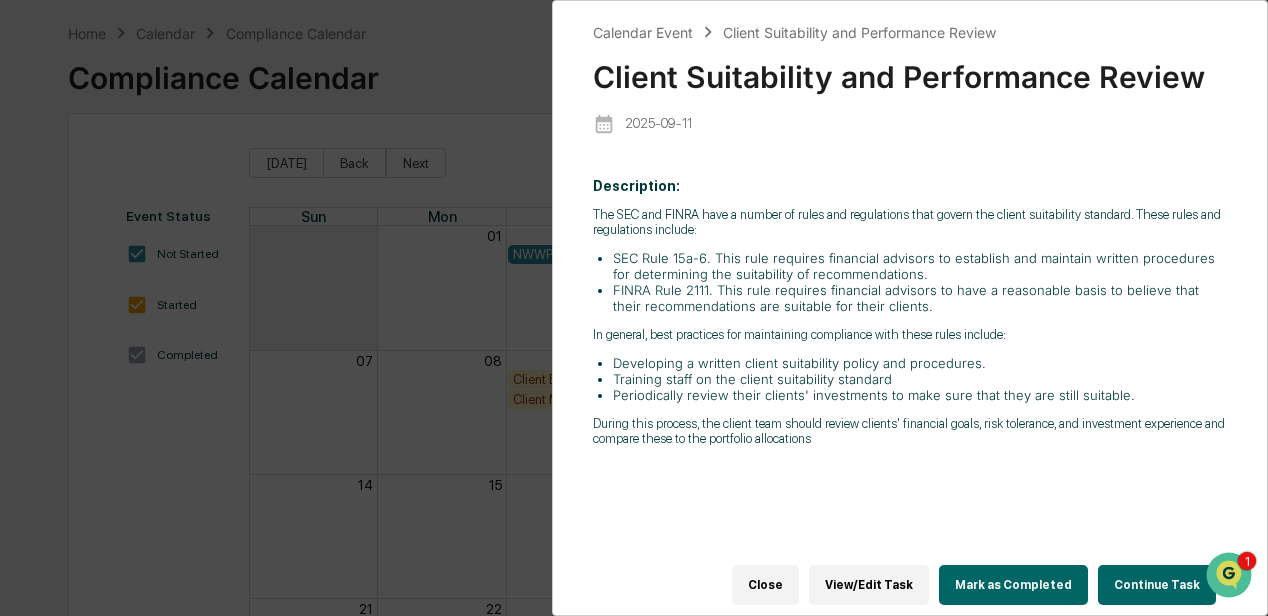
click at [467, 449] on div "Calendar Event Client Suitability and Performance Review Client Suitability and…" at bounding box center [634, 308] width 1268 height 616
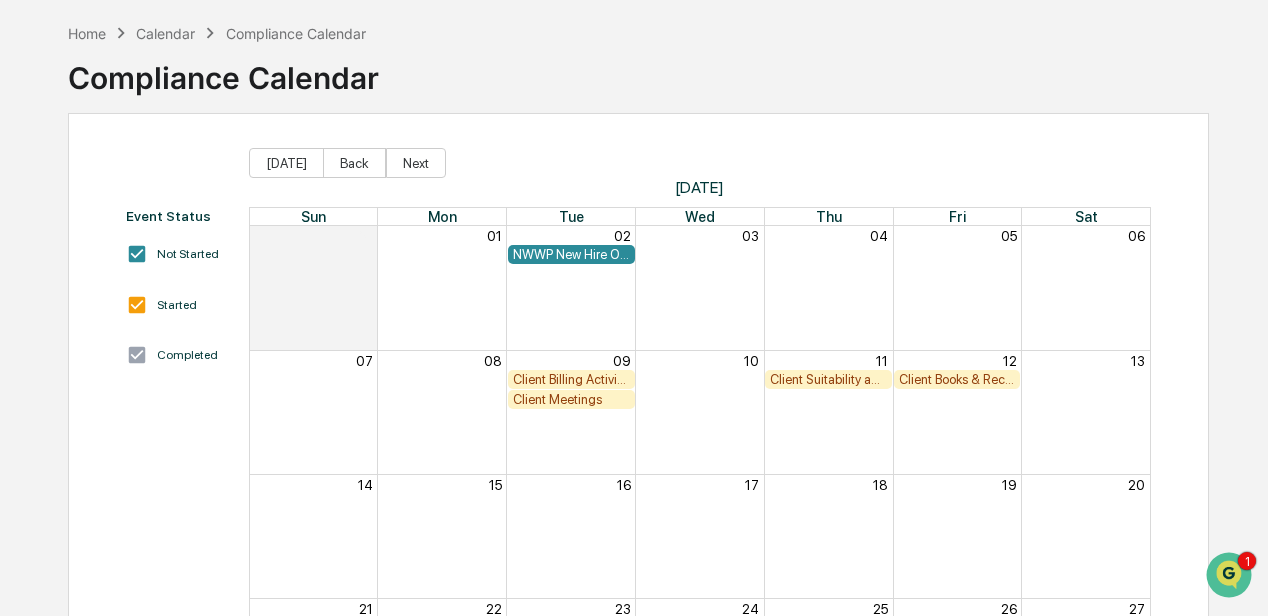
click at [935, 380] on div "Client Books & Records Review" at bounding box center [957, 379] width 117 height 15
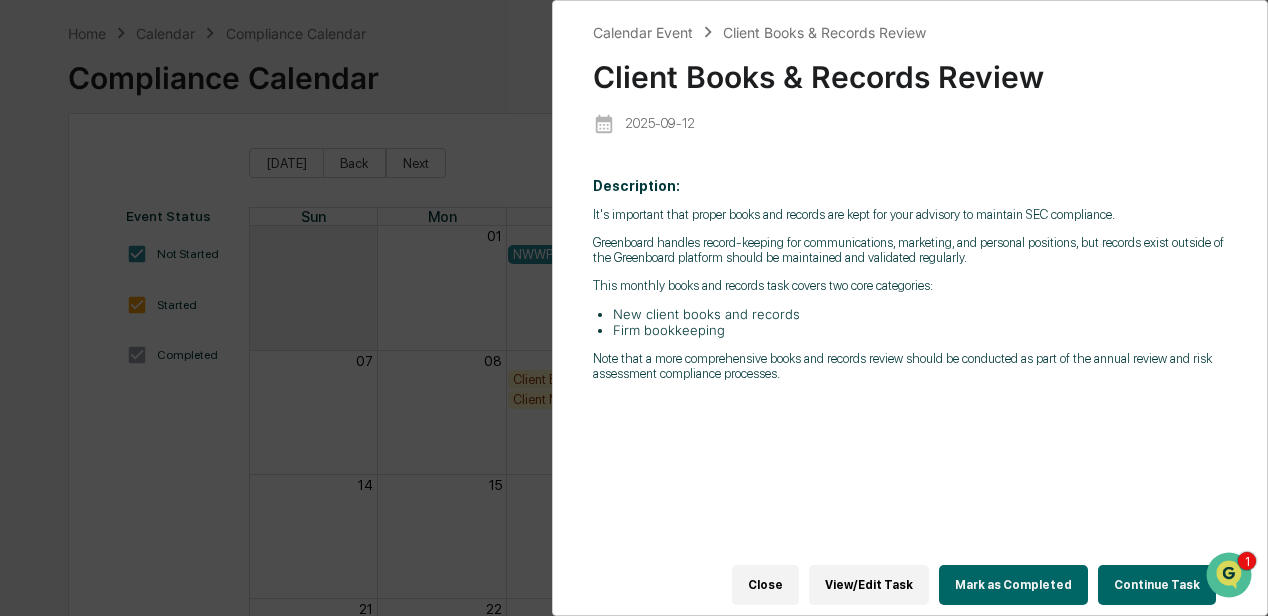
click at [380, 410] on div "Calendar Event Client Books & Records Review Client Books & Records Review 2025…" at bounding box center [634, 308] width 1268 height 616
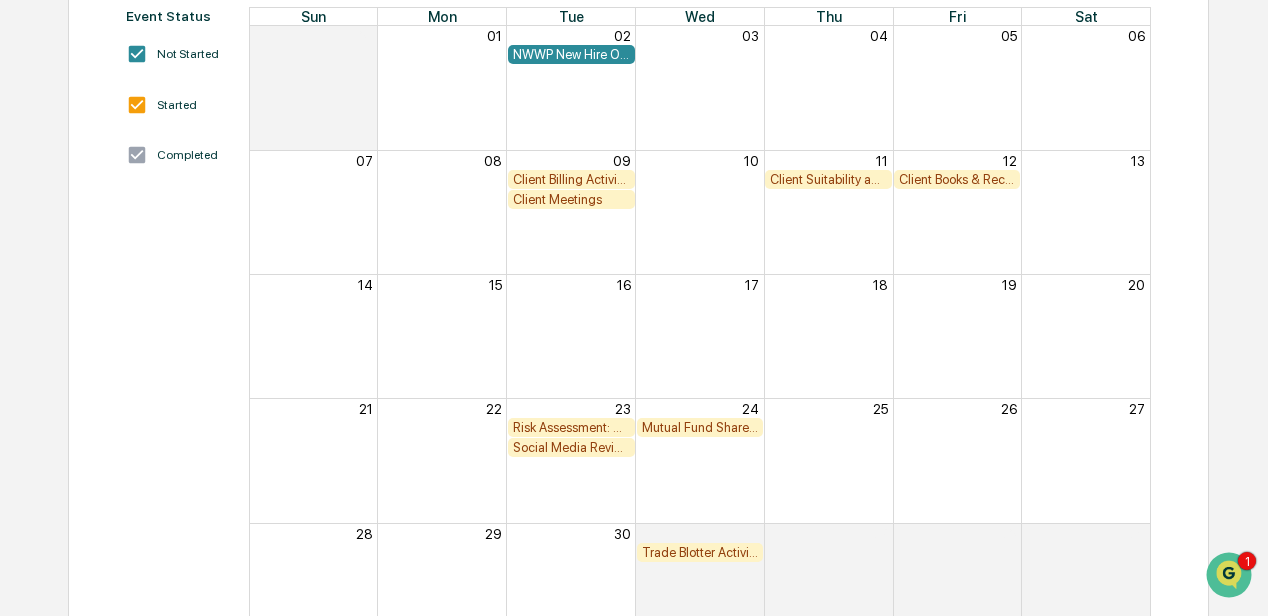
scroll to position [348, 0]
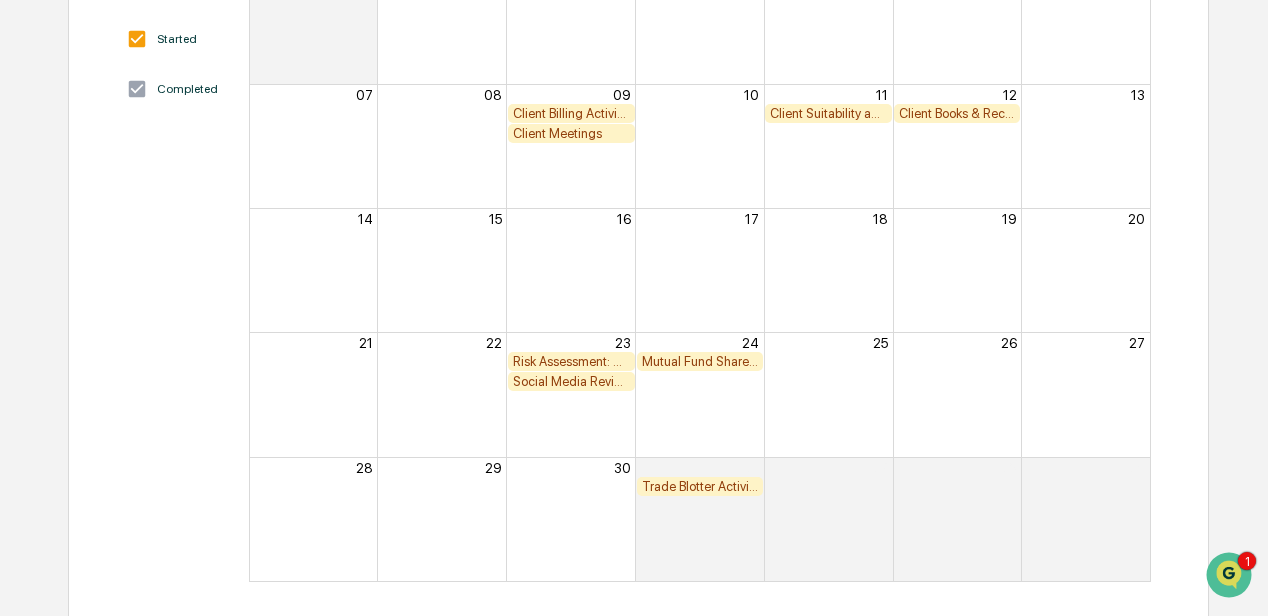
click at [546, 362] on div "Risk Assessment: Soft Dollar Kickbacks" at bounding box center [571, 361] width 117 height 15
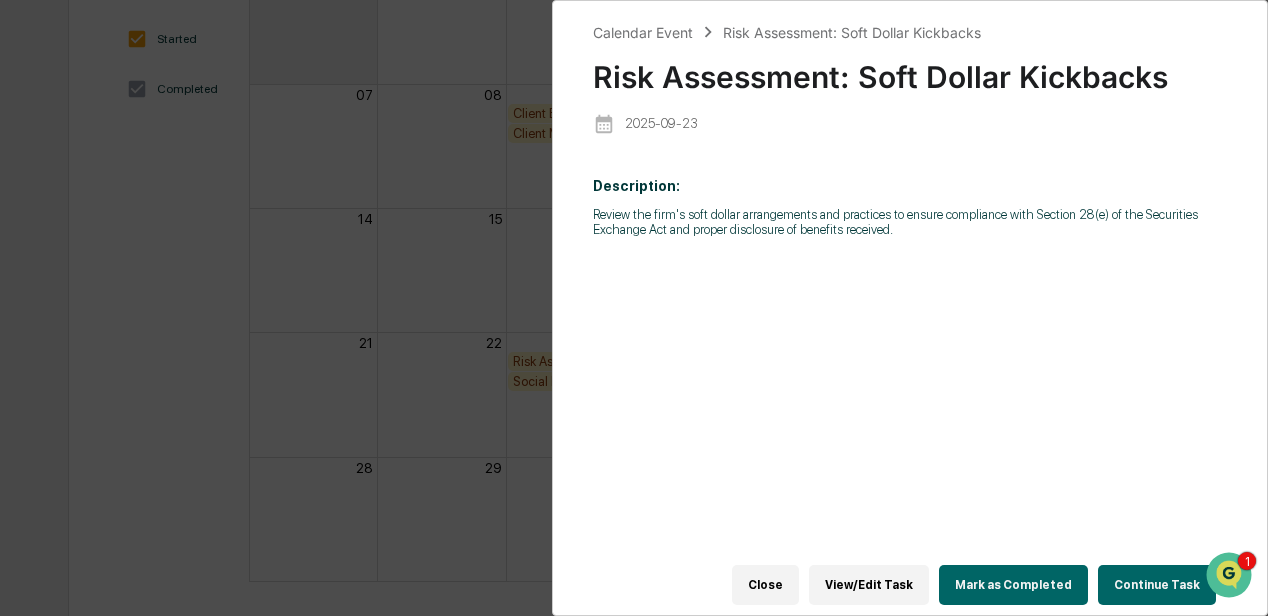
click at [361, 337] on div "Calendar Event Risk Assessment: Soft Dollar Kickbacks Risk Assessment: Soft Dol…" at bounding box center [634, 308] width 1268 height 616
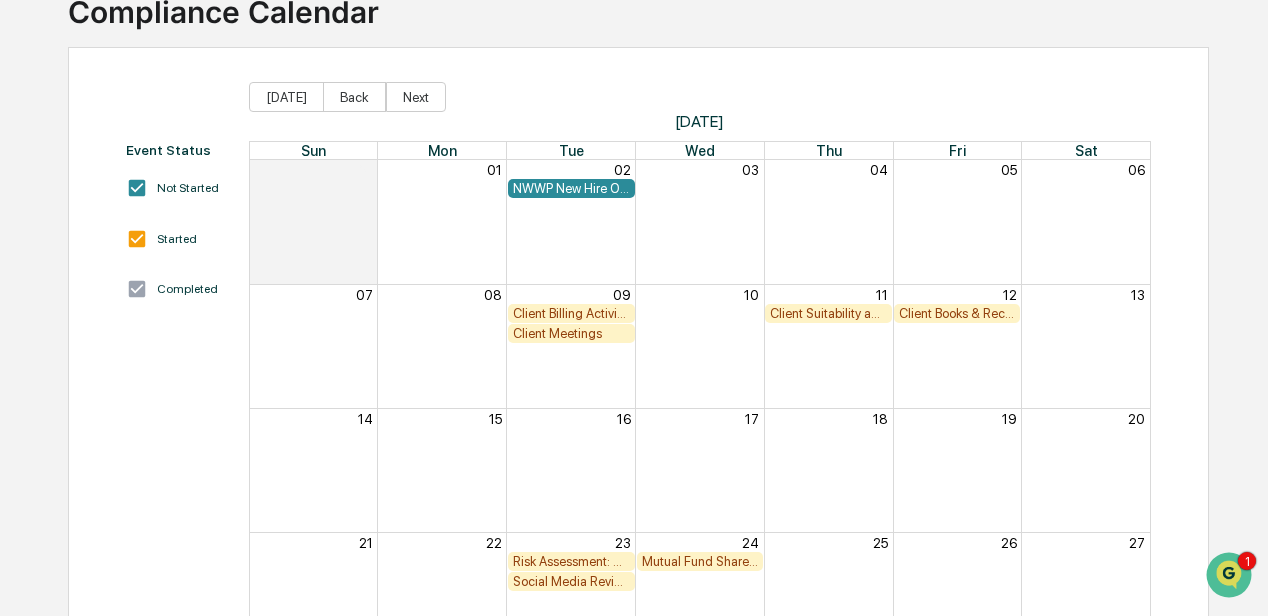
scroll to position [15, 0]
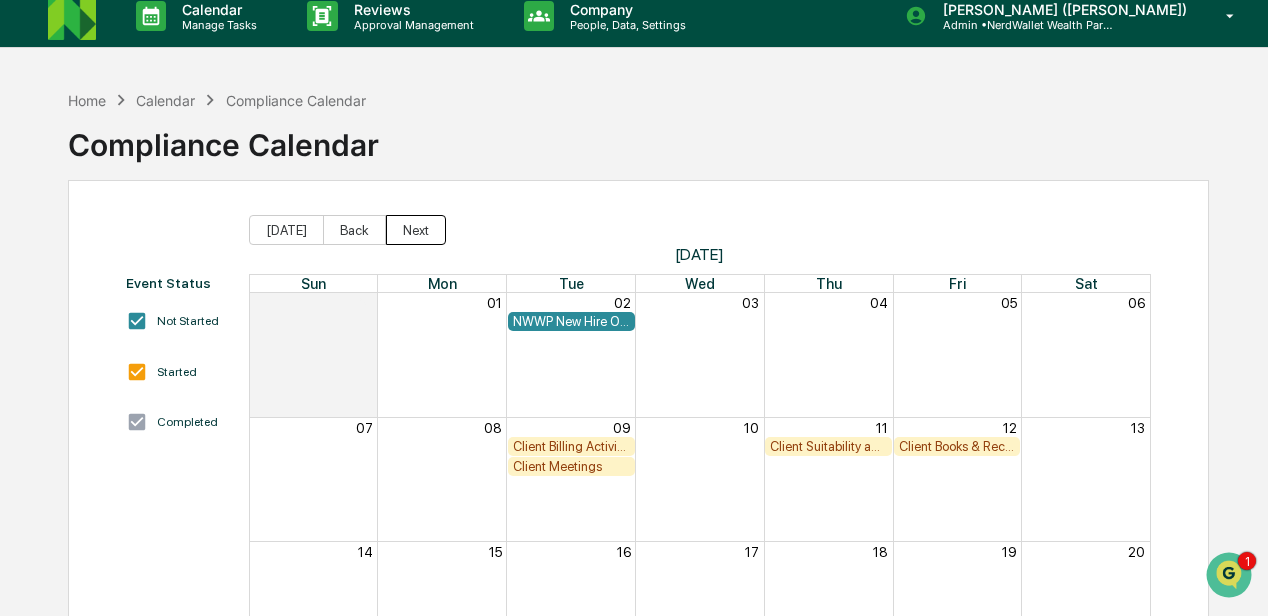
click at [412, 231] on button "Next" at bounding box center [416, 230] width 60 height 30
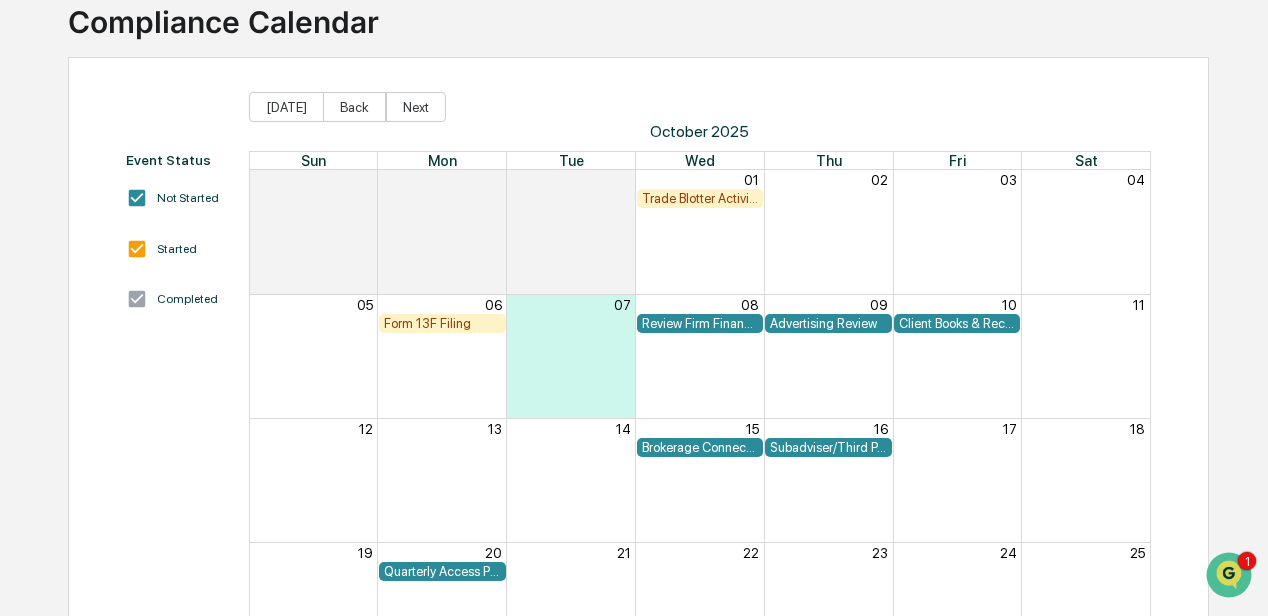
scroll to position [215, 0]
